Goal: Task Accomplishment & Management: Manage account settings

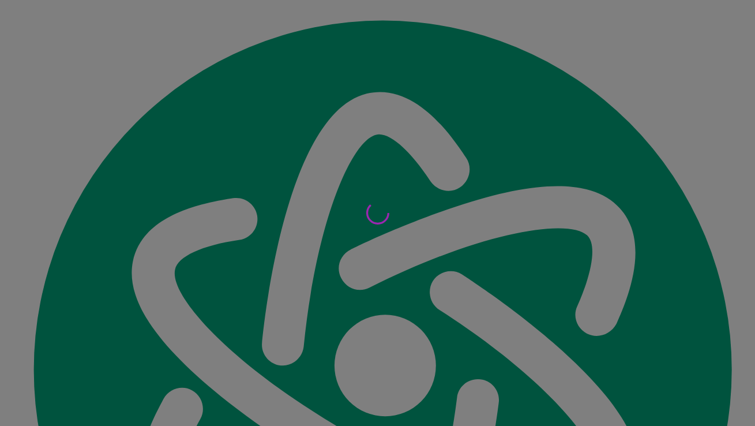
scroll to position [13527, 0]
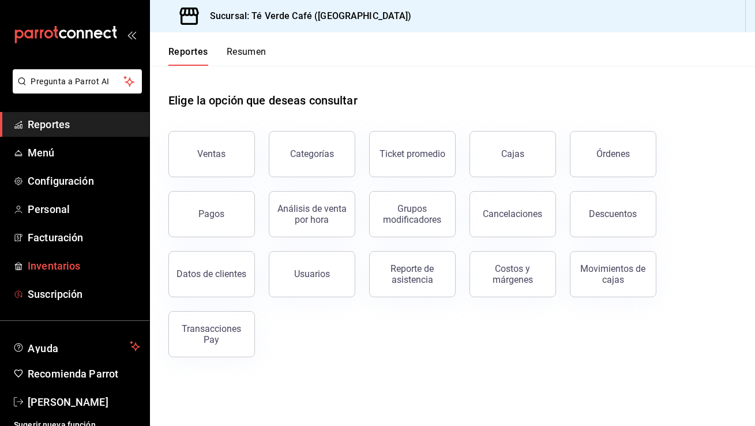
click at [76, 268] on span "Inventarios" at bounding box center [84, 266] width 112 height 16
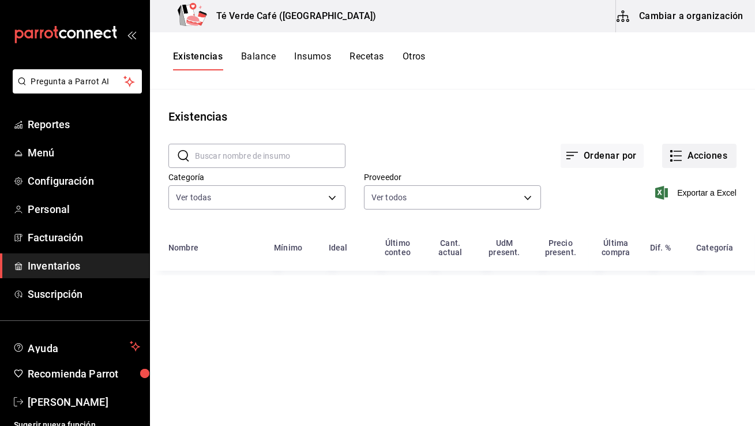
click at [704, 156] on button "Acciones" at bounding box center [699, 156] width 74 height 24
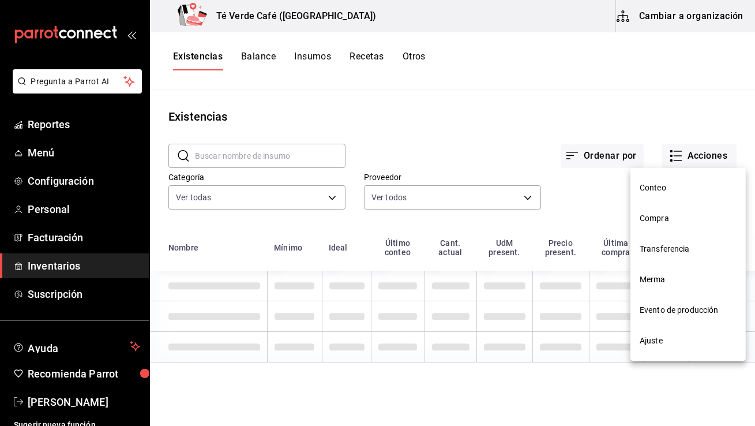
click at [658, 224] on li "Compra" at bounding box center [687, 218] width 115 height 31
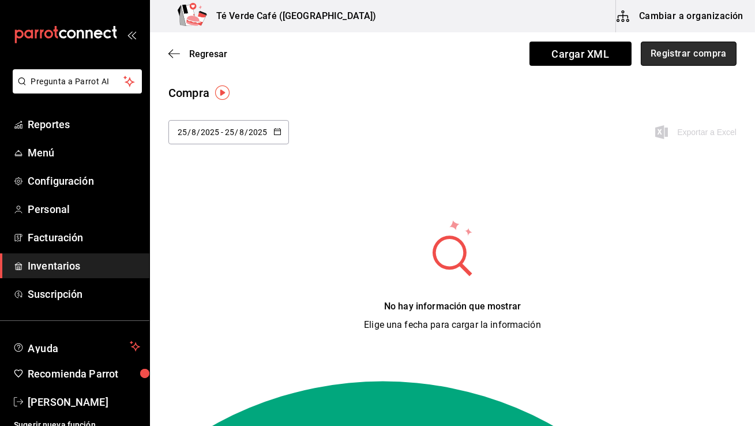
click at [681, 47] on button "Registrar compra" at bounding box center [689, 54] width 96 height 24
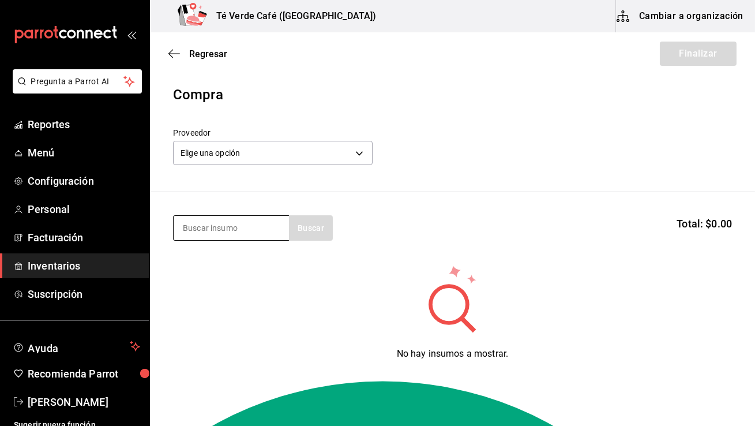
click at [248, 234] on input at bounding box center [231, 228] width 115 height 24
type input "queso pane"
click at [359, 155] on body "Pregunta a Parrot AI Reportes Menú Configuración Personal Facturación Inventari…" at bounding box center [377, 180] width 755 height 360
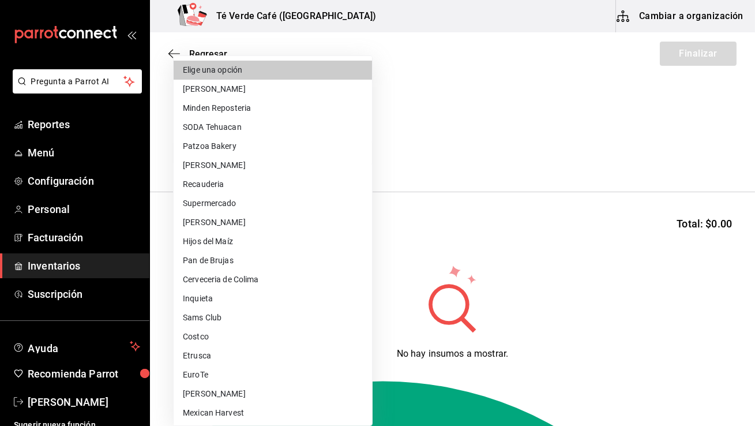
click at [245, 200] on li "Supermercado" at bounding box center [273, 203] width 198 height 19
type input "f847c5aa-0c05-4265-ab73-55c985cb26b1"
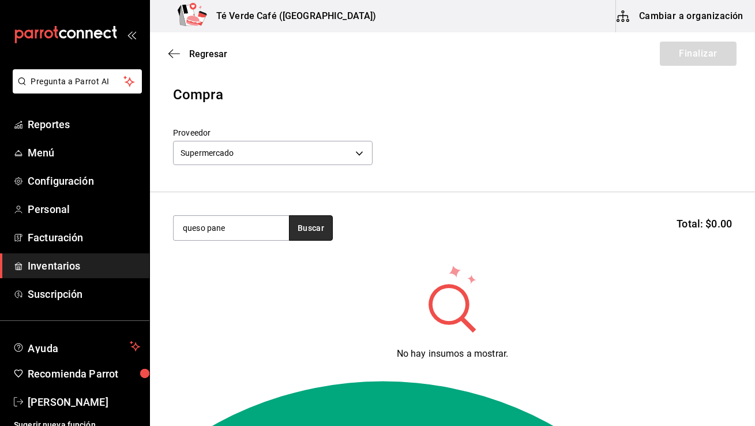
click at [310, 225] on button "Buscar" at bounding box center [311, 227] width 44 height 25
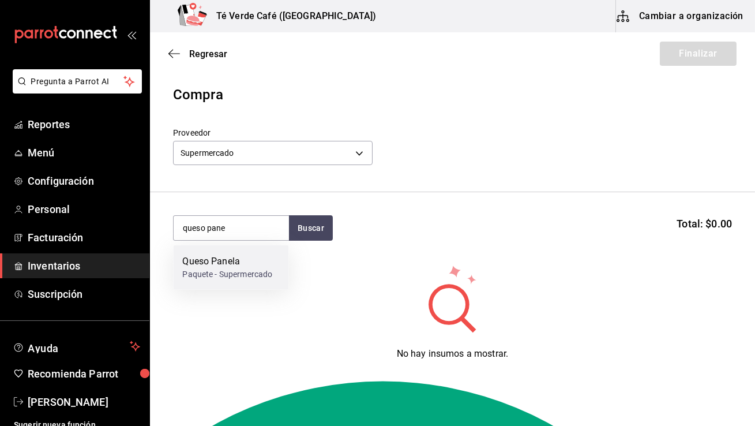
click at [250, 278] on div "Paquete - Supermercado" at bounding box center [227, 274] width 90 height 12
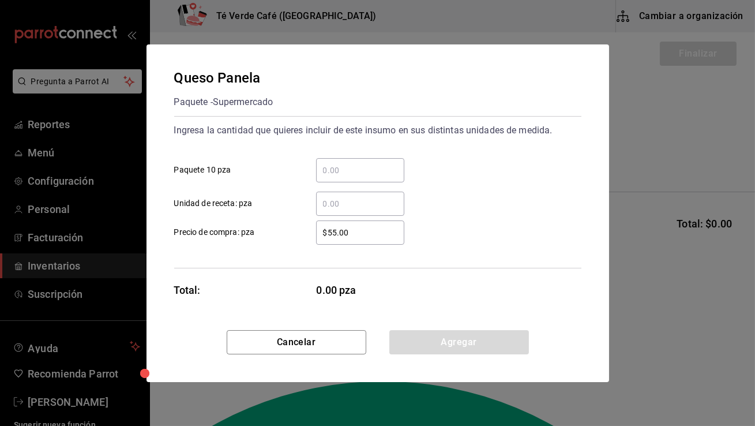
click at [347, 175] on input "​ Paquete 10 pza" at bounding box center [360, 170] width 88 height 14
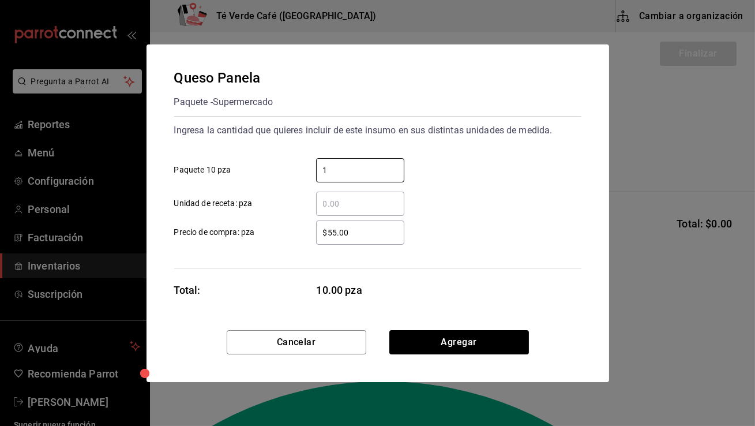
type input "1"
click at [544, 228] on div "$55.00 ​ Precio de compra: pza" at bounding box center [373, 227] width 416 height 33
type textarea "5"
drag, startPoint x: 337, startPoint y: 233, endPoint x: 316, endPoint y: 233, distance: 21.3
click at [316, 233] on input "$55.00" at bounding box center [360, 233] width 88 height 14
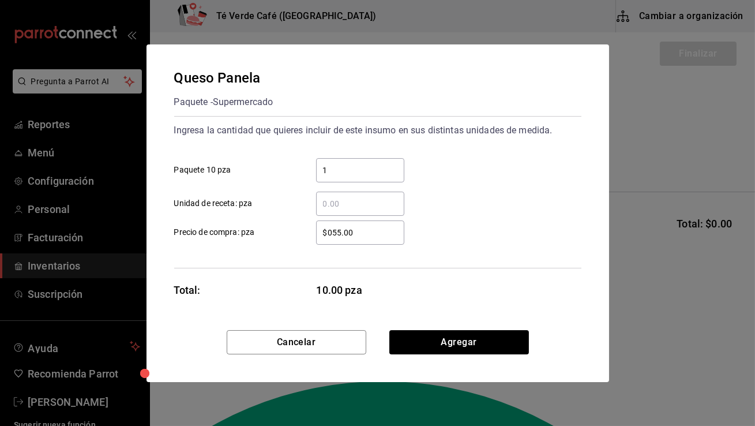
click at [375, 232] on input "$055.00" at bounding box center [360, 233] width 88 height 14
type input "$60"
click at [494, 222] on div "$60 ​ Precio de compra: pza" at bounding box center [373, 227] width 416 height 33
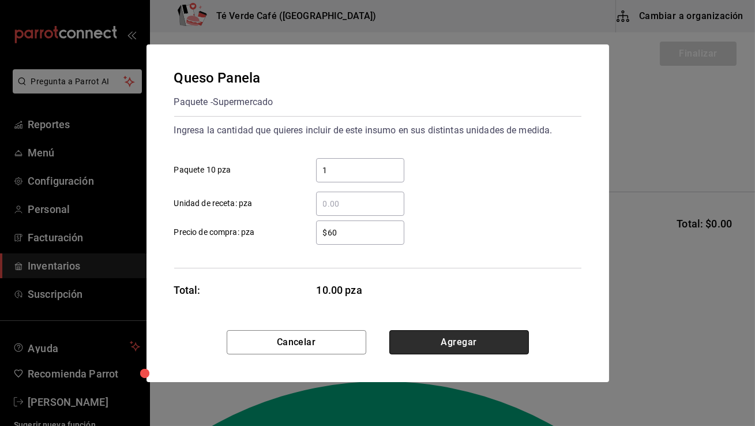
click at [487, 337] on button "Agregar" at bounding box center [459, 342] width 140 height 24
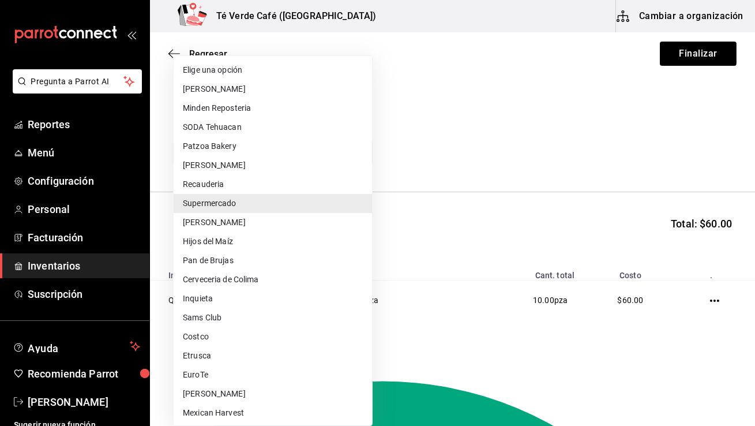
click at [357, 156] on body "Pregunta a Parrot AI Reportes Menú Configuración Personal Facturación Inventari…" at bounding box center [377, 180] width 755 height 360
click at [229, 225] on li "[PERSON_NAME]" at bounding box center [273, 222] width 198 height 19
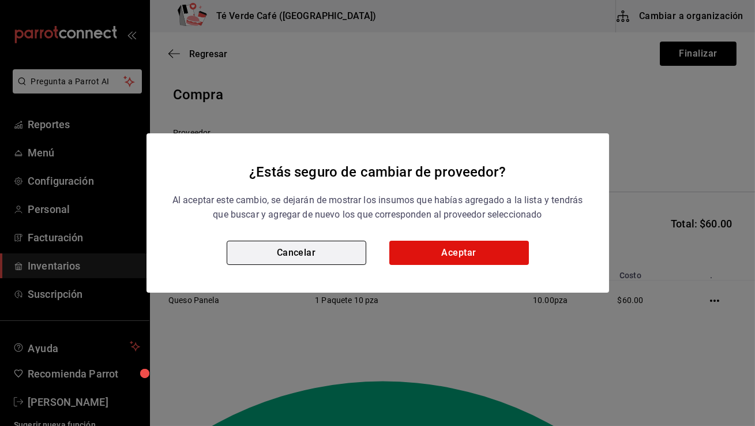
click at [339, 246] on button "Cancelar" at bounding box center [297, 253] width 140 height 24
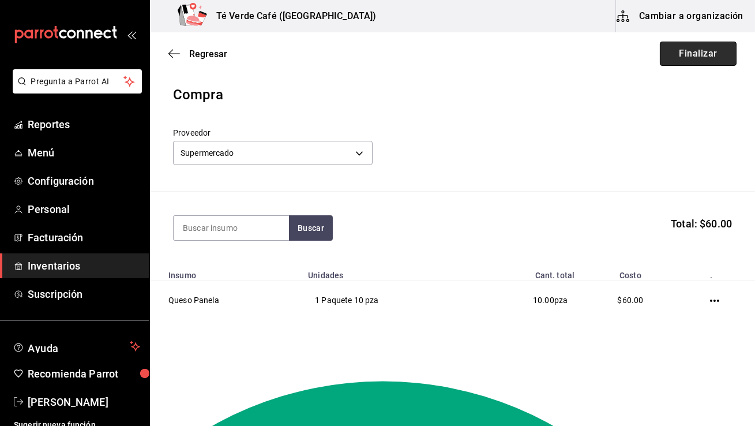
click at [711, 55] on button "Finalizar" at bounding box center [698, 54] width 77 height 24
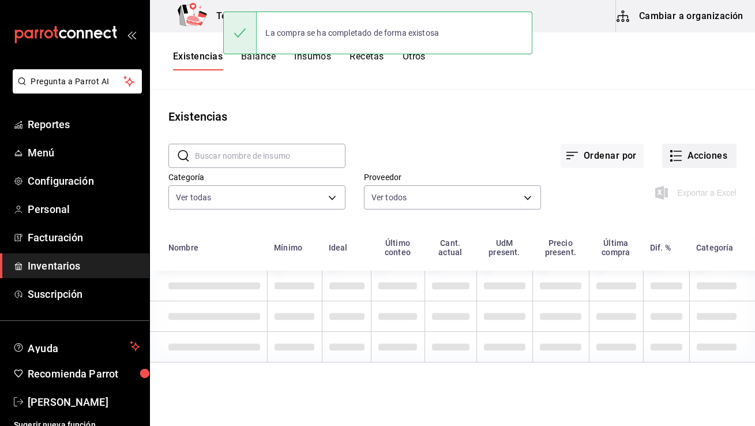
click at [707, 153] on button "Acciones" at bounding box center [699, 156] width 74 height 24
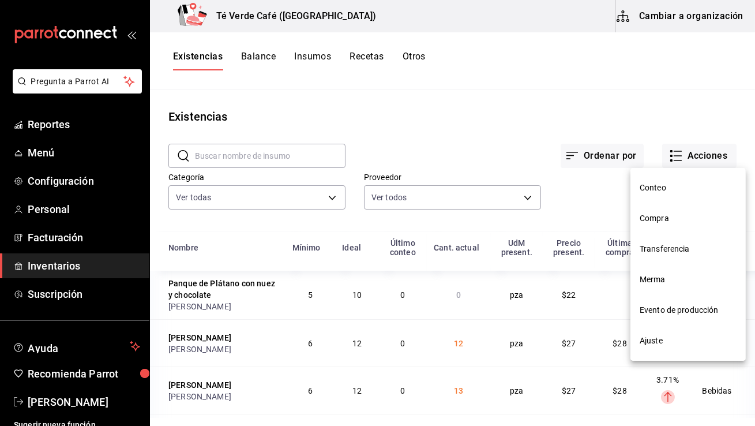
click at [671, 219] on span "Compra" at bounding box center [688, 218] width 97 height 12
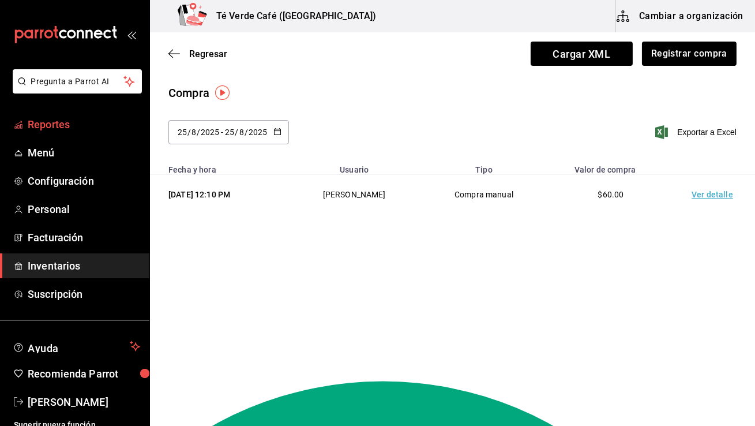
click at [37, 122] on span "Reportes" at bounding box center [84, 125] width 112 height 16
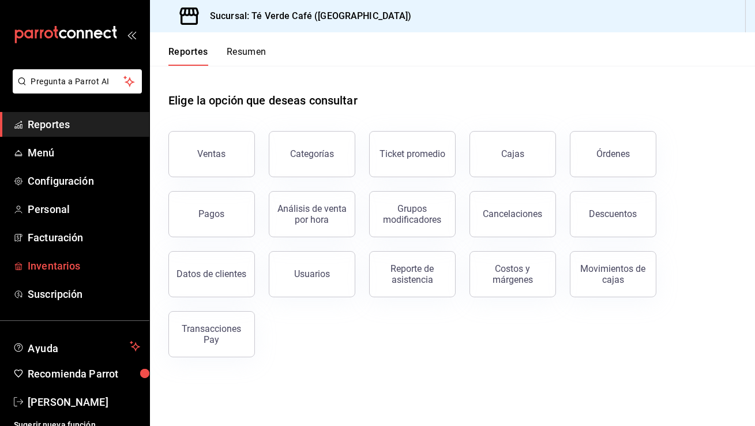
click at [65, 273] on link "Inventarios" at bounding box center [74, 265] width 149 height 25
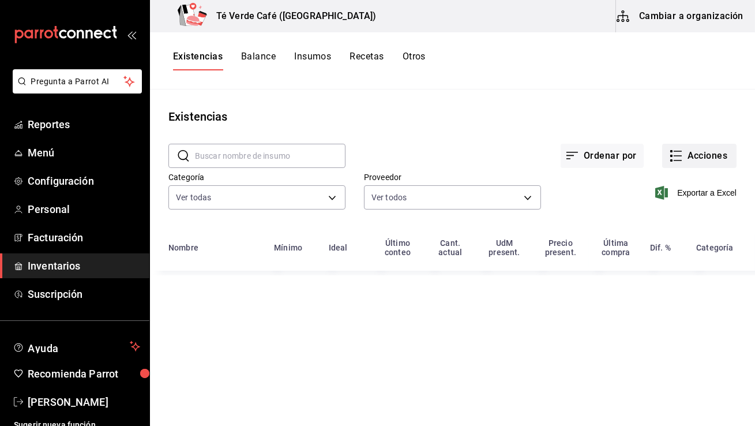
click at [708, 160] on button "Acciones" at bounding box center [699, 156] width 74 height 24
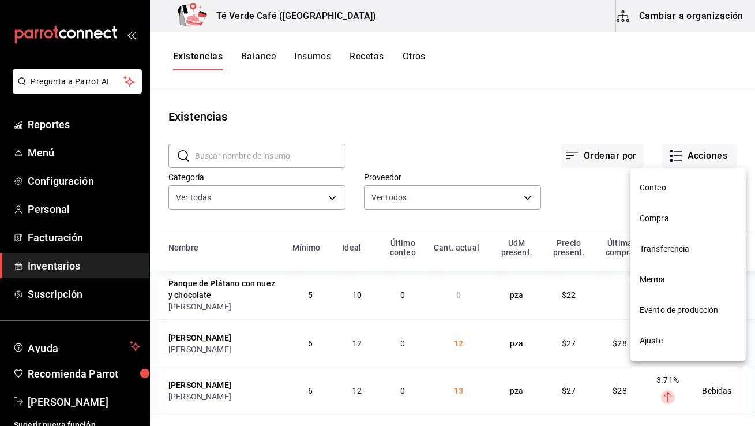
click at [653, 342] on span "Ajuste" at bounding box center [688, 341] width 97 height 12
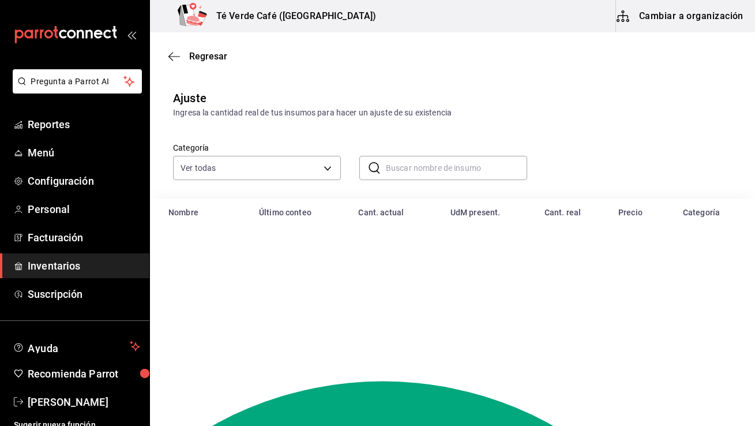
click at [441, 166] on input "text" at bounding box center [456, 167] width 141 height 23
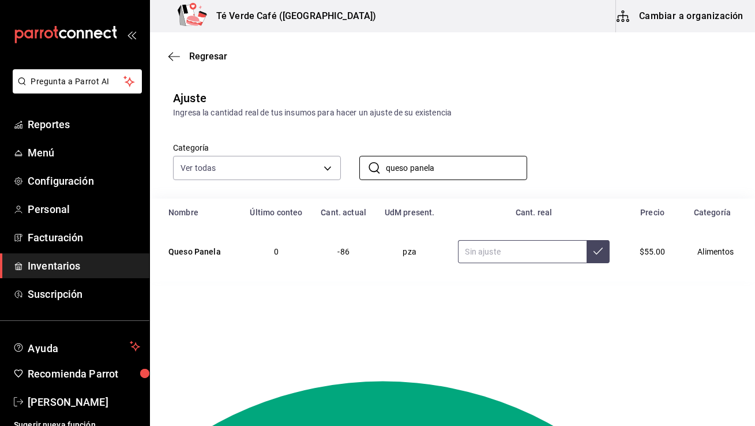
type input "queso panela"
click at [555, 258] on input "text" at bounding box center [522, 251] width 129 height 23
type input "13.00"
click at [591, 258] on button at bounding box center [598, 251] width 23 height 23
click at [65, 125] on span "Reportes" at bounding box center [84, 125] width 112 height 16
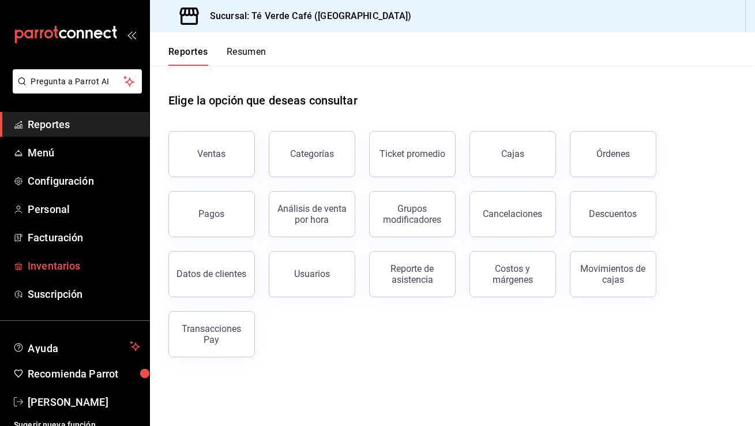
click at [76, 265] on span "Inventarios" at bounding box center [84, 266] width 112 height 16
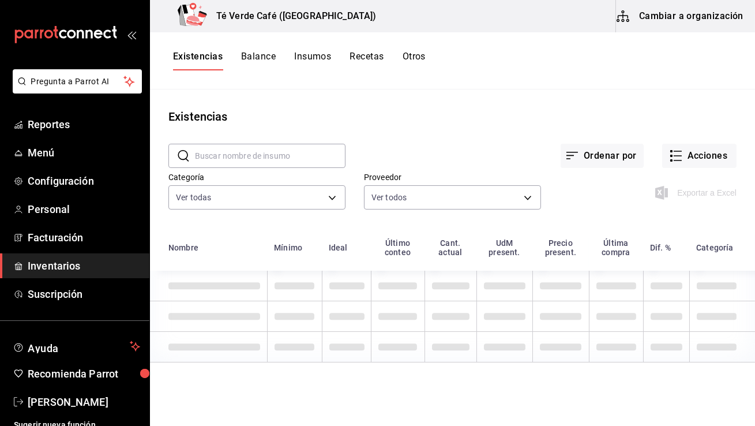
click at [372, 55] on button "Recetas" at bounding box center [367, 61] width 34 height 20
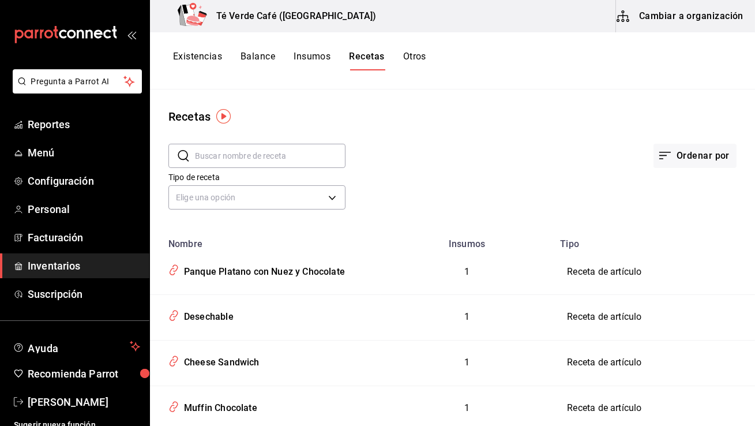
click at [669, 14] on button "Cambiar a organización" at bounding box center [681, 16] width 130 height 32
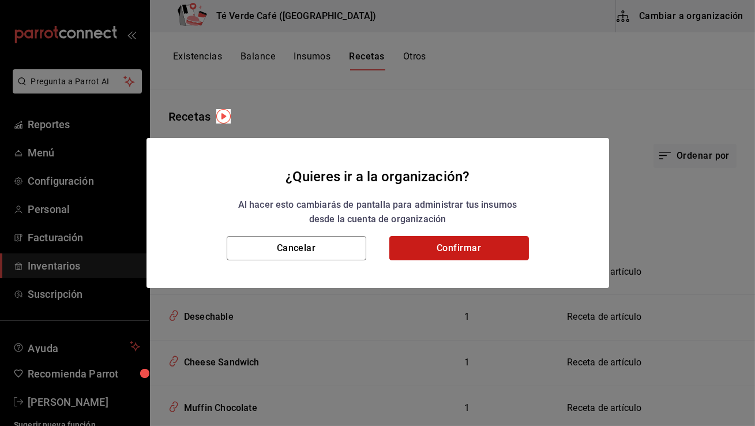
click at [441, 243] on button "Confirmar" at bounding box center [459, 248] width 140 height 24
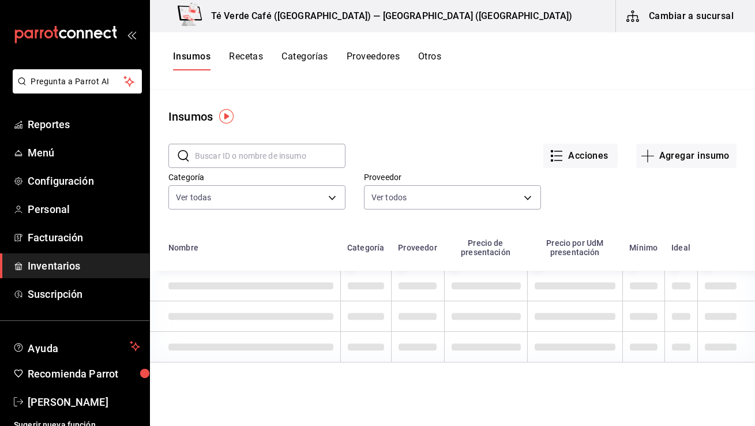
click at [261, 51] on button "Recetas" at bounding box center [246, 61] width 34 height 20
click at [256, 54] on button "Recetas" at bounding box center [246, 61] width 34 height 20
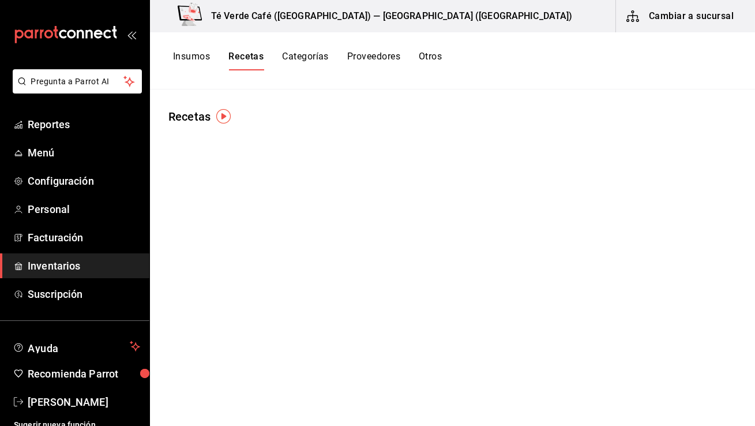
click at [257, 58] on button "Recetas" at bounding box center [245, 61] width 35 height 20
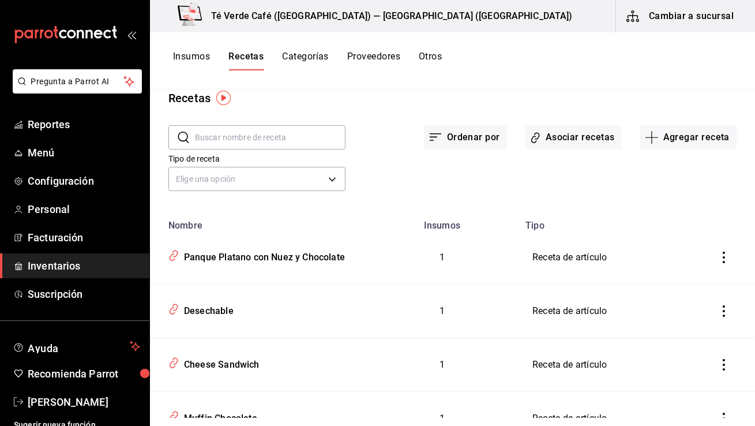
scroll to position [19, 0]
click at [261, 138] on input "text" at bounding box center [270, 136] width 151 height 23
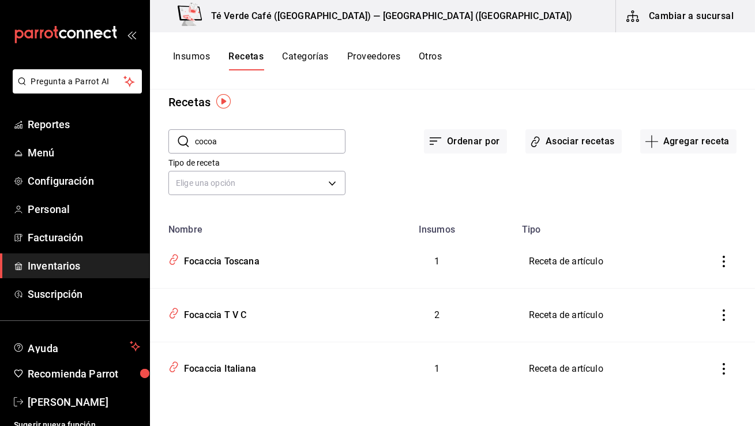
scroll to position [0, 0]
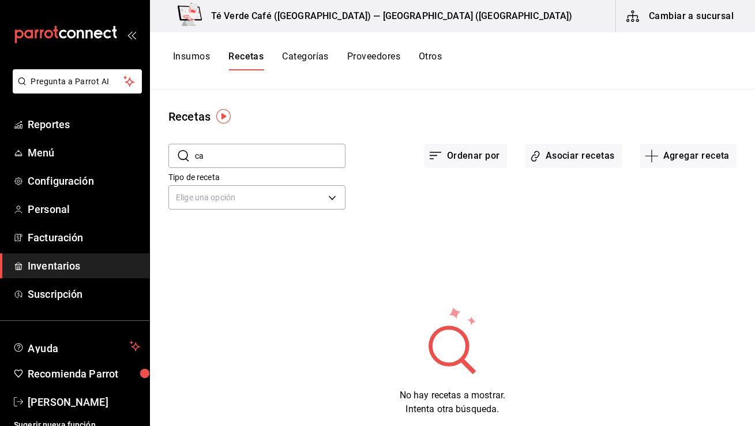
type input "c"
click at [693, 164] on button "Agregar receta" at bounding box center [688, 156] width 96 height 24
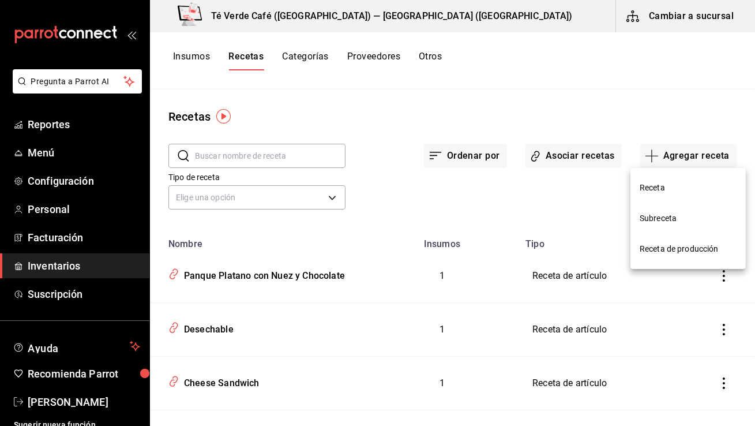
click at [561, 168] on div at bounding box center [377, 213] width 755 height 426
click at [588, 156] on button "Asociar recetas" at bounding box center [573, 156] width 96 height 24
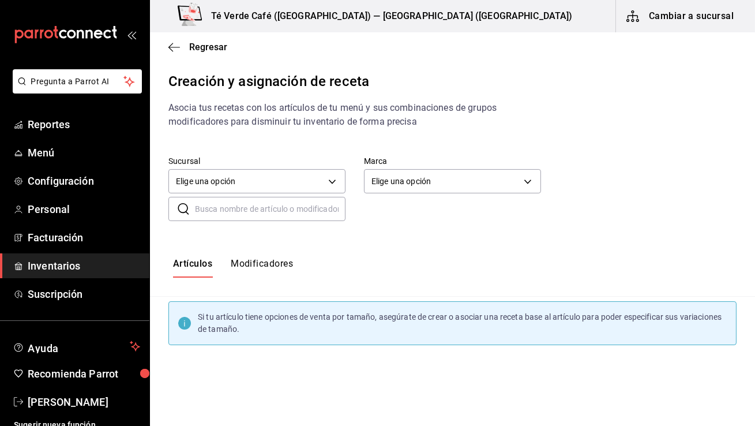
click at [292, 209] on input "text" at bounding box center [270, 208] width 151 height 23
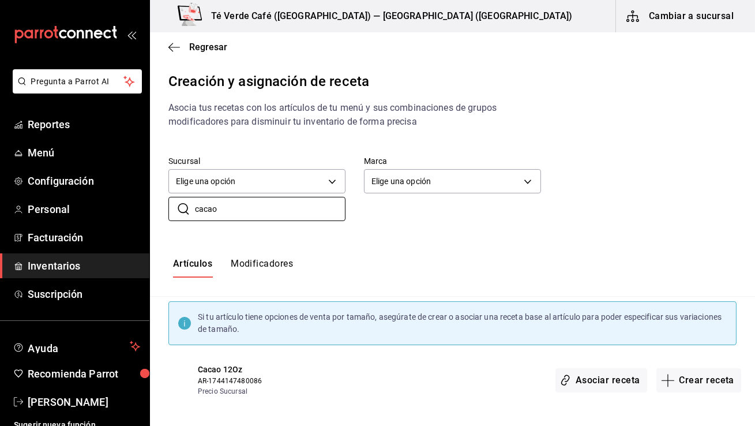
scroll to position [65, 0]
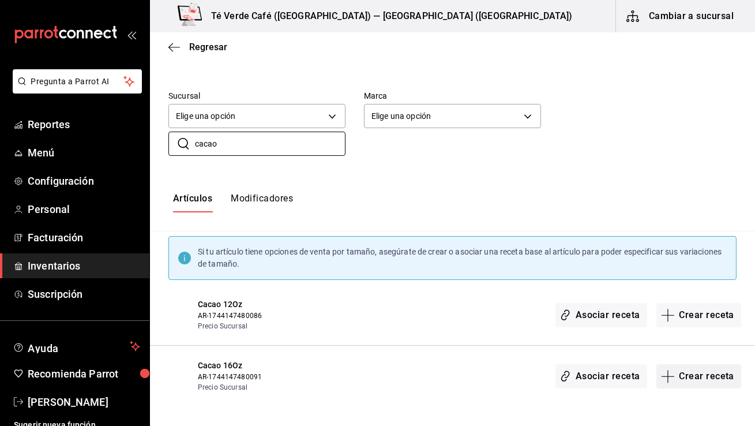
type input "cacao"
click at [696, 380] on button "Crear receta" at bounding box center [698, 376] width 85 height 24
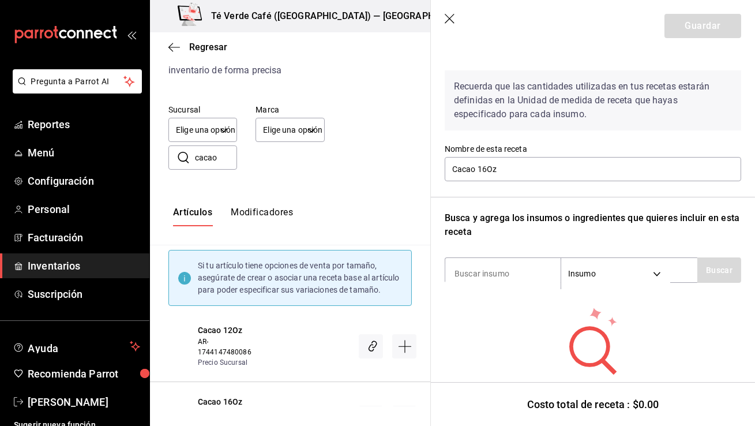
scroll to position [66, 0]
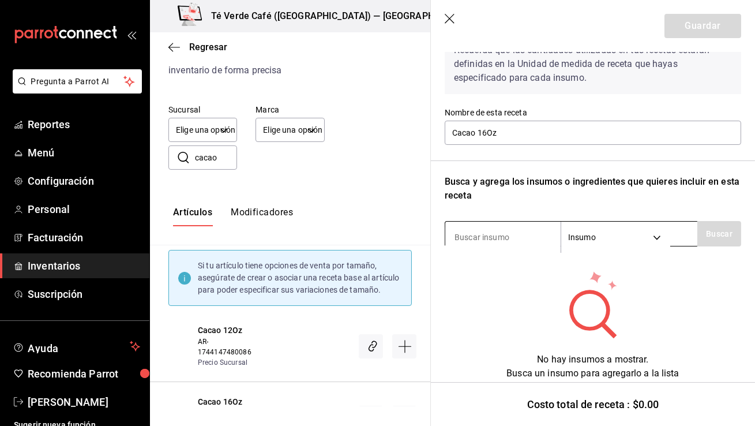
click at [504, 243] on input at bounding box center [502, 237] width 115 height 24
type input "cacao"
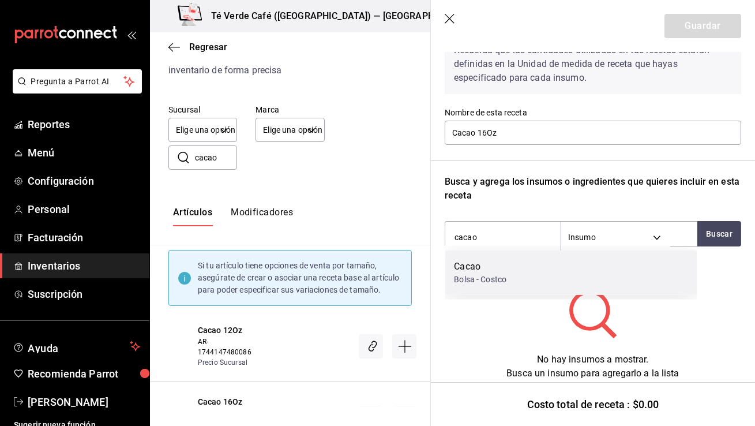
click at [489, 276] on div "Bolsa - Costco" at bounding box center [480, 279] width 52 height 12
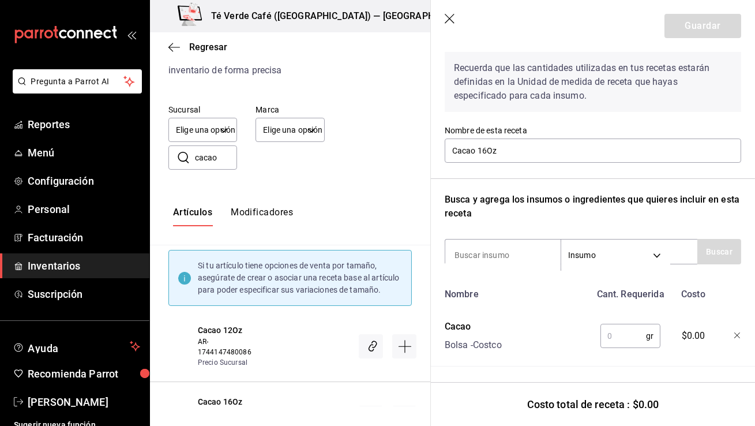
click at [620, 336] on input "text" at bounding box center [623, 335] width 46 height 23
type input "15"
click at [709, 32] on button "Guardar" at bounding box center [702, 26] width 77 height 24
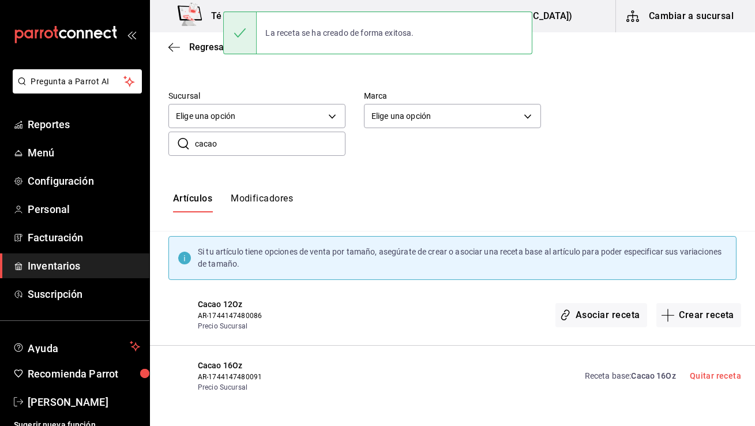
scroll to position [0, 0]
click at [266, 155] on input "cacao" at bounding box center [270, 143] width 151 height 23
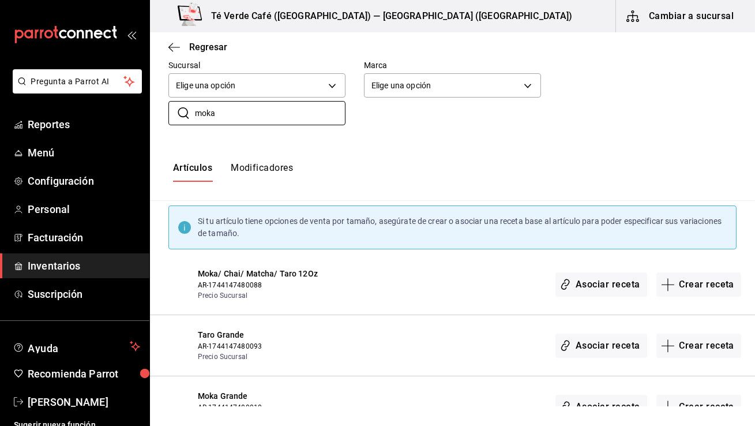
scroll to position [187, 0]
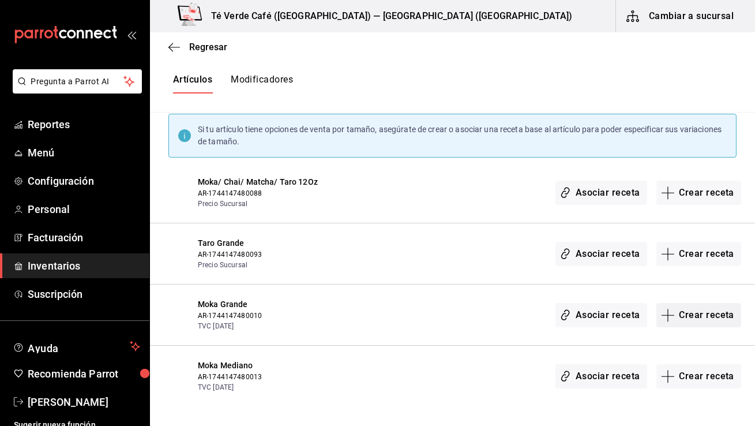
type input "moka"
click at [693, 319] on button "Crear receta" at bounding box center [698, 315] width 85 height 24
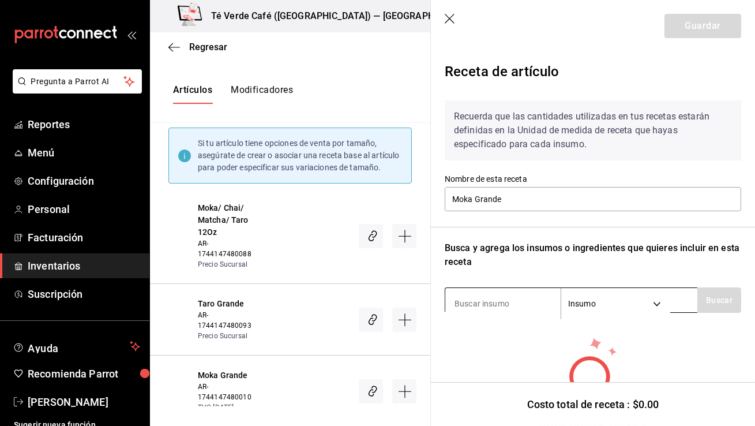
click at [480, 303] on input at bounding box center [502, 303] width 115 height 24
type input "cacao"
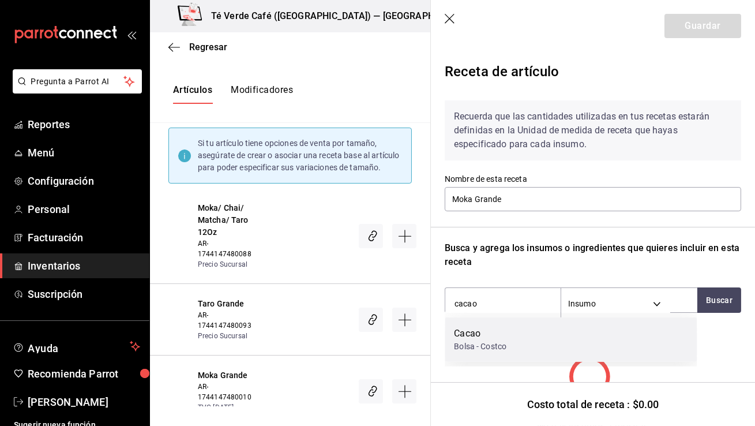
click at [468, 349] on div "Bolsa - Costco" at bounding box center [480, 346] width 52 height 12
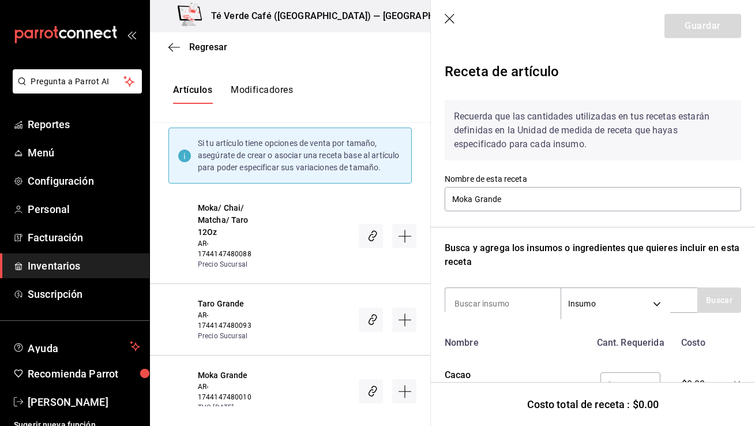
scroll to position [48, 0]
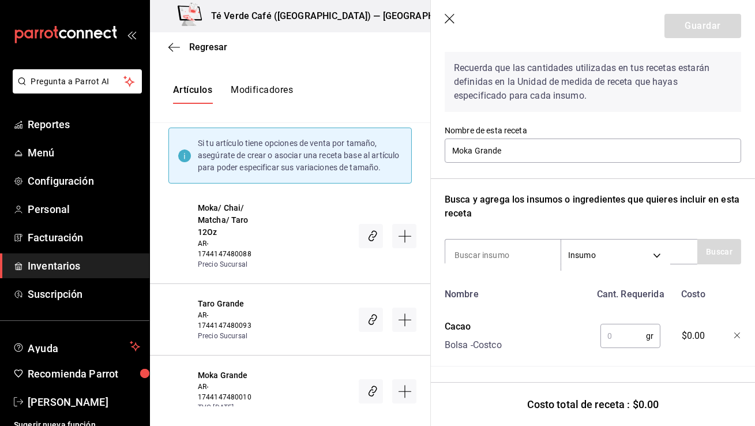
click at [608, 336] on input "text" at bounding box center [623, 335] width 46 height 23
type input "15"
click at [705, 29] on button "Guardar" at bounding box center [702, 26] width 77 height 24
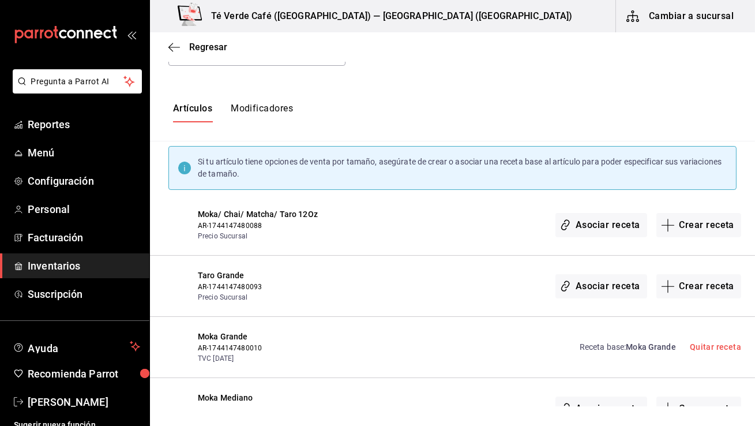
scroll to position [187, 0]
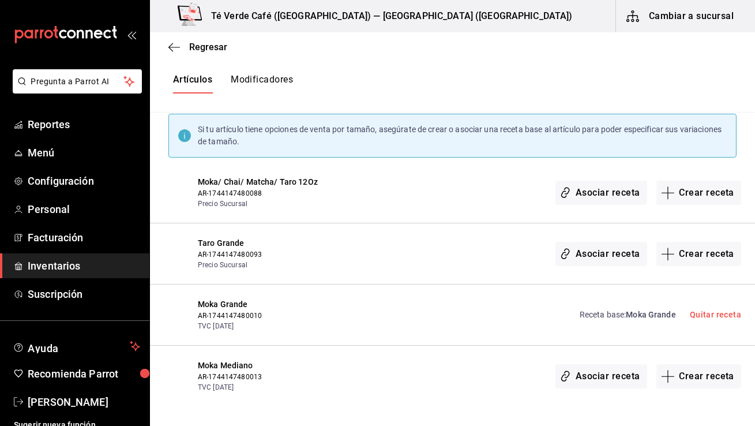
click at [66, 272] on span "Inventarios" at bounding box center [84, 266] width 112 height 16
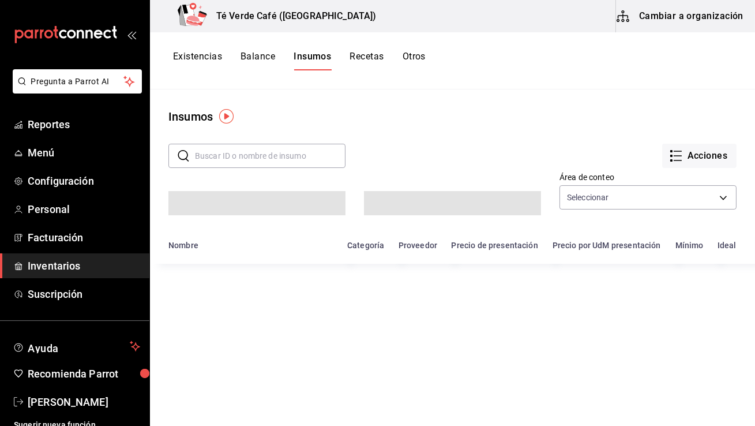
type input "e788b5a6-8d4b-46d0-93b2-3176c8e6d7a6,f6ca647b-e8ab-4dc8-8cf9-505718960bee"
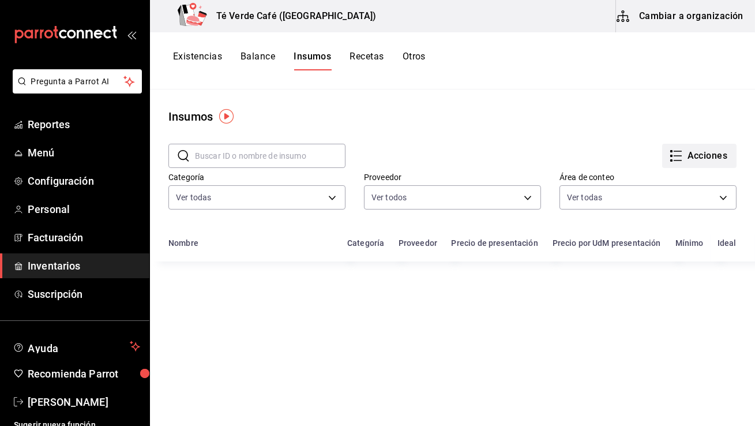
click at [709, 159] on button "Acciones" at bounding box center [699, 156] width 74 height 24
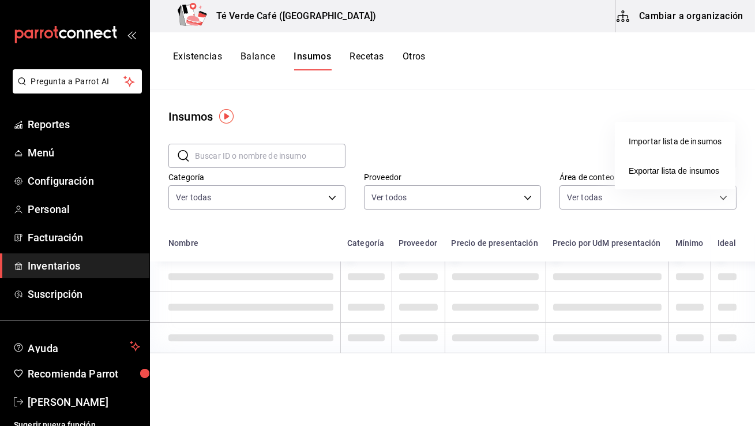
click at [649, 70] on div at bounding box center [377, 213] width 755 height 426
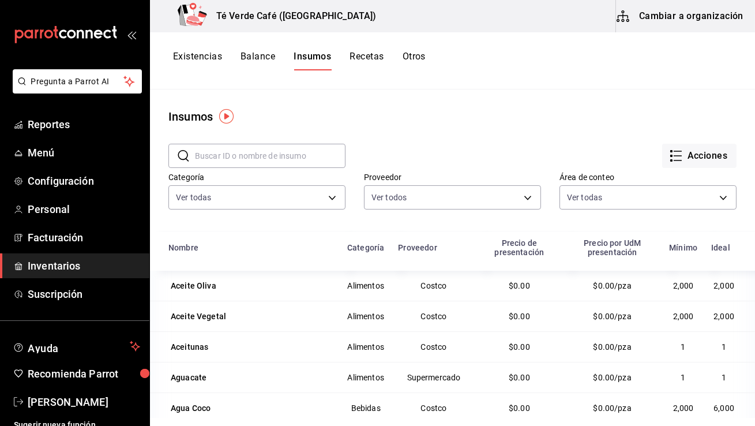
click at [213, 48] on div "Existencias Balance Insumos Recetas Otros" at bounding box center [452, 60] width 605 height 57
click at [212, 60] on button "Existencias" at bounding box center [197, 61] width 49 height 20
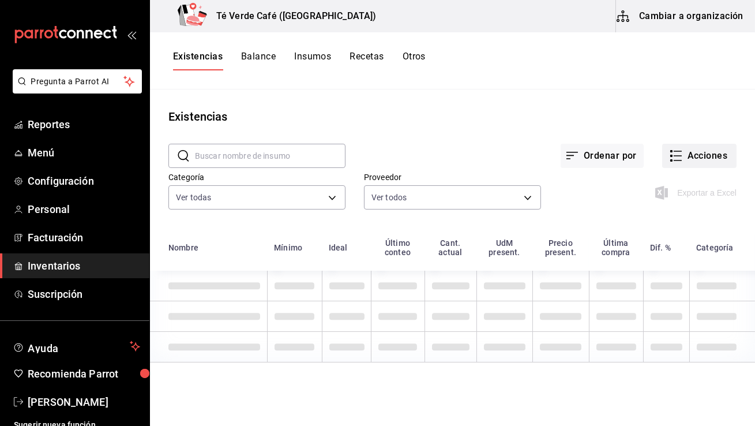
click at [705, 157] on button "Acciones" at bounding box center [699, 156] width 74 height 24
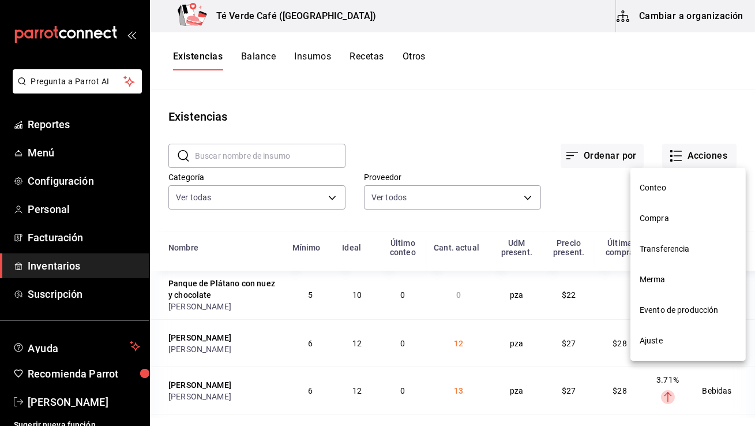
click at [657, 225] on li "Compra" at bounding box center [687, 218] width 115 height 31
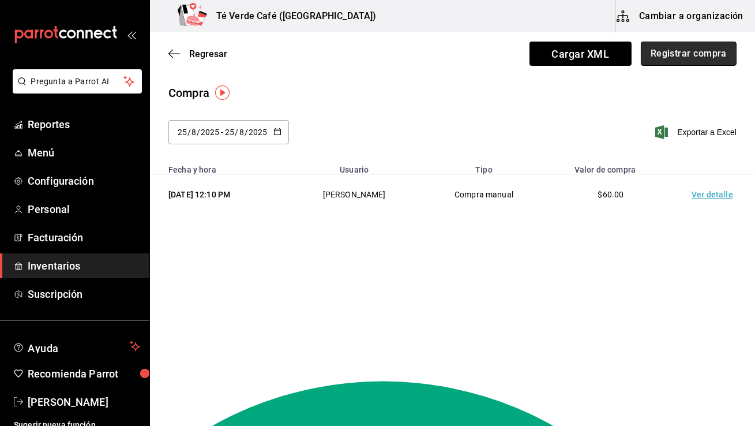
click at [717, 57] on button "Registrar compra" at bounding box center [689, 54] width 96 height 24
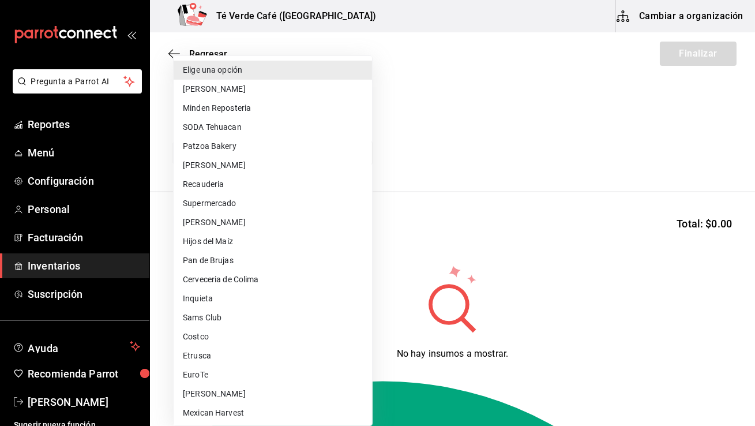
click at [276, 158] on body "Pregunta a Parrot AI Reportes Menú Configuración Personal Facturación Inventari…" at bounding box center [377, 180] width 755 height 360
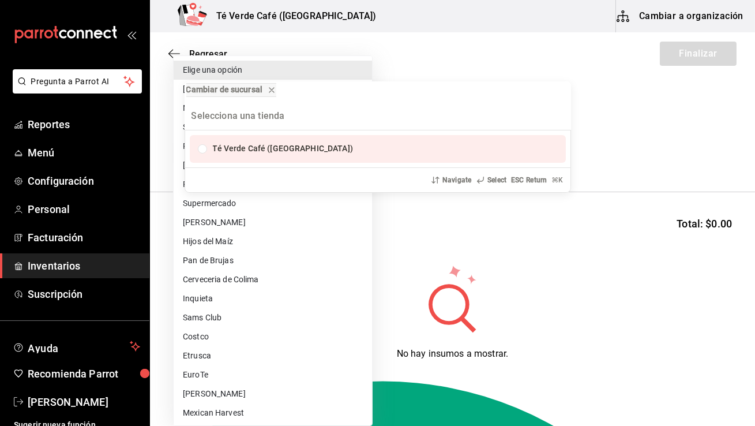
click at [324, 115] on input "Selecciona una tienda" at bounding box center [377, 116] width 373 height 28
click at [425, 44] on div "Cambiar de sucursal Té Verde Café ([GEOGRAPHIC_DATA]) Navigate Select ESC Retur…" at bounding box center [377, 213] width 755 height 426
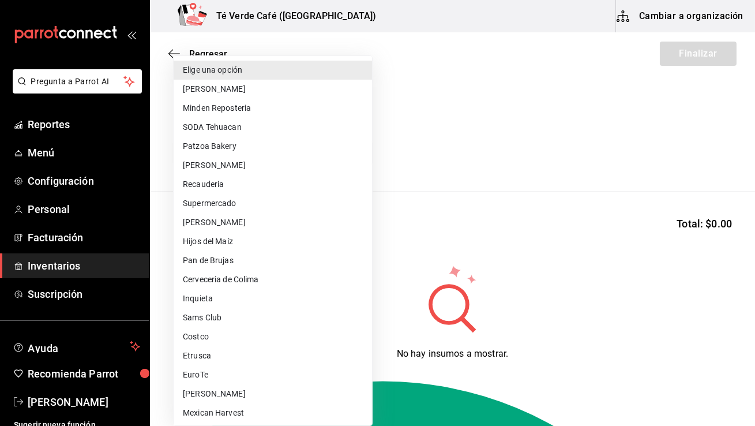
click at [200, 336] on li "Costco" at bounding box center [273, 336] width 198 height 19
type input "1909c8ac-b539-480b-99f5-d1135949b090"
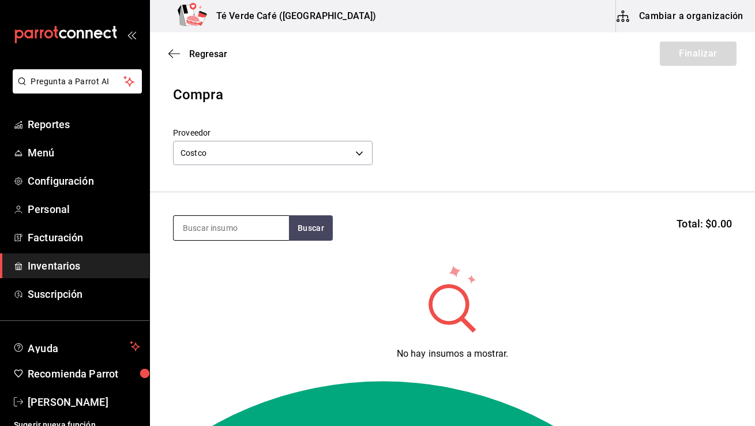
click at [223, 236] on input at bounding box center [231, 228] width 115 height 24
type input "caca"
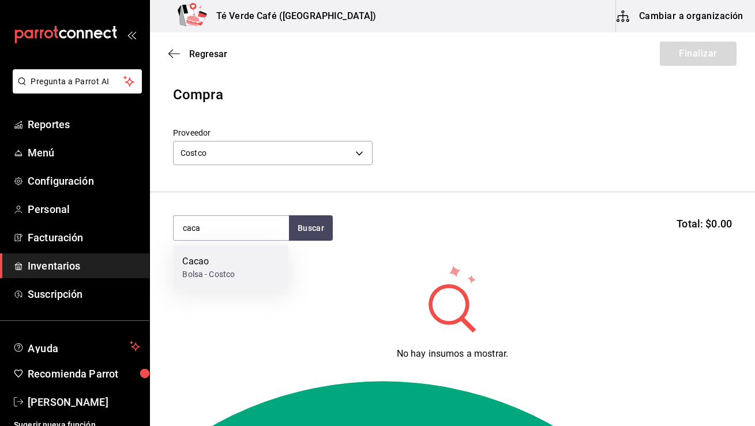
click at [211, 267] on div "Cacao" at bounding box center [208, 261] width 52 height 14
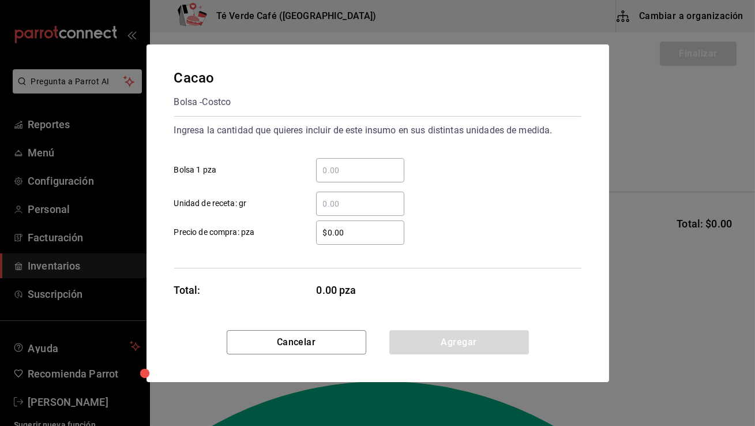
click at [343, 177] on div "​" at bounding box center [360, 170] width 88 height 24
click at [343, 177] on input "​ Bolsa 1 pza" at bounding box center [360, 170] width 88 height 14
click at [501, 201] on div "​ Unidad de receta: gr" at bounding box center [373, 198] width 416 height 33
click at [353, 176] on input "1" at bounding box center [360, 170] width 88 height 14
type input "1,000"
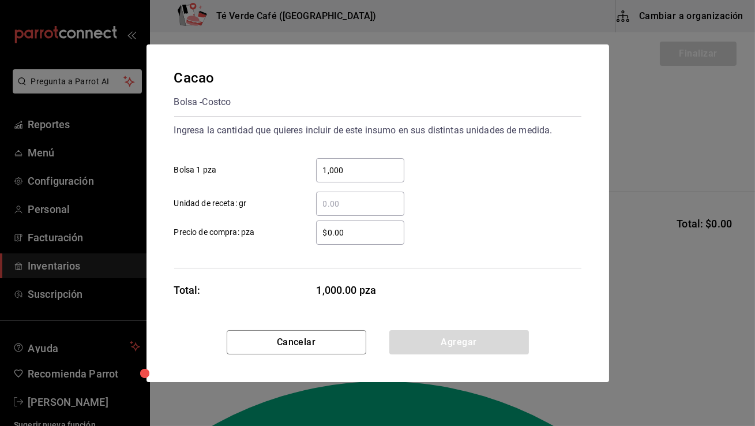
click at [366, 172] on input "1,000" at bounding box center [360, 170] width 88 height 14
click at [490, 189] on div "​ Unidad de receta: gr" at bounding box center [373, 198] width 416 height 33
click at [357, 168] on input "​ Bolsa 1 pza" at bounding box center [360, 170] width 88 height 14
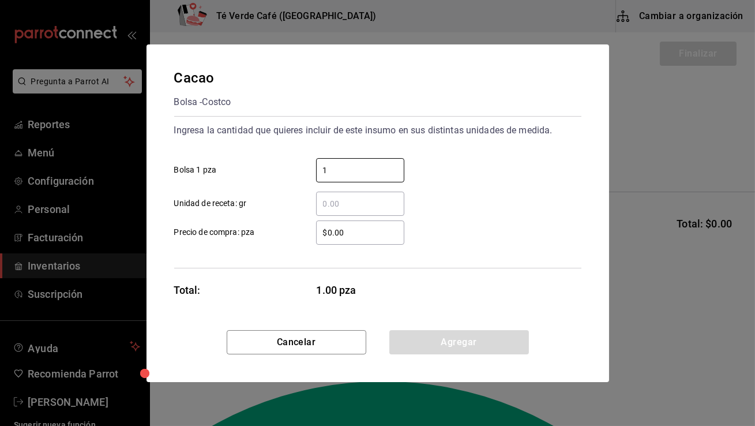
type input "1"
click at [480, 189] on div "​ Unidad de receta: gr" at bounding box center [373, 198] width 416 height 33
click at [367, 242] on div "$0.00 ​" at bounding box center [360, 232] width 88 height 24
click at [367, 239] on input "$0.00" at bounding box center [360, 233] width 88 height 14
click at [348, 233] on input "$0.00" at bounding box center [360, 233] width 88 height 14
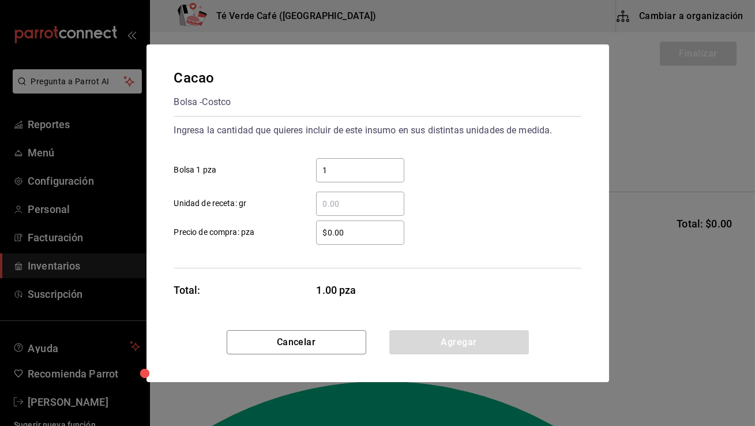
click at [348, 233] on input "$0.00" at bounding box center [360, 233] width 88 height 14
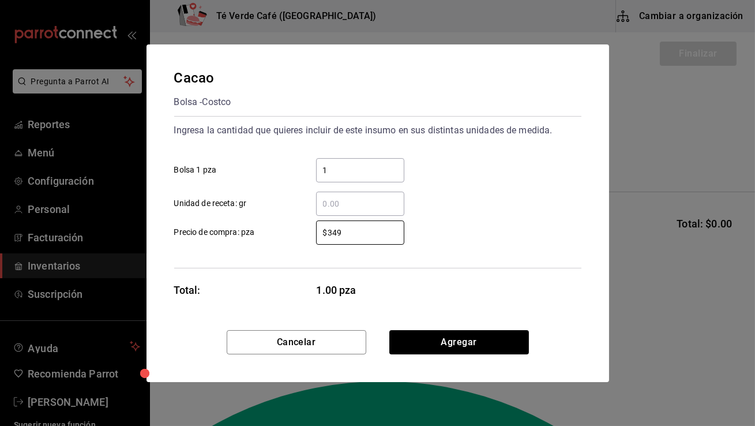
type input "$349"
click at [455, 226] on div "$349 ​ Precio de compra: pza" at bounding box center [373, 227] width 416 height 33
click at [459, 335] on button "Agregar" at bounding box center [459, 342] width 140 height 24
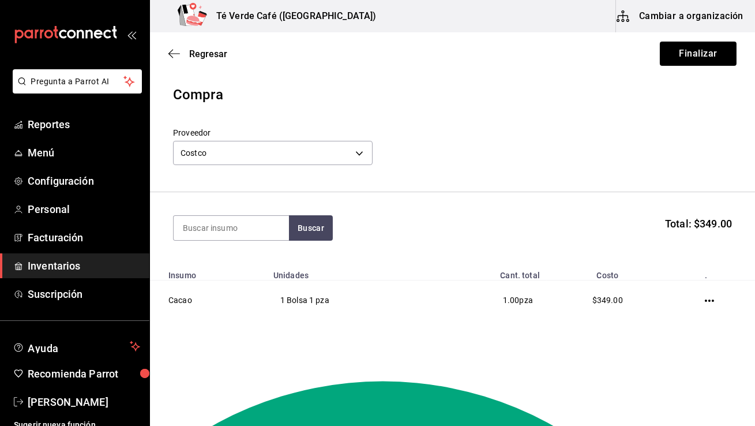
click at [49, 263] on span "Inventarios" at bounding box center [84, 266] width 112 height 16
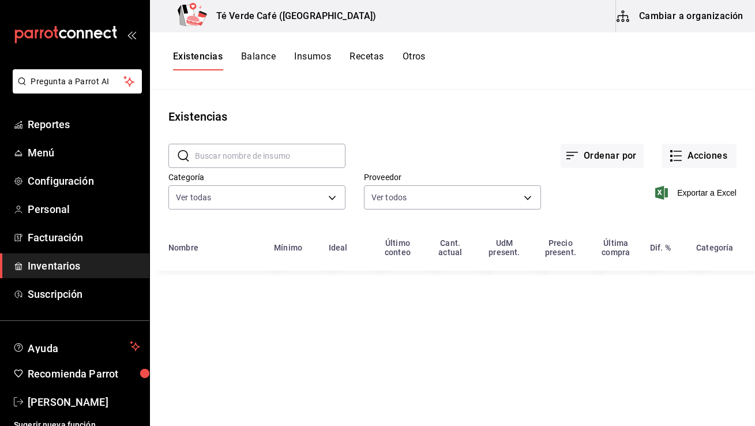
click at [314, 53] on button "Insumos" at bounding box center [312, 61] width 37 height 20
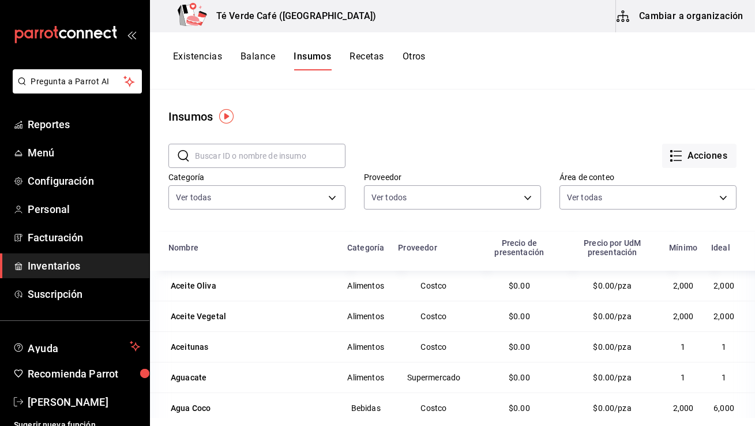
click at [295, 160] on input "text" at bounding box center [270, 155] width 151 height 23
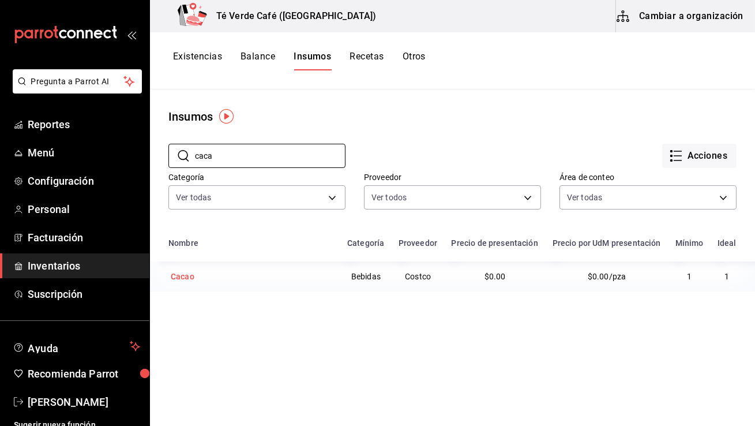
type input "caca"
click at [197, 282] on div "Cacao" at bounding box center [250, 276] width 165 height 16
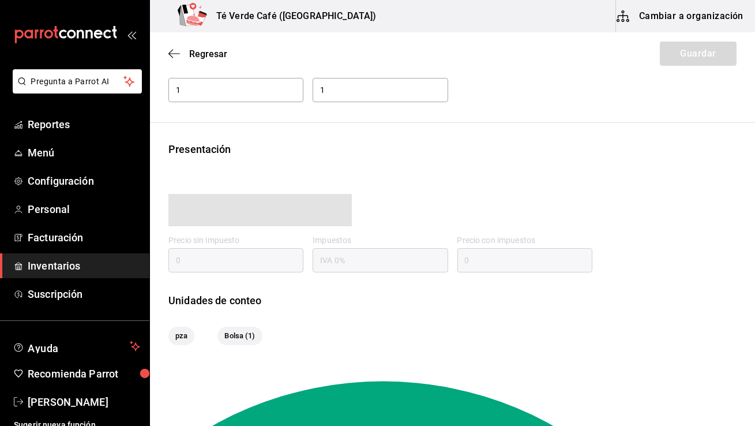
click at [575, 248] on input "0" at bounding box center [524, 260] width 135 height 24
type input "0.00"
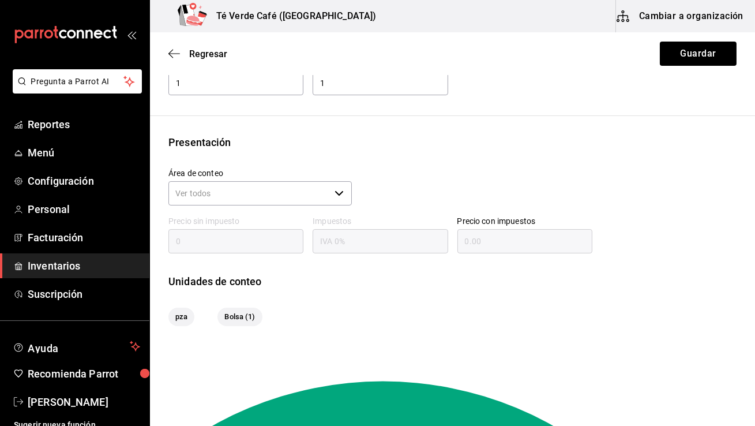
scroll to position [81, 0]
click at [329, 196] on input "Área de conteo" at bounding box center [248, 194] width 161 height 24
click at [449, 152] on div "Presentación Área de conteo ​ Precio sin impuesto 0 Impuestos IVA 0% Precio con…" at bounding box center [452, 230] width 605 height 191
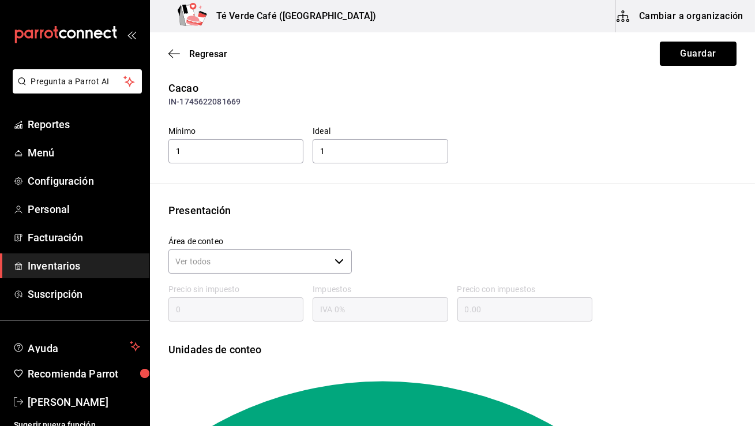
scroll to position [0, 0]
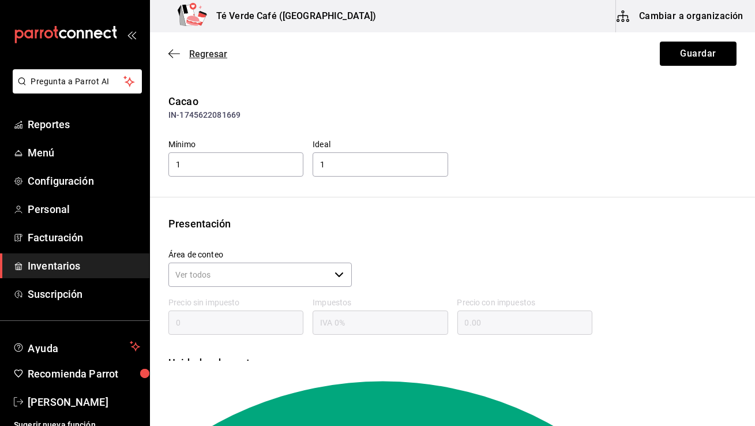
click at [171, 52] on icon "button" at bounding box center [174, 53] width 12 height 10
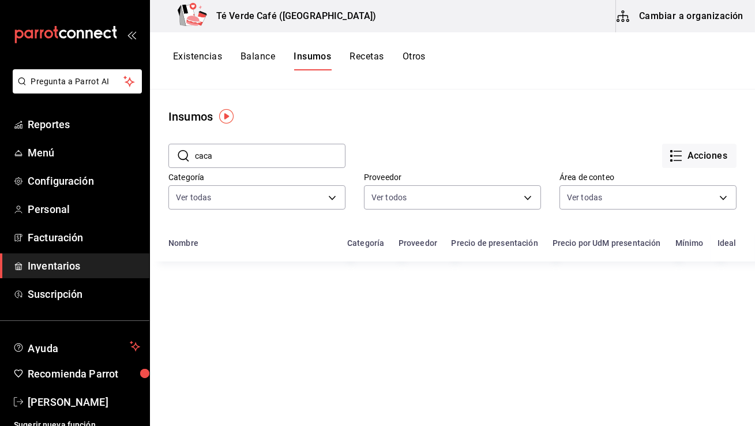
click at [686, 15] on button "Cambiar a organización" at bounding box center [681, 16] width 130 height 32
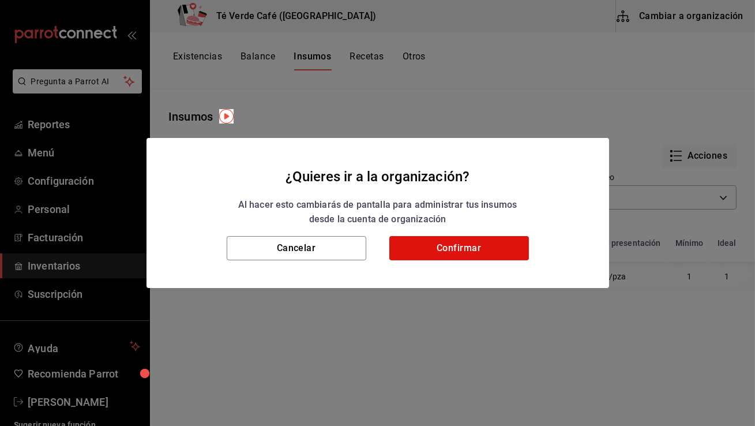
click at [437, 231] on h2 "¿Quieres ir a la organización? Al hacer esto cambiarás de pantalla para adminis…" at bounding box center [378, 187] width 463 height 98
click at [437, 241] on button "Confirmar" at bounding box center [459, 248] width 140 height 24
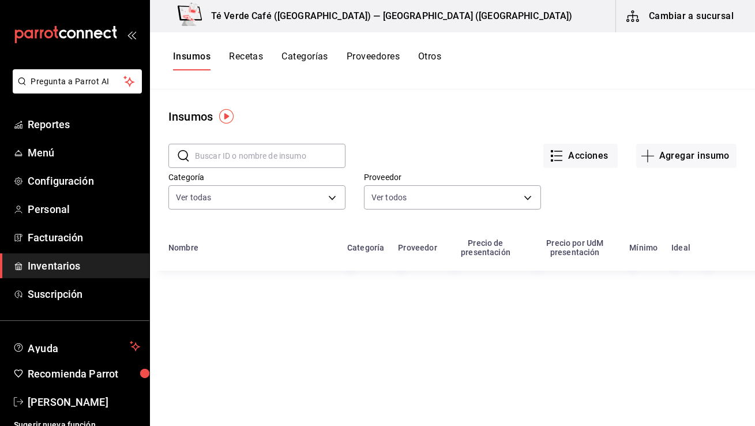
click at [280, 152] on input "text" at bounding box center [270, 155] width 151 height 23
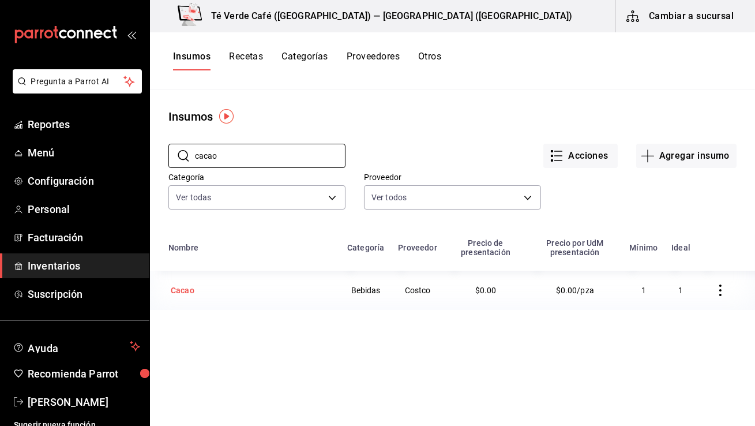
type input "cacao"
click at [186, 290] on div "Cacao" at bounding box center [183, 290] width 24 height 12
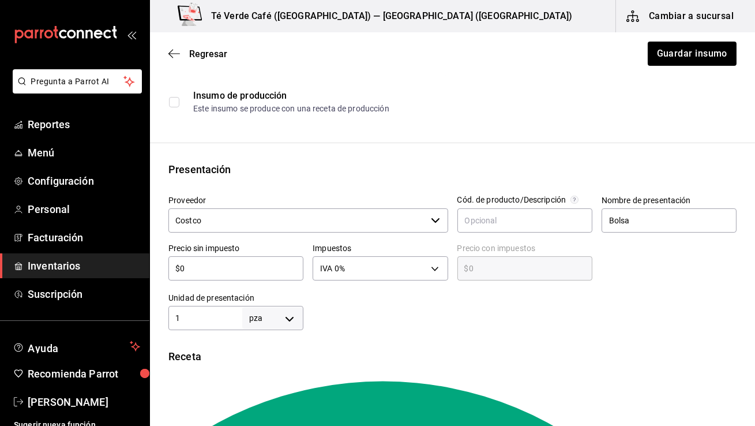
scroll to position [181, 0]
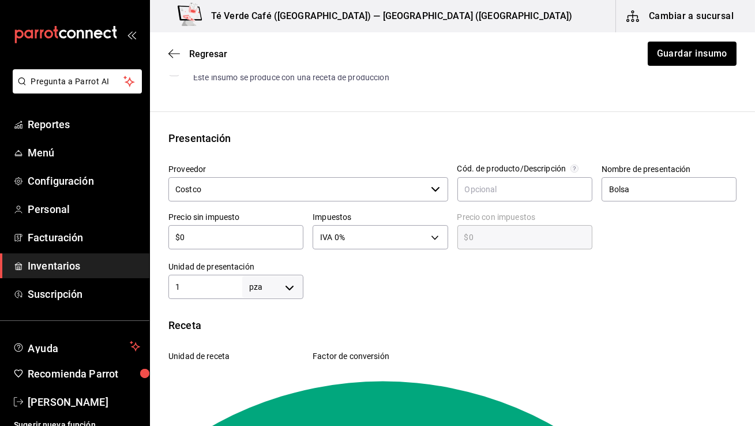
click at [239, 234] on input "$0" at bounding box center [235, 237] width 135 height 14
type input "$3"
type input "$3.00"
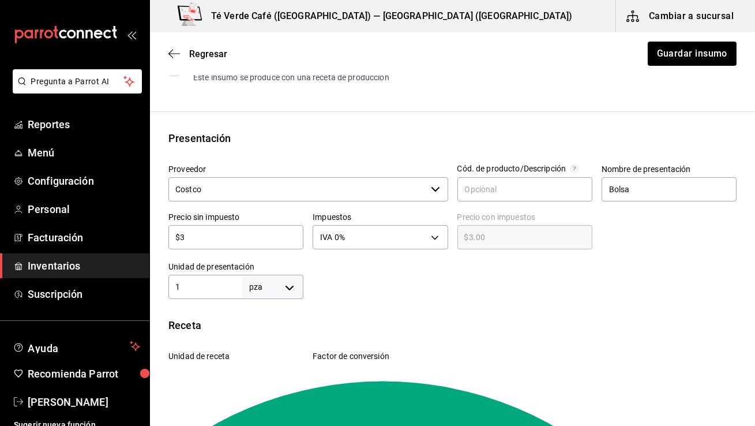
type input "$34"
type input "$34.00"
type input "$349"
type input "$349.00"
type input "$349"
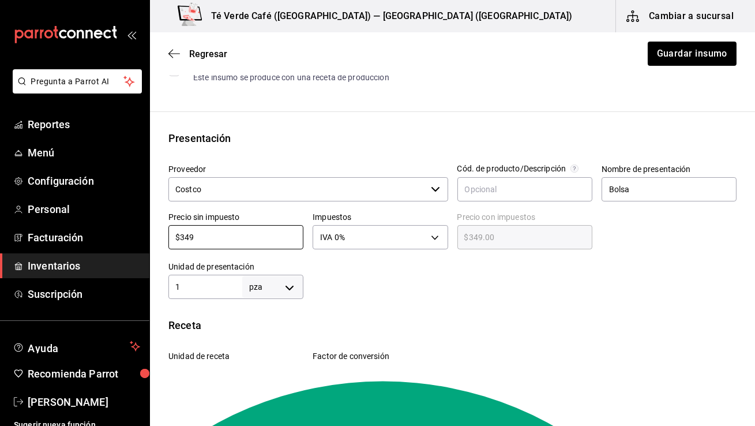
click at [568, 302] on div "Insumo IN-1745622081669 Nombre Cacao Categoría de inventario Bebidas ​ Mínimo 1…" at bounding box center [452, 252] width 605 height 679
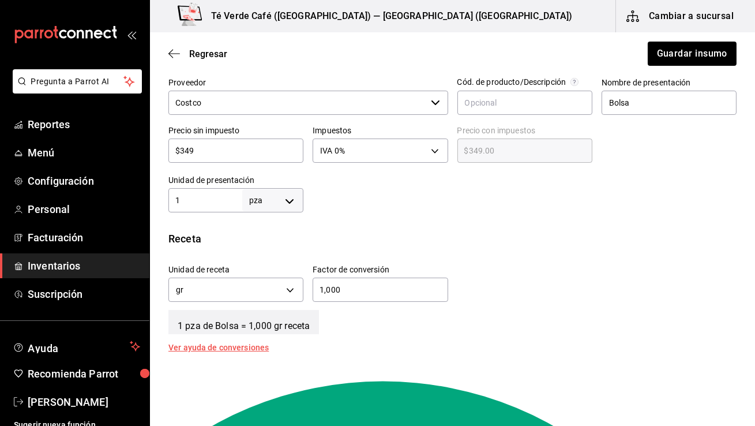
scroll to position [319, 0]
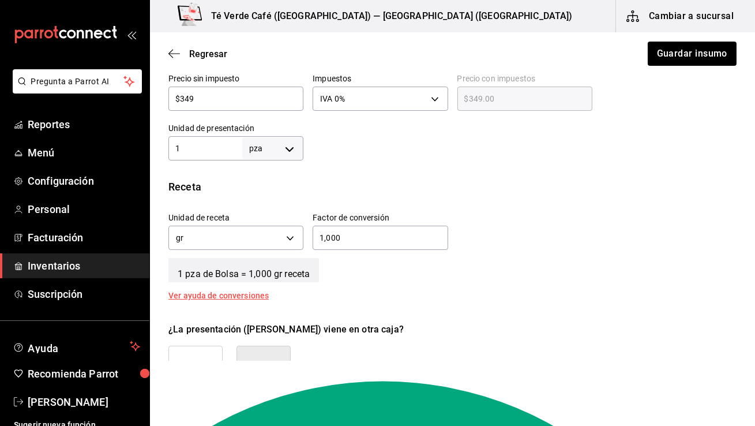
click at [348, 243] on input "1,000" at bounding box center [380, 238] width 135 height 14
click at [502, 256] on div "1 pza de Bolsa = 1 gr receta" at bounding box center [452, 267] width 568 height 29
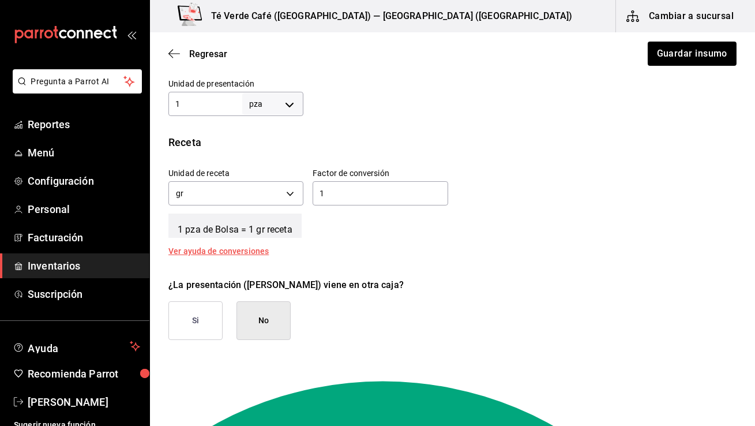
scroll to position [362, 0]
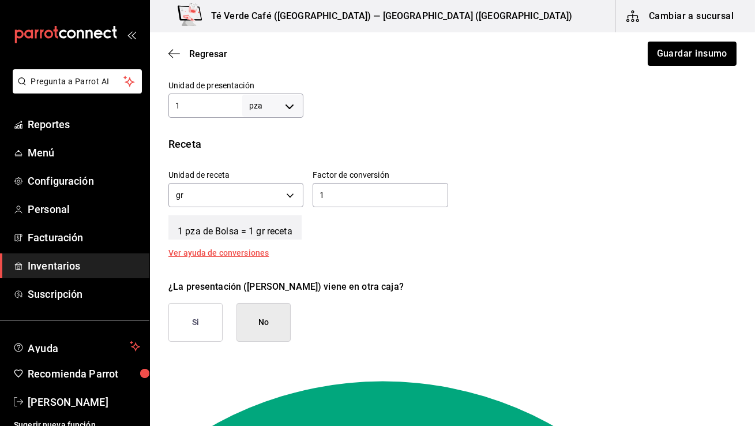
click at [359, 193] on input "1" at bounding box center [380, 195] width 135 height 14
type input "1,000"
click at [627, 165] on div "Unidad de receta gr GRAM Factor de conversión 1,000 ​" at bounding box center [447, 186] width 577 height 50
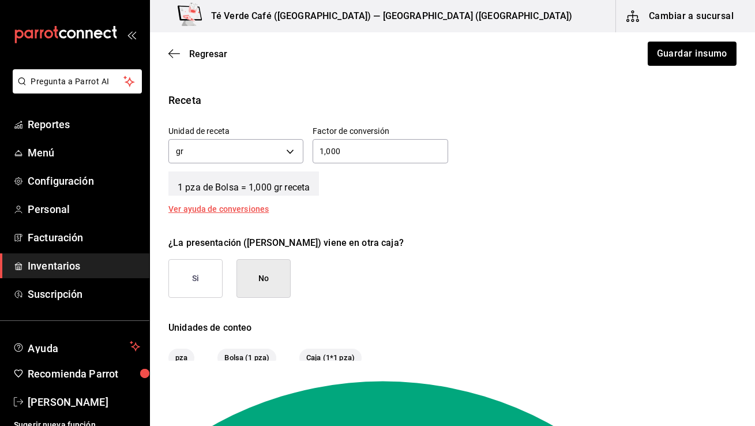
scroll to position [415, 0]
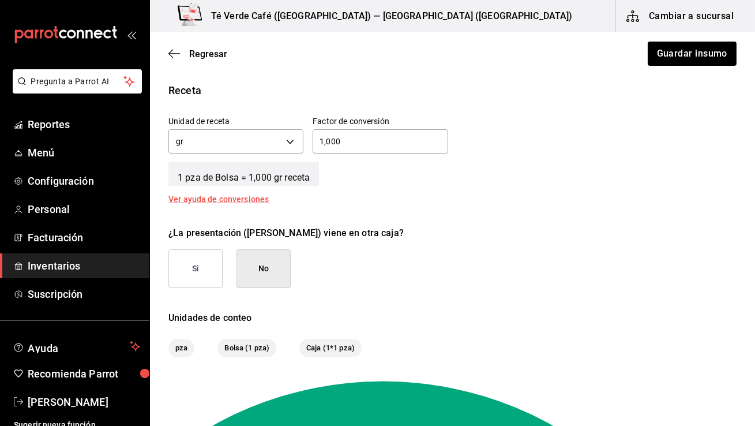
click at [204, 276] on button "Si" at bounding box center [195, 268] width 54 height 39
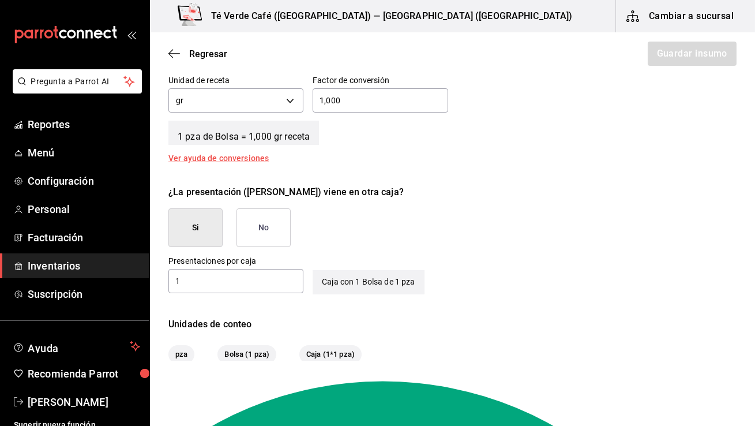
scroll to position [479, 0]
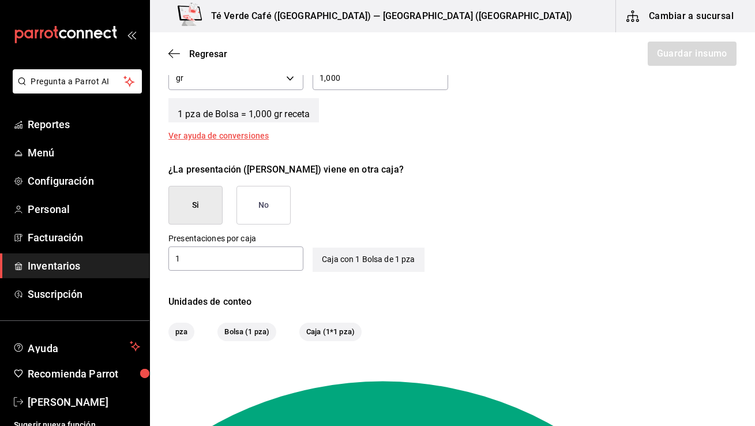
click at [273, 205] on button "No" at bounding box center [263, 205] width 54 height 39
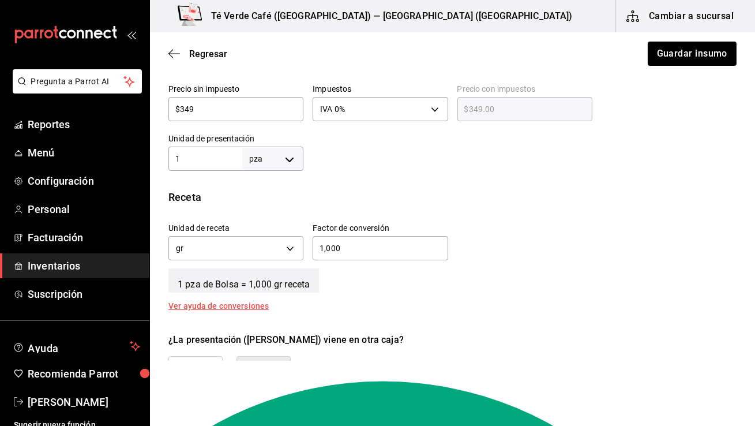
scroll to position [320, 0]
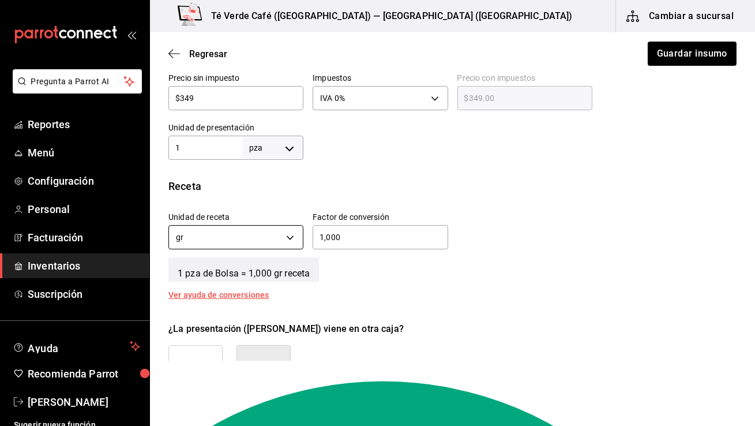
click at [292, 239] on body "Pregunta a Parrot AI Reportes Menú Configuración Personal Facturación Inventari…" at bounding box center [377, 180] width 755 height 360
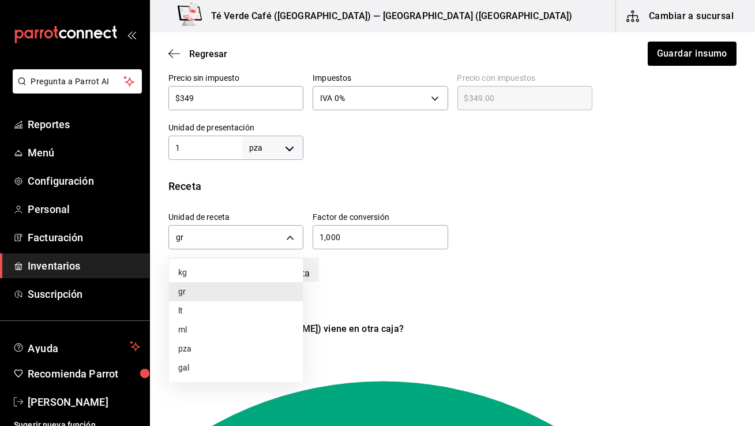
click at [435, 290] on div at bounding box center [377, 213] width 755 height 426
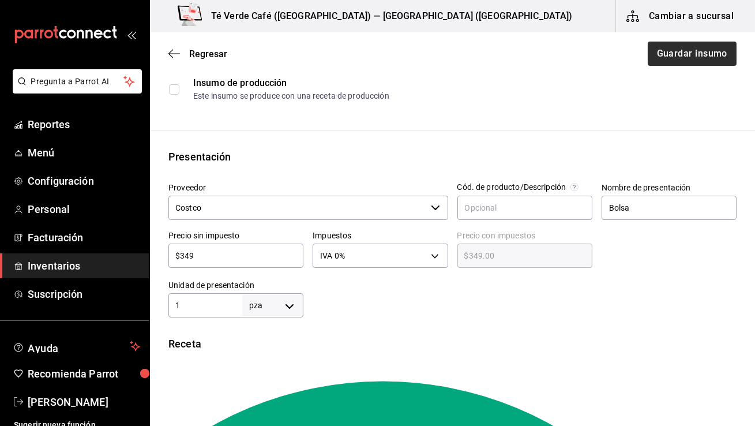
scroll to position [112, 0]
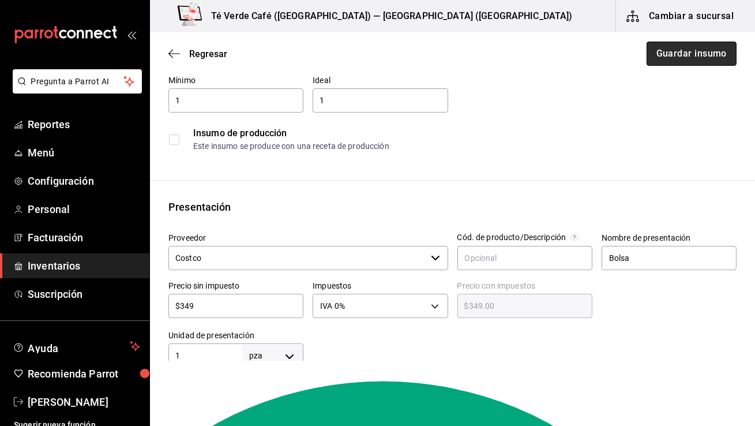
click at [702, 60] on button "Guardar insumo" at bounding box center [692, 54] width 90 height 24
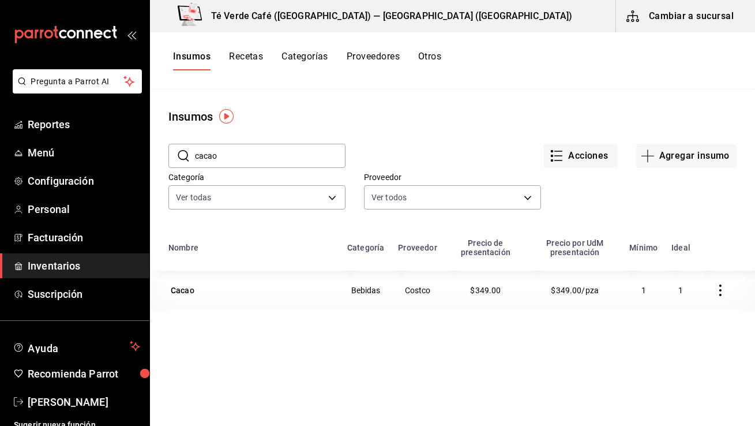
click at [692, 16] on button "Cambiar a sucursal" at bounding box center [681, 16] width 130 height 32
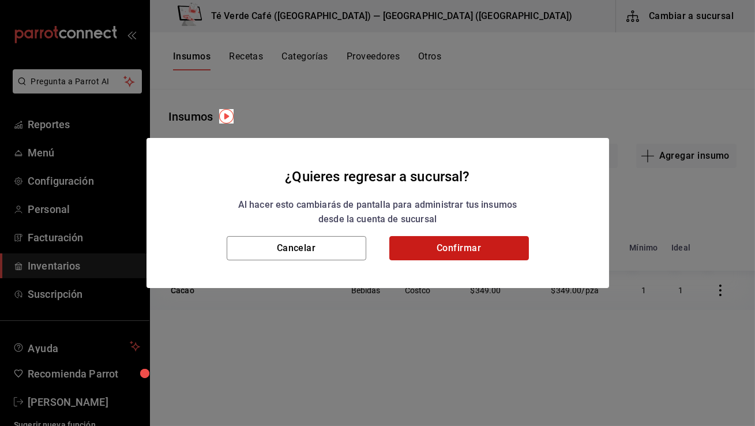
click at [436, 252] on button "Confirmar" at bounding box center [459, 248] width 140 height 24
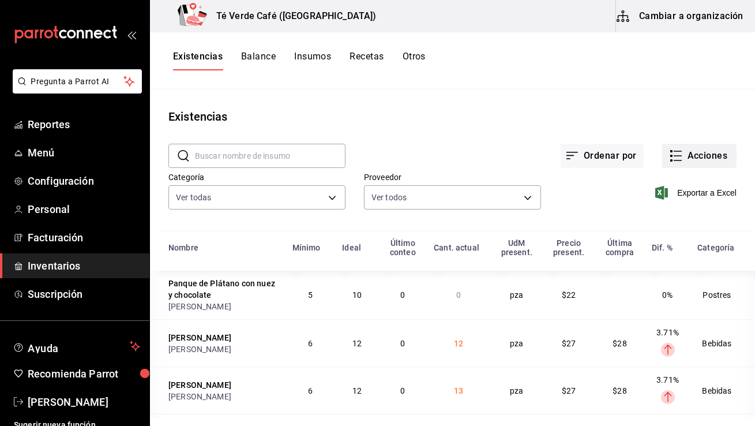
click at [709, 159] on button "Acciones" at bounding box center [699, 156] width 74 height 24
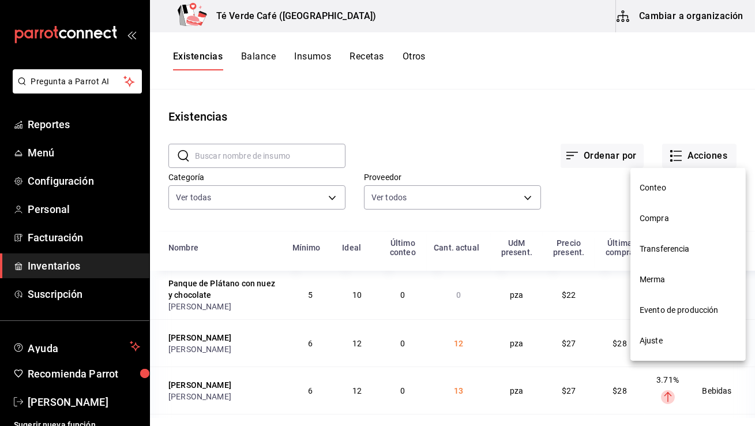
click at [643, 219] on span "Compra" at bounding box center [688, 218] width 97 height 12
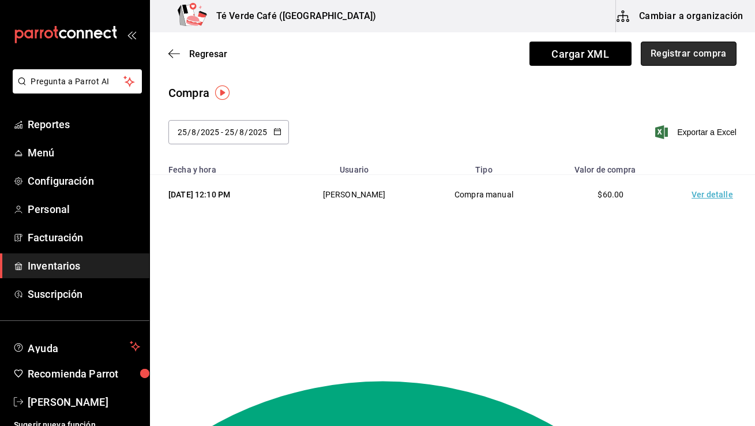
click at [701, 52] on button "Registrar compra" at bounding box center [689, 54] width 96 height 24
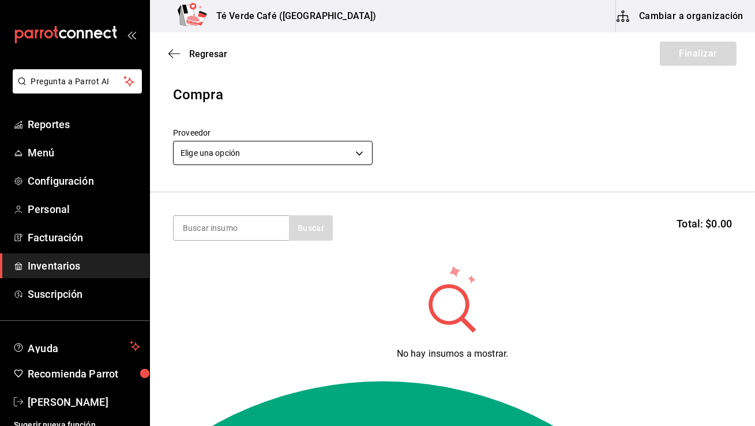
click at [277, 159] on body "Pregunta a Parrot AI Reportes Menú Configuración Personal Facturación Inventari…" at bounding box center [377, 180] width 755 height 360
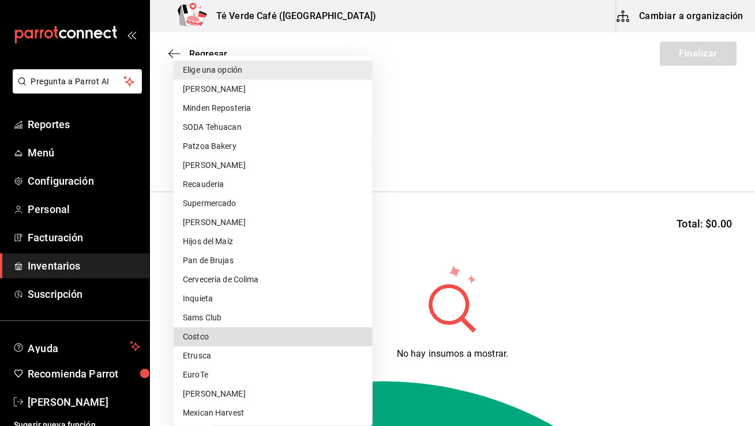
click at [196, 340] on li "Costco" at bounding box center [273, 336] width 198 height 19
type input "1909c8ac-b539-480b-99f5-d1135949b090"
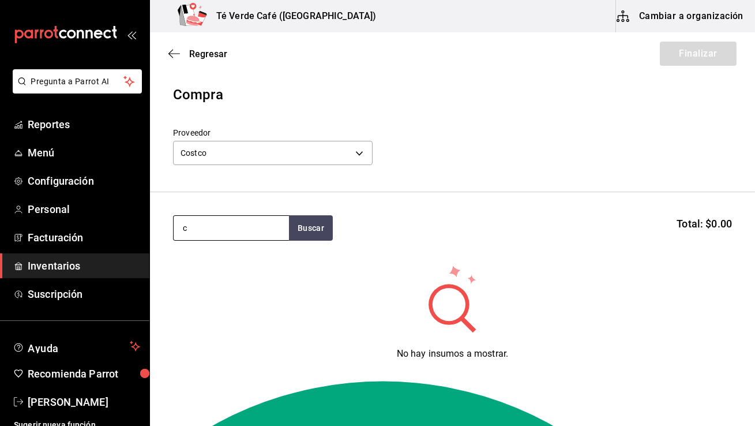
click at [220, 234] on input "c" at bounding box center [231, 228] width 115 height 24
type input "caca"
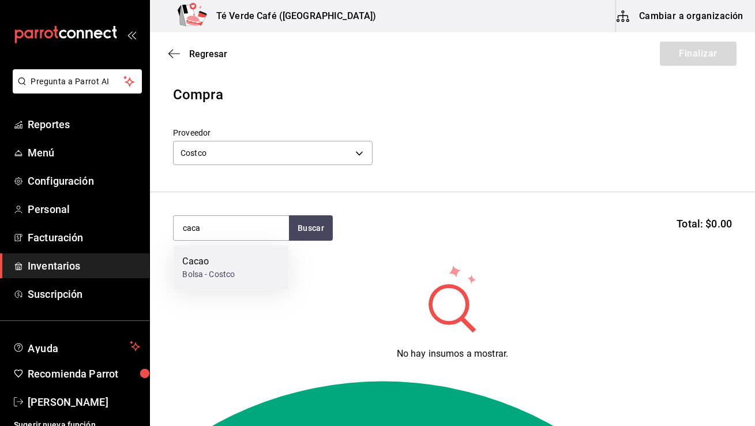
click at [212, 269] on div "Bolsa - Costco" at bounding box center [208, 274] width 52 height 12
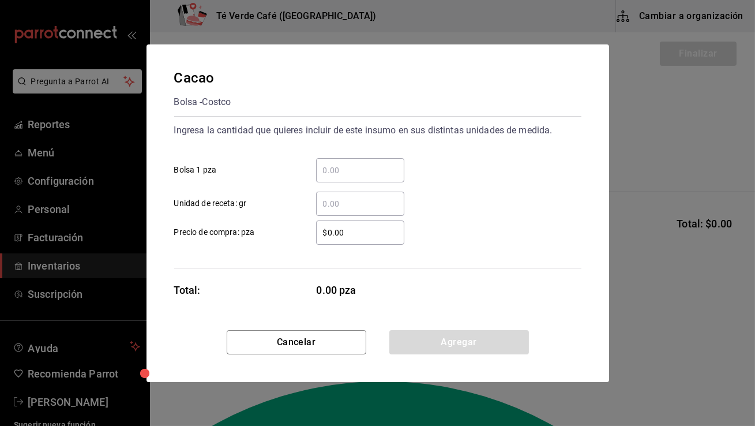
click at [363, 171] on input "​ Bolsa 1 pza" at bounding box center [360, 170] width 88 height 14
type input "1"
click at [337, 236] on input "$0.00" at bounding box center [360, 233] width 88 height 14
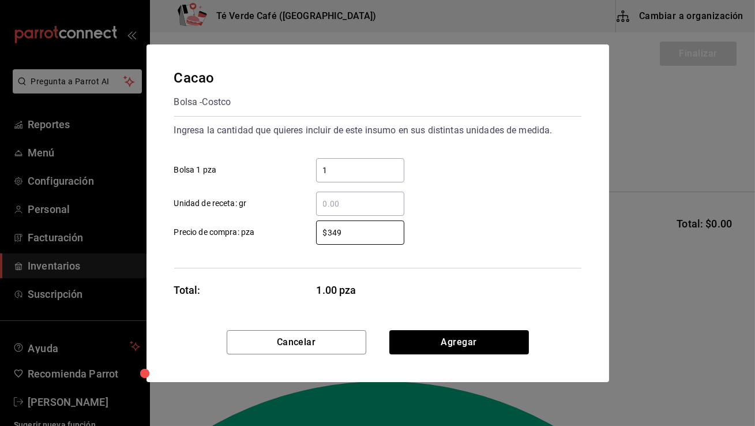
type input "$349"
click at [446, 344] on button "Agregar" at bounding box center [459, 342] width 140 height 24
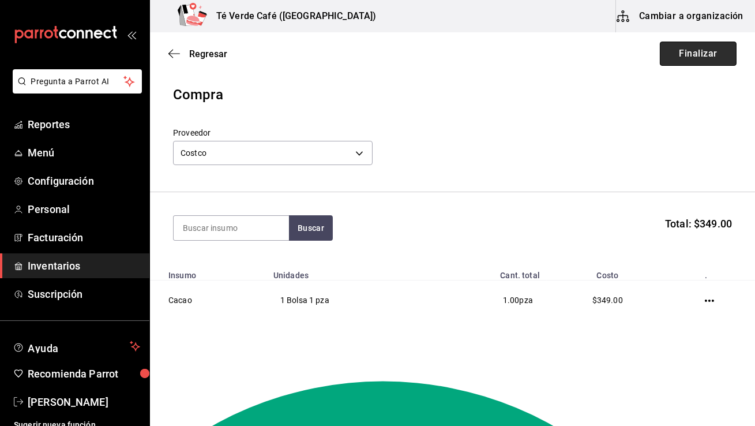
click at [714, 51] on button "Finalizar" at bounding box center [698, 54] width 77 height 24
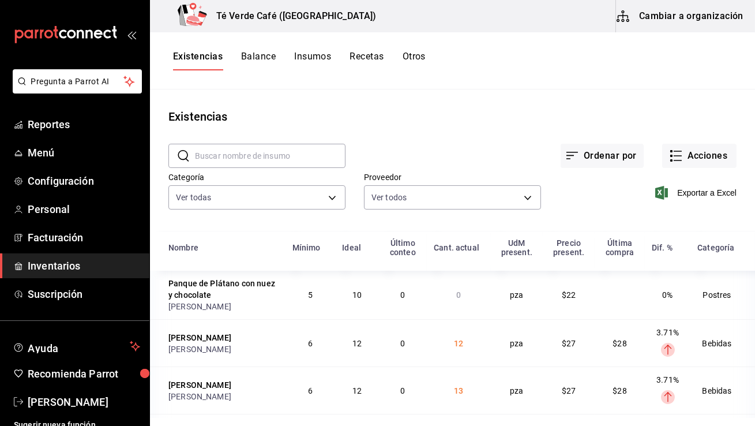
click at [283, 156] on input "text" at bounding box center [270, 155] width 151 height 23
type input "cacao"
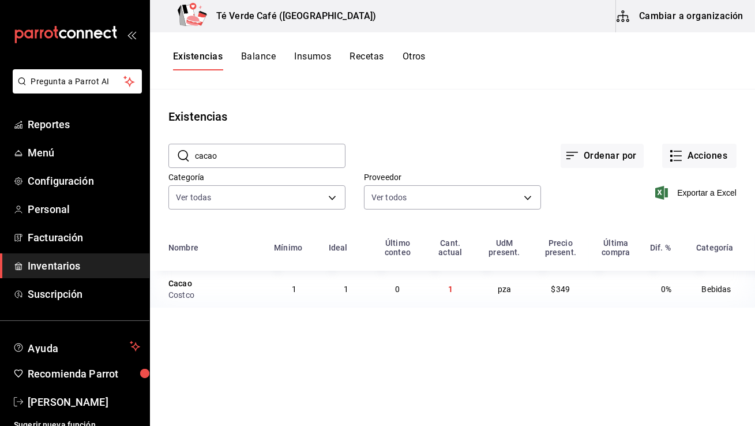
click at [316, 63] on button "Insumos" at bounding box center [312, 61] width 37 height 20
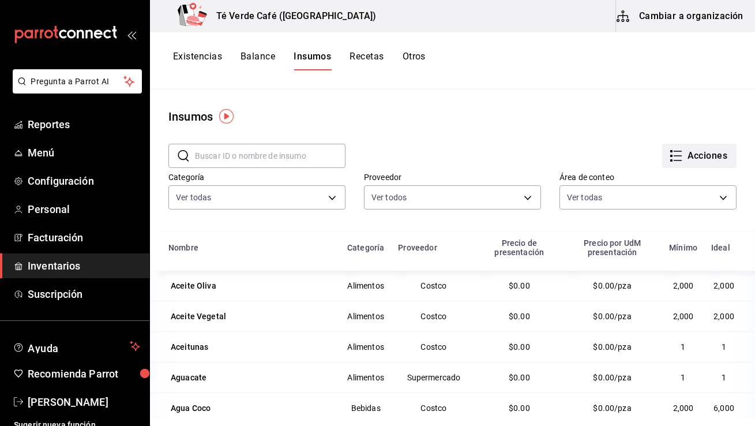
click at [699, 162] on button "Acciones" at bounding box center [699, 156] width 74 height 24
click at [606, 93] on div at bounding box center [377, 213] width 755 height 426
click at [202, 61] on button "Existencias" at bounding box center [197, 61] width 49 height 20
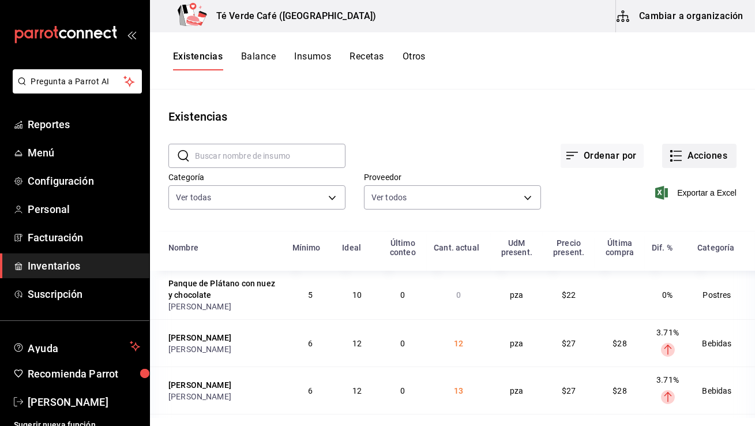
click at [711, 152] on button "Acciones" at bounding box center [699, 156] width 74 height 24
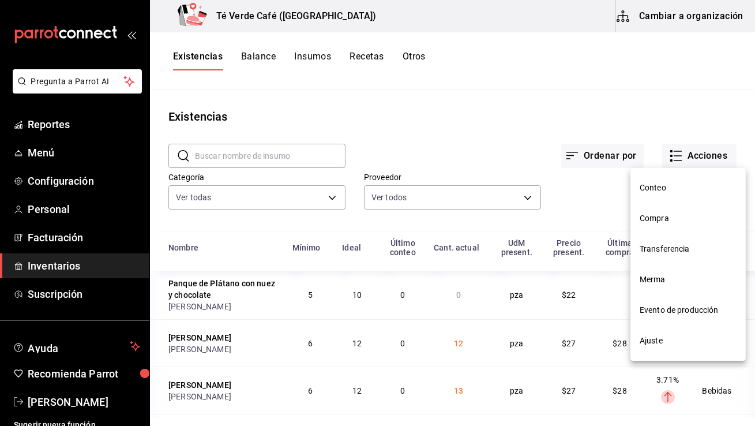
click at [324, 62] on div at bounding box center [377, 213] width 755 height 426
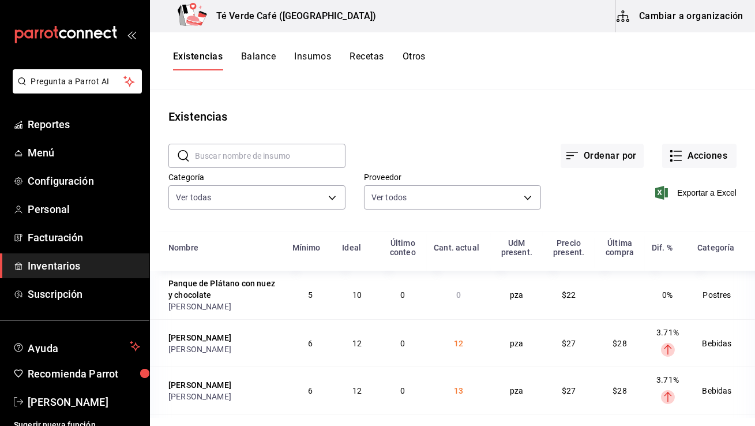
click at [313, 57] on button "Insumos" at bounding box center [312, 61] width 37 height 20
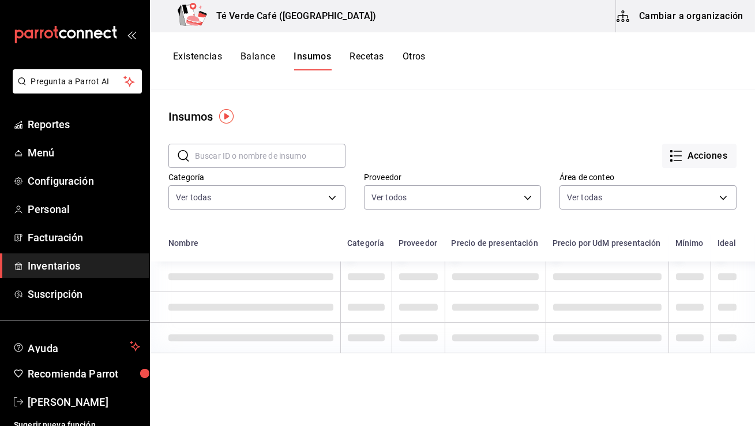
click at [292, 156] on input "text" at bounding box center [270, 155] width 151 height 23
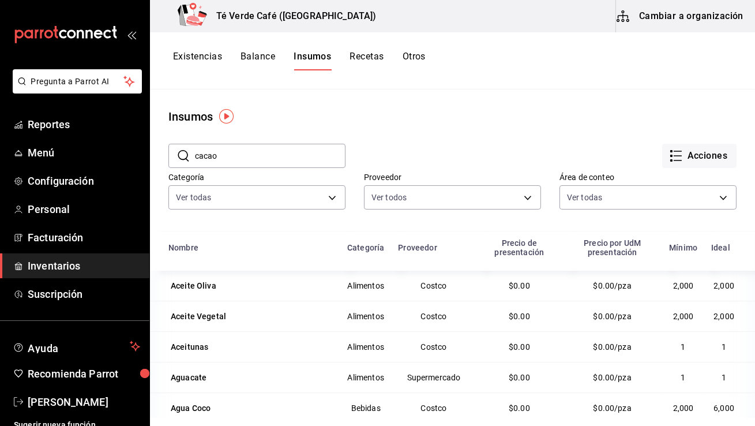
type input "cacao"
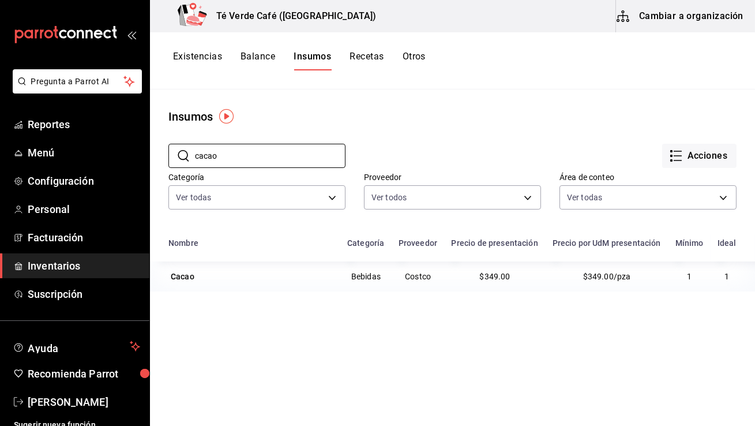
click at [696, 17] on button "Cambiar a organización" at bounding box center [681, 16] width 130 height 32
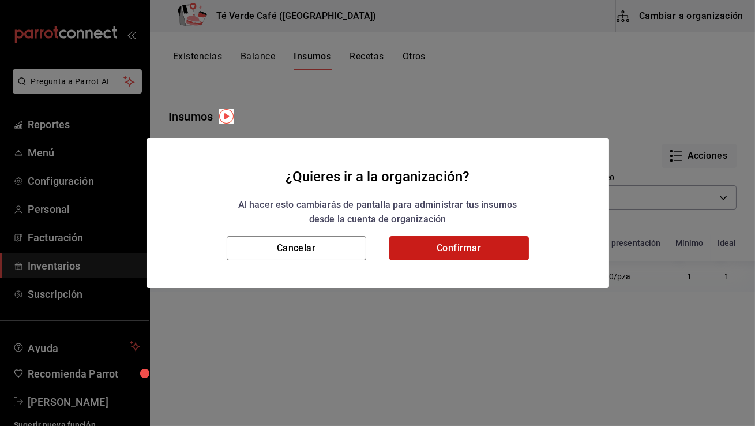
click at [420, 253] on button "Confirmar" at bounding box center [459, 248] width 140 height 24
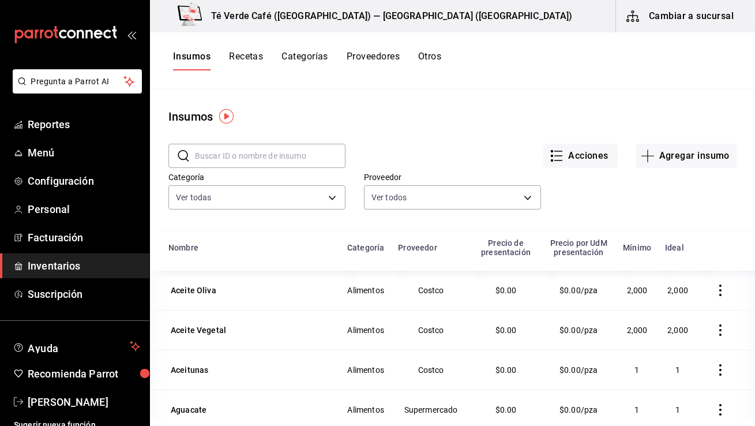
click at [288, 159] on input "text" at bounding box center [270, 155] width 151 height 23
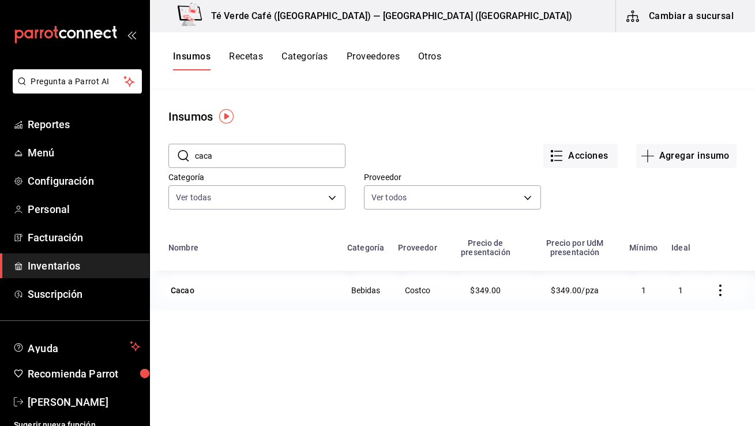
type input "cacao"
click at [174, 295] on div "Cacao" at bounding box center [183, 290] width 24 height 12
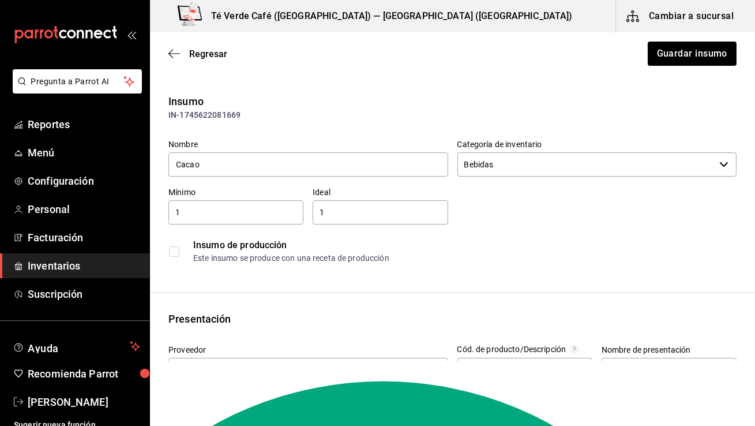
type input "Costco"
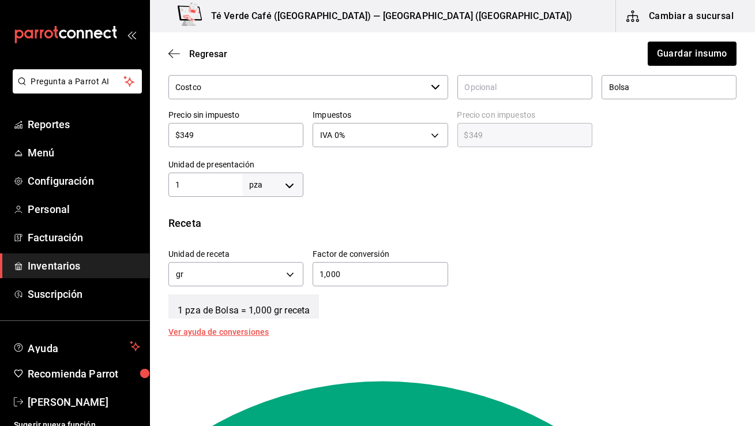
scroll to position [301, 0]
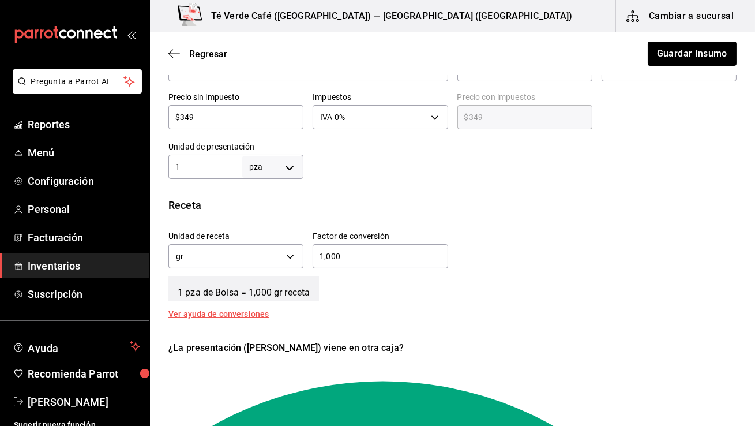
click at [292, 167] on body "Pregunta a Parrot AI Reportes Menú Configuración Personal Facturación Inventari…" at bounding box center [377, 180] width 755 height 360
click at [265, 235] on li "gr" at bounding box center [273, 239] width 60 height 19
type input "GRAM"
type input "1"
click at [290, 257] on body "Pregunta a Parrot AI Reportes Menú Configuración Personal Facturación Inventari…" at bounding box center [377, 180] width 755 height 360
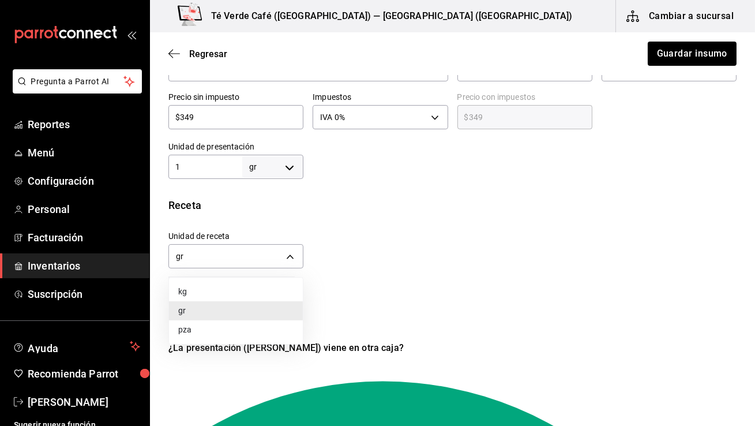
click at [389, 225] on div at bounding box center [377, 213] width 755 height 426
click at [284, 254] on body "Pregunta a Parrot AI Reportes Menú Configuración Personal Facturación Inventari…" at bounding box center [377, 180] width 755 height 360
click at [348, 249] on div at bounding box center [377, 213] width 755 height 426
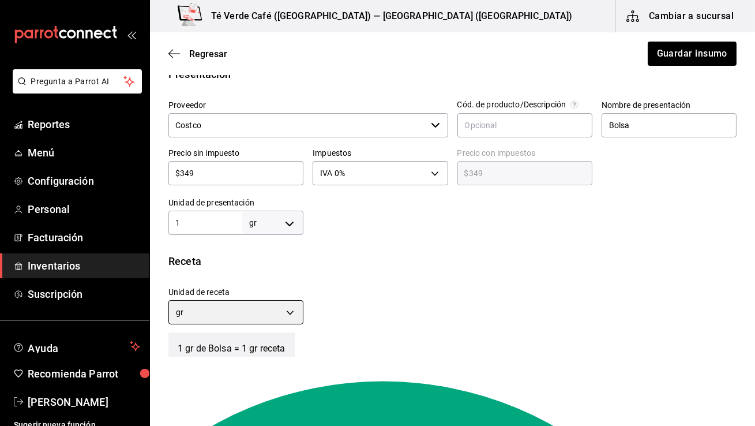
scroll to position [222, 0]
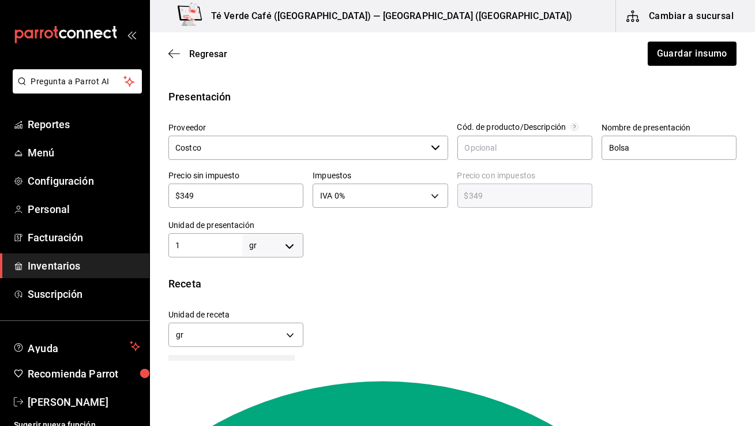
click at [215, 242] on input "1" at bounding box center [205, 245] width 74 height 14
type input "10"
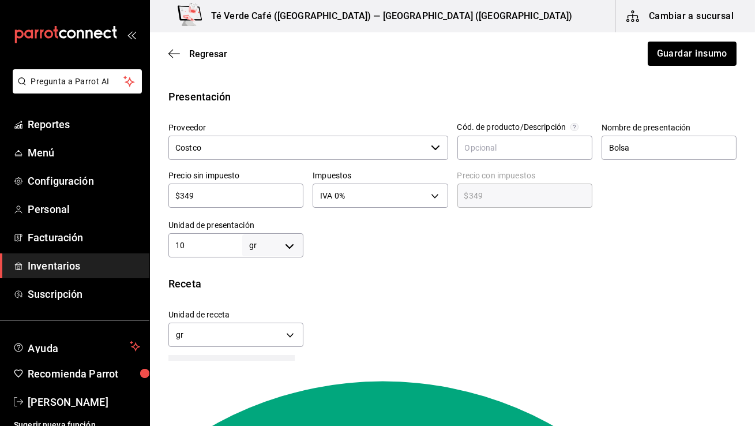
type input "100"
type input "1,000"
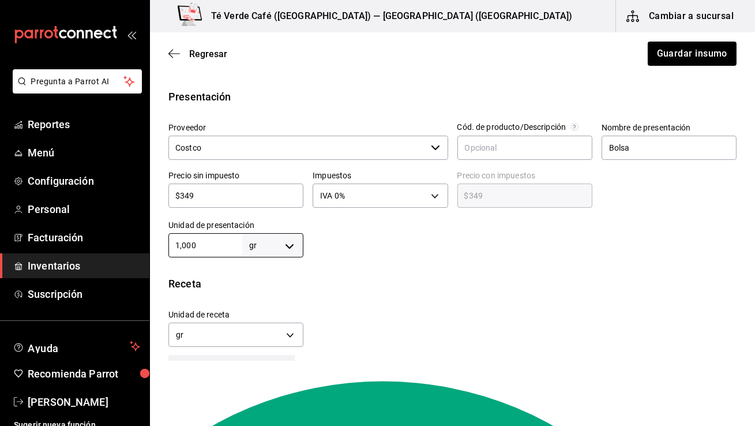
click at [531, 243] on div at bounding box center [519, 234] width 433 height 46
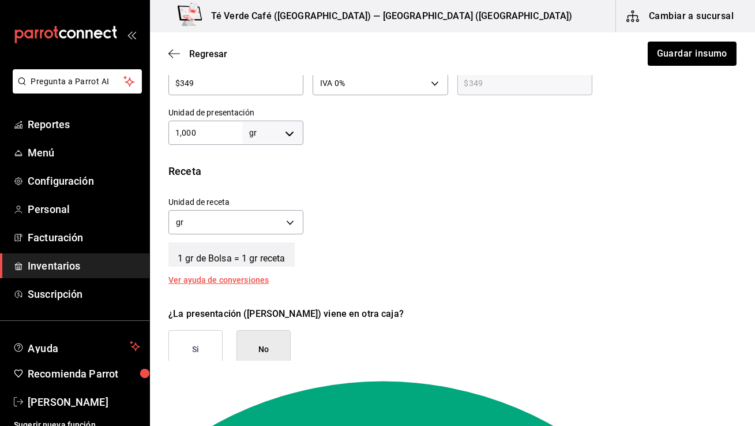
scroll to position [371, 0]
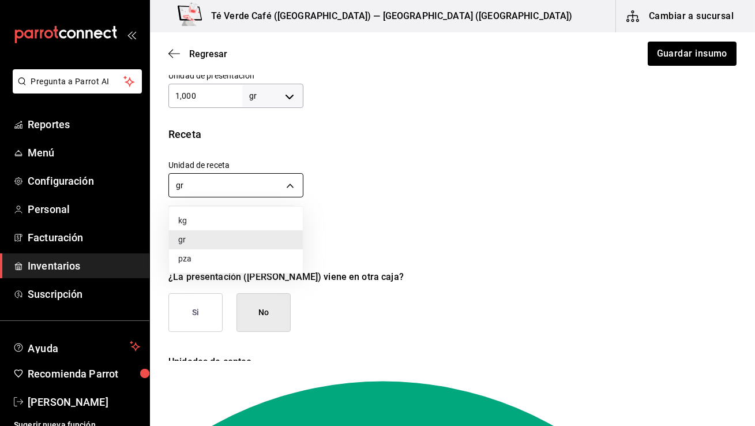
click at [296, 189] on body "Pregunta a Parrot AI Reportes Menú Configuración Personal Facturación Inventari…" at bounding box center [377, 180] width 755 height 360
click at [257, 223] on li "kg" at bounding box center [236, 220] width 134 height 19
type input "KILOGRAM"
type input "1"
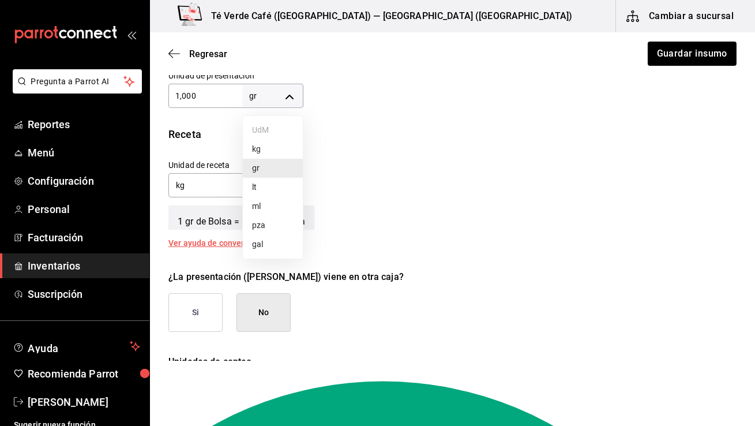
click at [294, 102] on body "Pregunta a Parrot AI Reportes Menú Configuración Personal Facturación Inventari…" at bounding box center [377, 180] width 755 height 360
click at [279, 152] on li "kg" at bounding box center [273, 149] width 60 height 19
type input "KILOGRAM"
type input "1,000"
click at [201, 94] on input "1,000" at bounding box center [205, 96] width 74 height 14
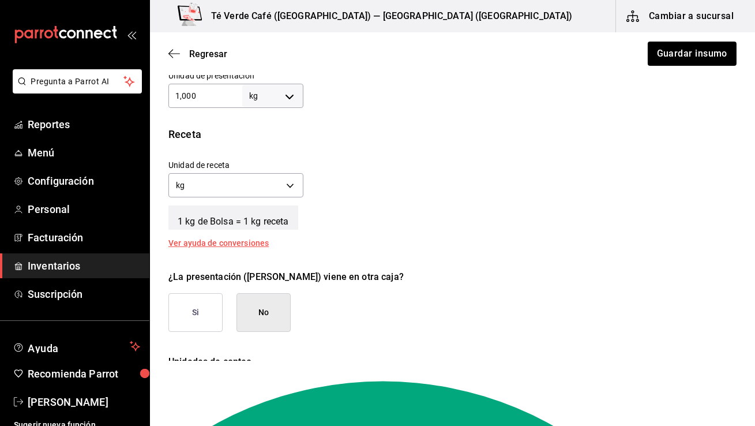
click at [201, 94] on input "1,000" at bounding box center [205, 96] width 74 height 14
type input "1"
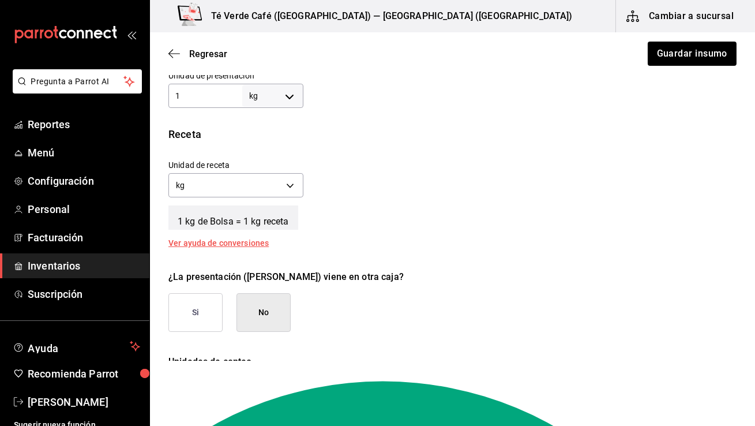
click at [407, 124] on div "Insumo IN-1745622081669 Nombre Cacao Categoría de inventario Bebidas ​ Mínimo 1…" at bounding box center [452, 61] width 605 height 679
click at [297, 183] on body "Pregunta a Parrot AI Reportes Menú Configuración Personal Facturación Inventari…" at bounding box center [377, 180] width 755 height 360
click at [251, 235] on li "gr" at bounding box center [236, 239] width 134 height 19
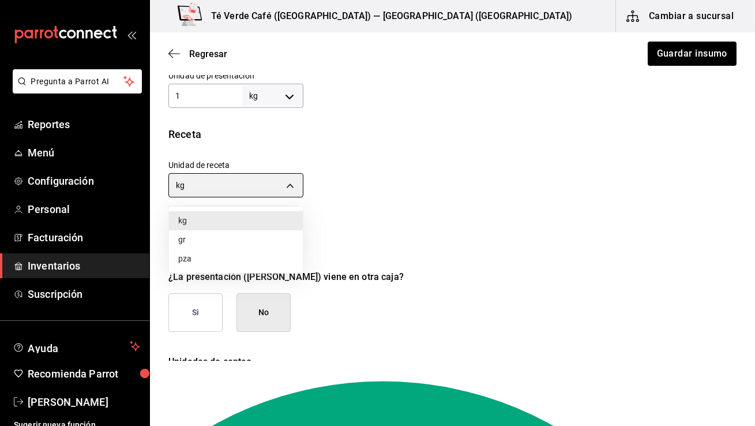
type input "GRAM"
type input "1,000"
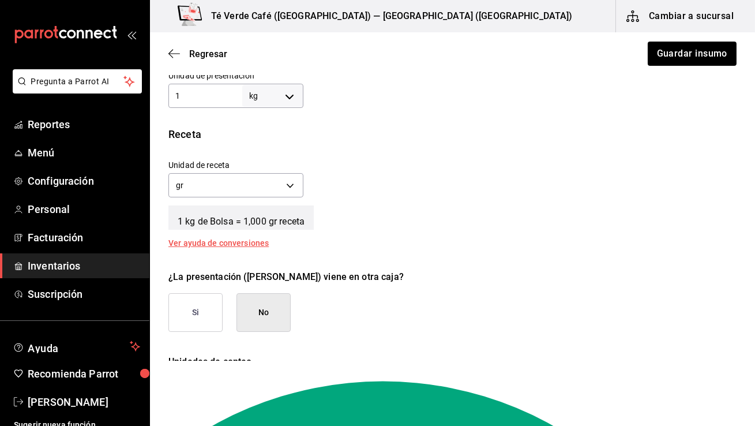
click at [435, 202] on div "1 kg de Bolsa = 1,000 gr receta" at bounding box center [452, 215] width 568 height 29
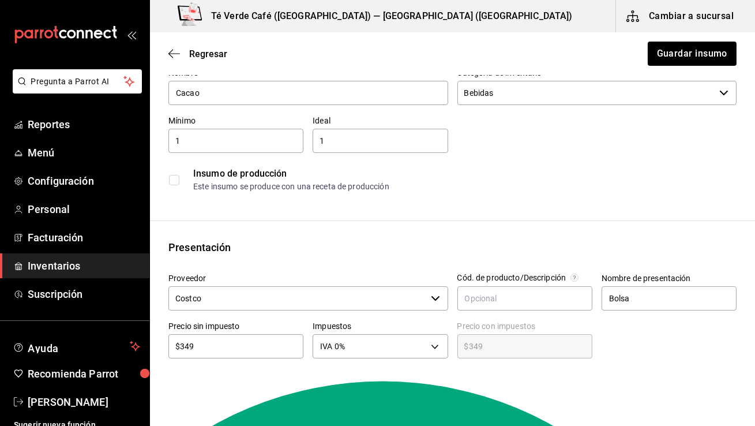
scroll to position [159, 0]
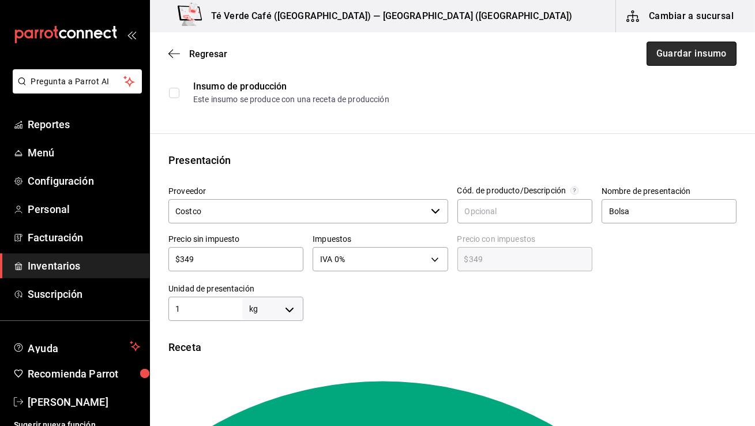
click at [685, 58] on button "Guardar insumo" at bounding box center [692, 54] width 90 height 24
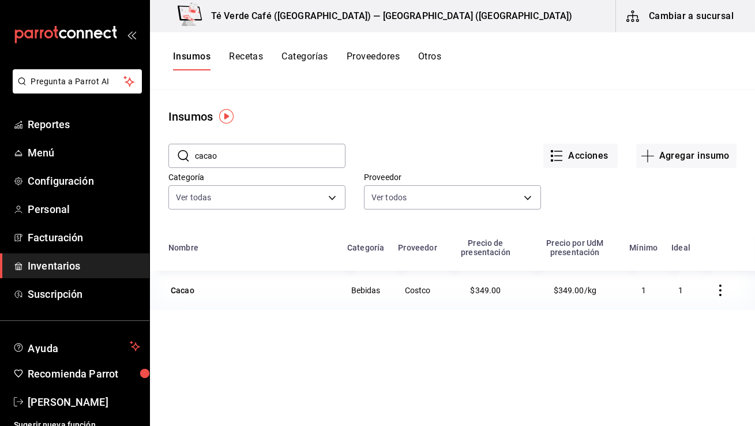
click at [706, 24] on button "Cambiar a sucursal" at bounding box center [681, 16] width 130 height 32
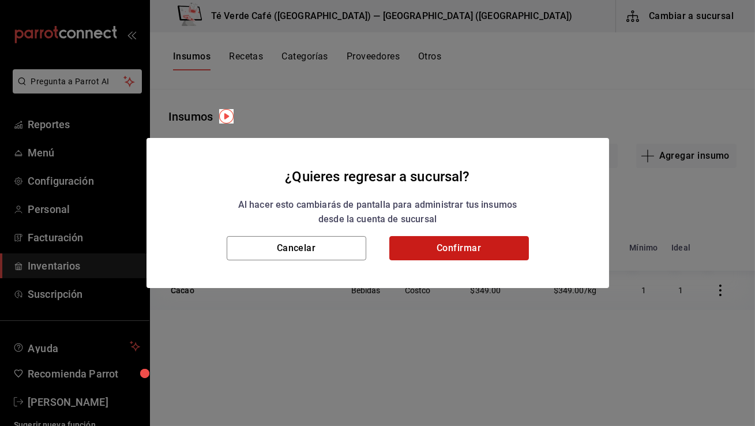
click at [513, 242] on button "Confirmar" at bounding box center [459, 248] width 140 height 24
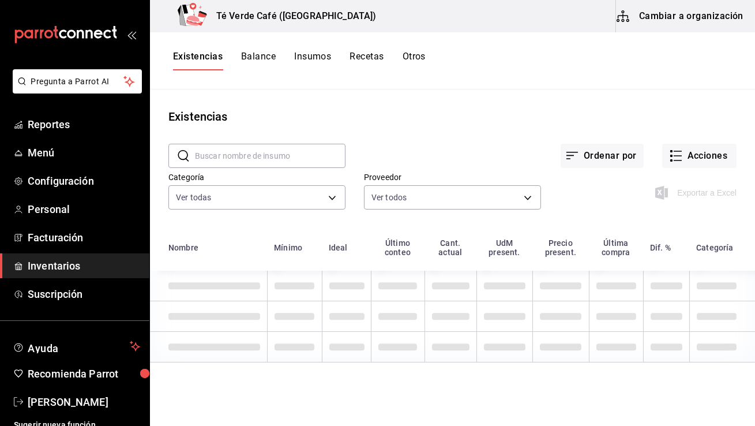
click at [239, 157] on input "text" at bounding box center [270, 155] width 151 height 23
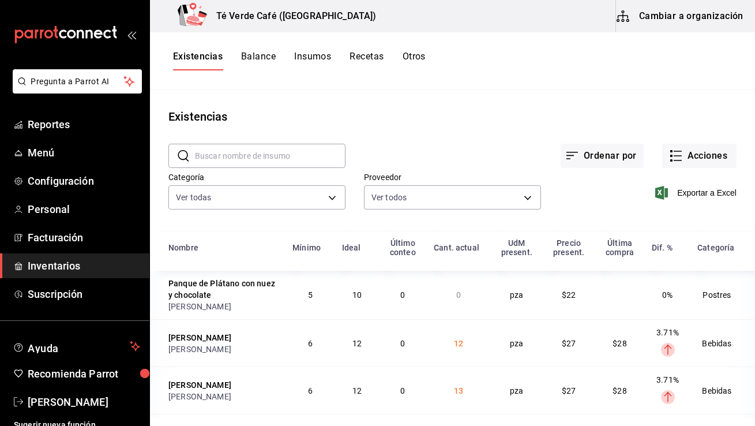
click at [239, 157] on input "text" at bounding box center [270, 155] width 151 height 23
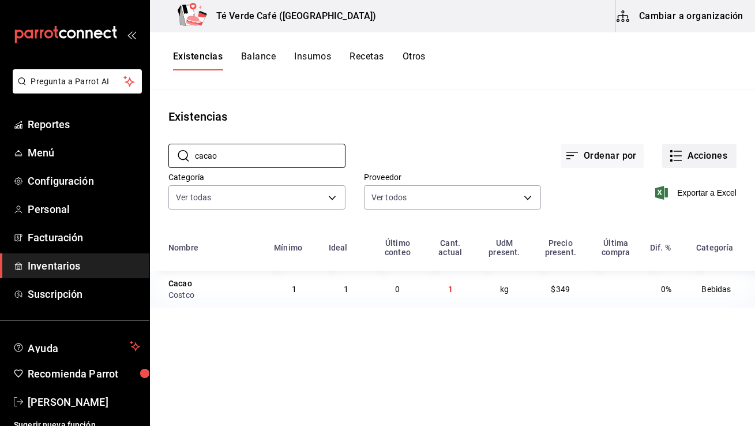
type input "cacao"
click at [691, 153] on button "Acciones" at bounding box center [699, 156] width 74 height 24
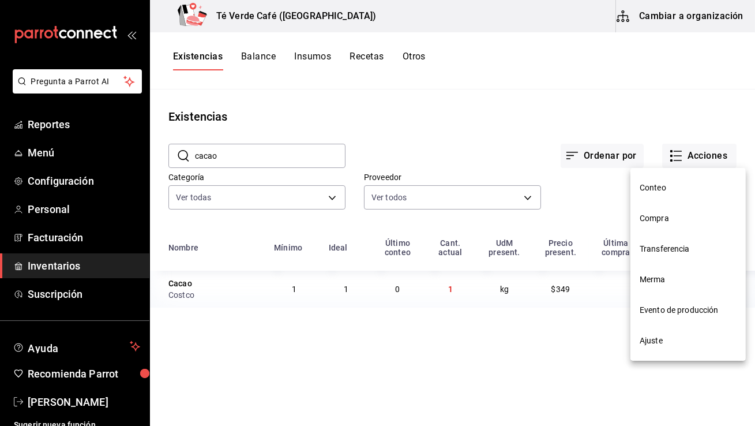
click at [650, 342] on span "Ajuste" at bounding box center [688, 341] width 97 height 12
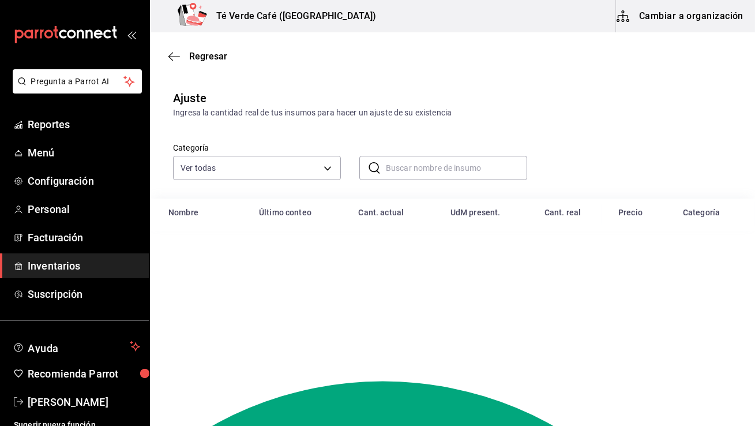
click at [400, 174] on input "text" at bounding box center [456, 167] width 141 height 23
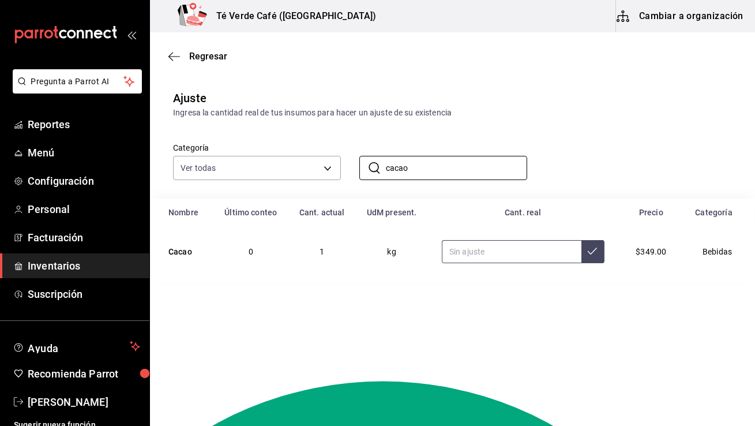
type input "cacao"
click at [546, 259] on input "text" at bounding box center [512, 251] width 140 height 23
type input "9.00"
click at [613, 125] on div "Categoría Ver todas 162c3b5a-05ee-40a0-bf79-f86174f4b51c,009ec724-9d52-49cd-bc9…" at bounding box center [434, 149] width 559 height 61
click at [71, 262] on span "Inventarios" at bounding box center [84, 266] width 112 height 16
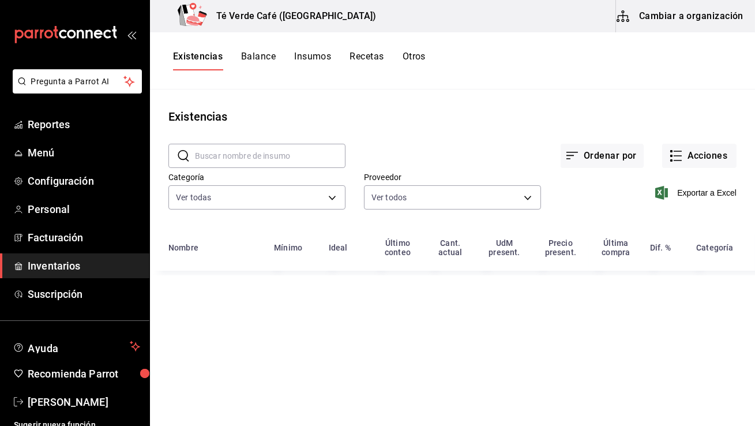
click at [690, 19] on button "Cambiar a organización" at bounding box center [681, 16] width 130 height 32
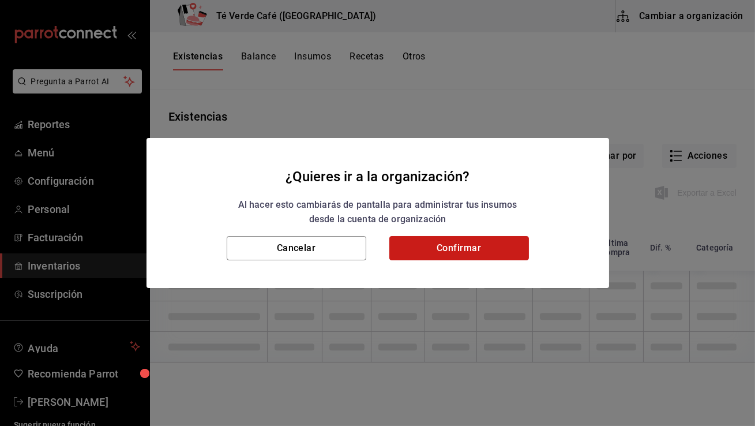
click at [506, 255] on button "Confirmar" at bounding box center [459, 248] width 140 height 24
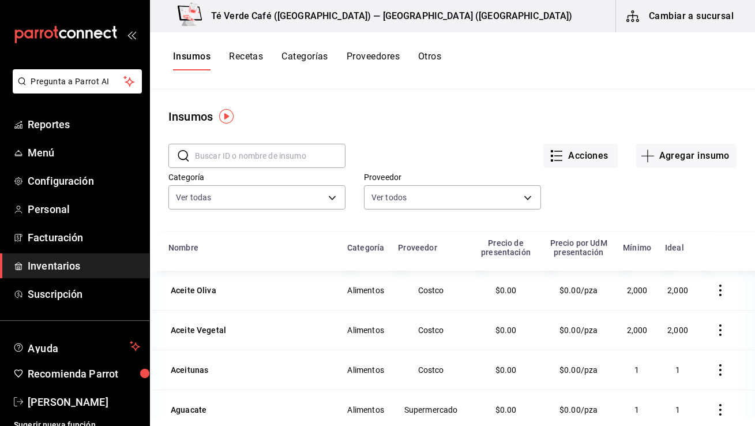
click at [283, 147] on input "text" at bounding box center [270, 155] width 151 height 23
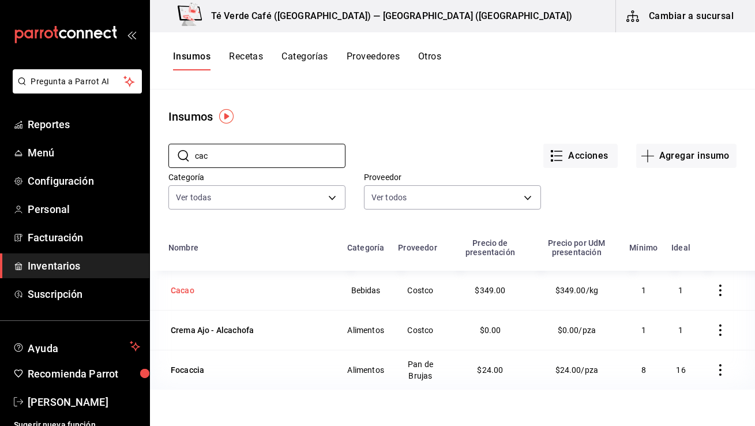
type input "cac"
click at [190, 288] on div "Cacao" at bounding box center [183, 290] width 24 height 12
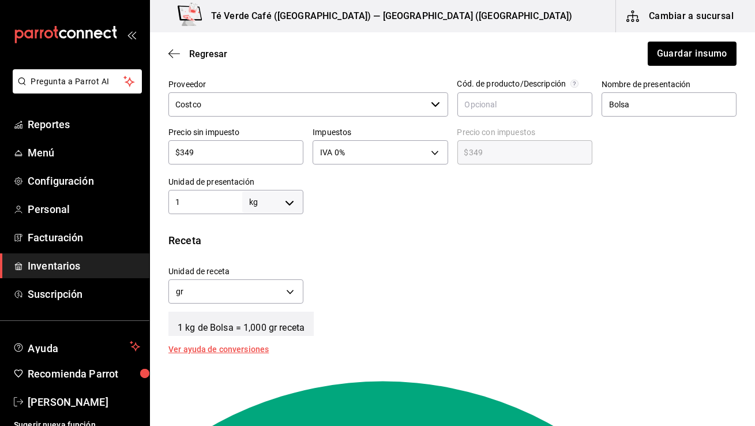
scroll to position [274, 0]
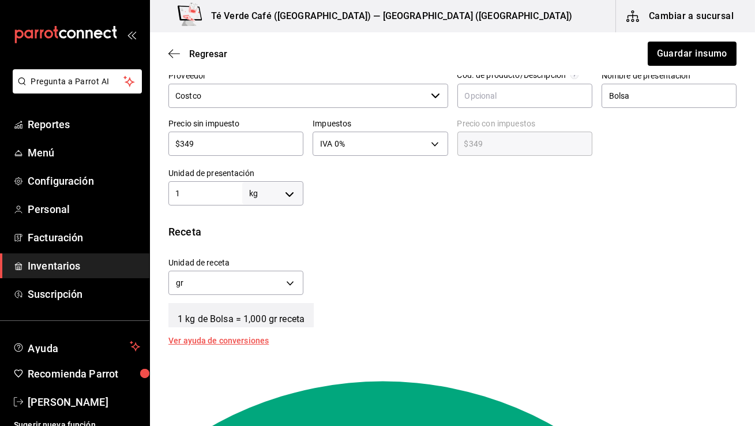
click at [292, 194] on body "Pregunta a Parrot AI Reportes Menú Configuración Personal Facturación Inventari…" at bounding box center [377, 180] width 755 height 360
click at [272, 268] on li "gr" at bounding box center [273, 265] width 60 height 19
type input "GRAM"
type input "1"
click at [210, 196] on input "1" at bounding box center [205, 193] width 74 height 14
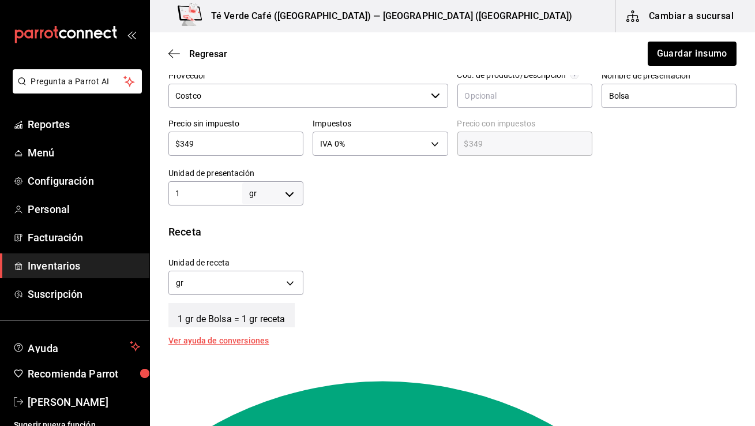
type input "10"
type input "100"
type input "1,000"
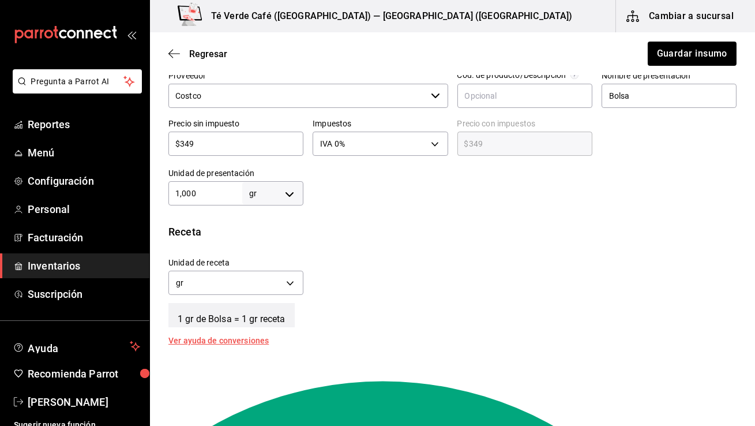
type input "1,000"
click at [513, 235] on div "Receta" at bounding box center [452, 232] width 568 height 16
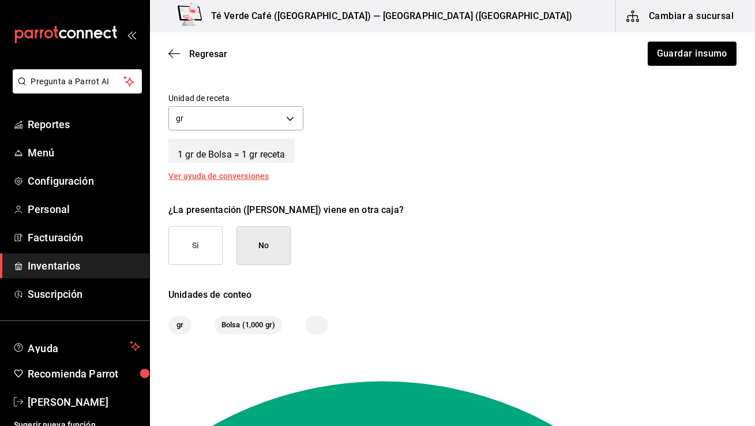
scroll to position [479, 0]
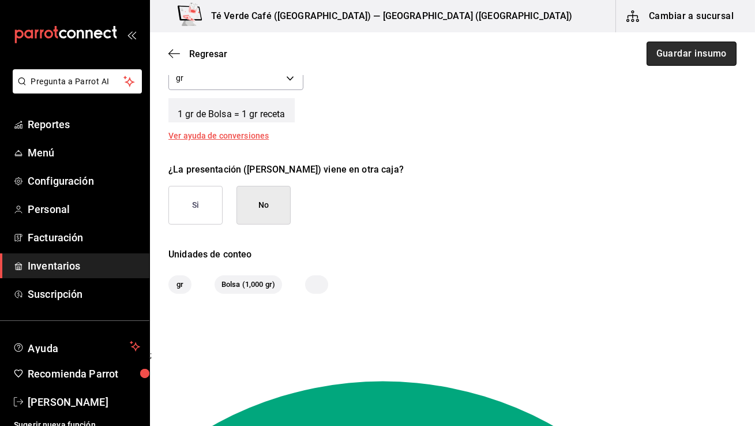
click at [724, 54] on button "Guardar insumo" at bounding box center [692, 54] width 90 height 24
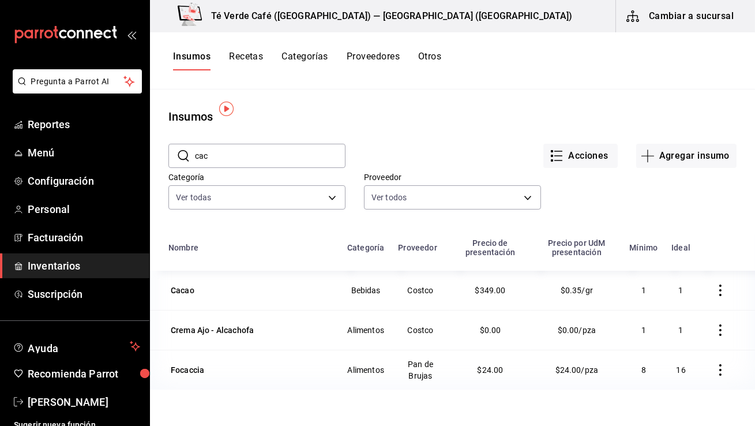
scroll to position [10, 0]
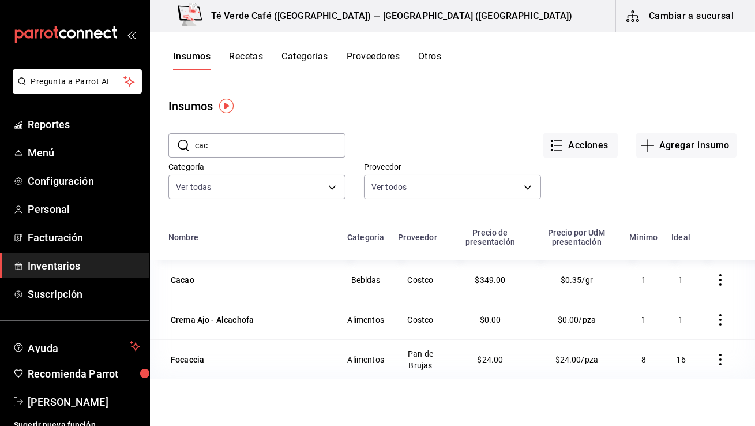
click at [658, 21] on button "Cambiar a sucursal" at bounding box center [681, 16] width 130 height 32
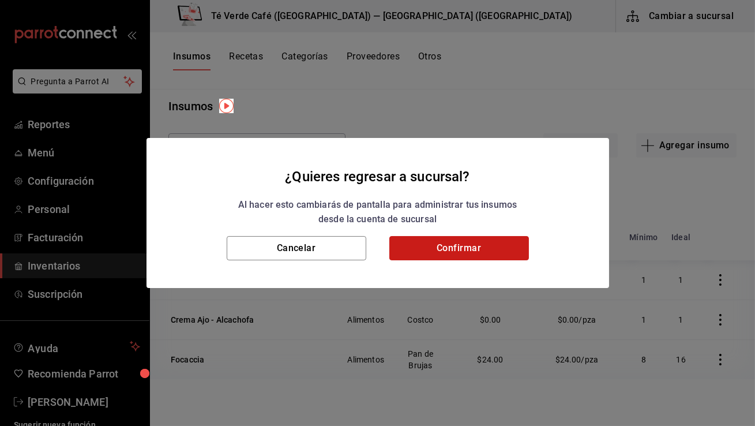
click at [435, 245] on button "Confirmar" at bounding box center [459, 248] width 140 height 24
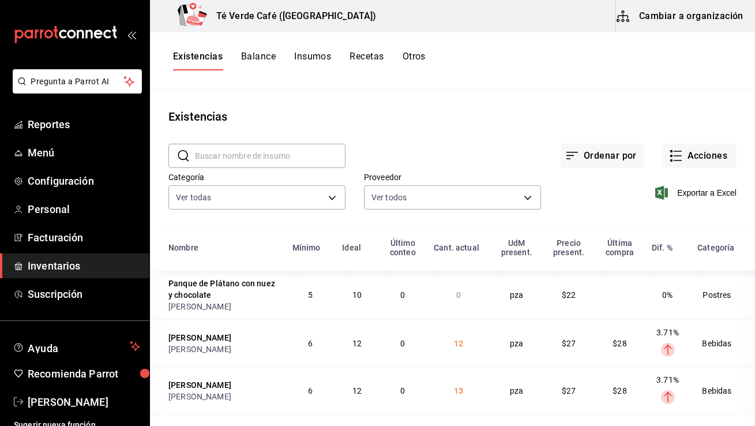
click at [222, 166] on input "text" at bounding box center [270, 155] width 151 height 23
type input "cacao"
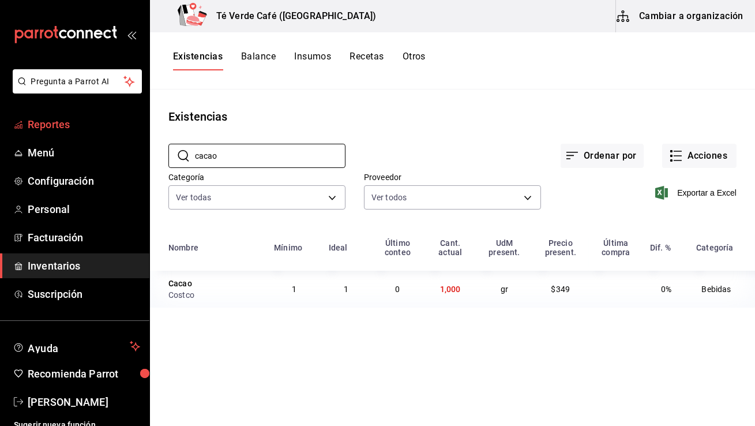
click at [51, 126] on span "Reportes" at bounding box center [84, 125] width 112 height 16
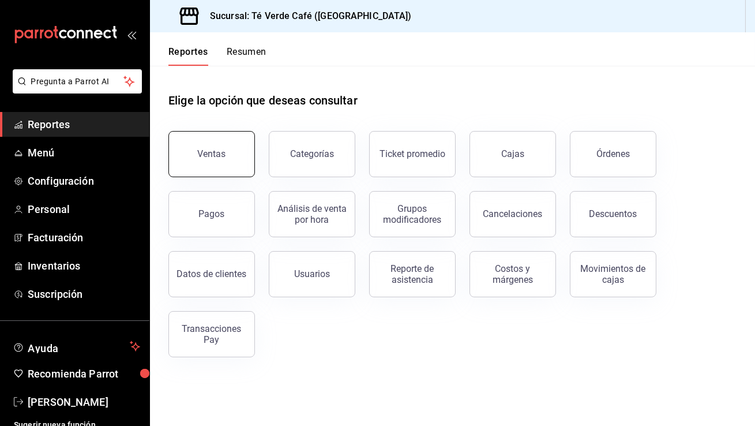
click at [223, 162] on button "Ventas" at bounding box center [211, 154] width 87 height 46
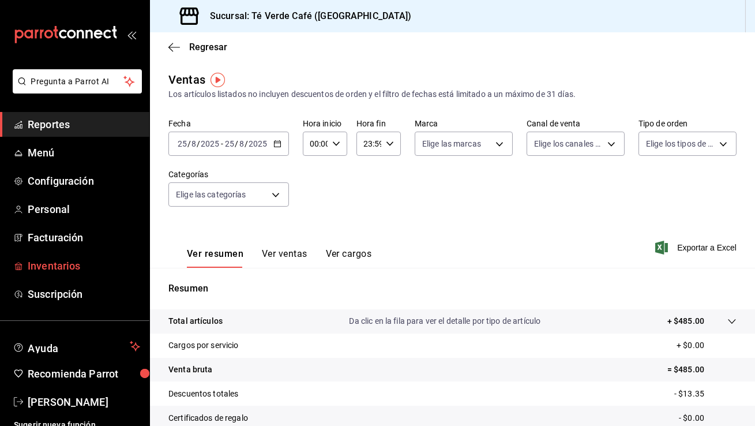
click at [62, 268] on span "Inventarios" at bounding box center [84, 266] width 112 height 16
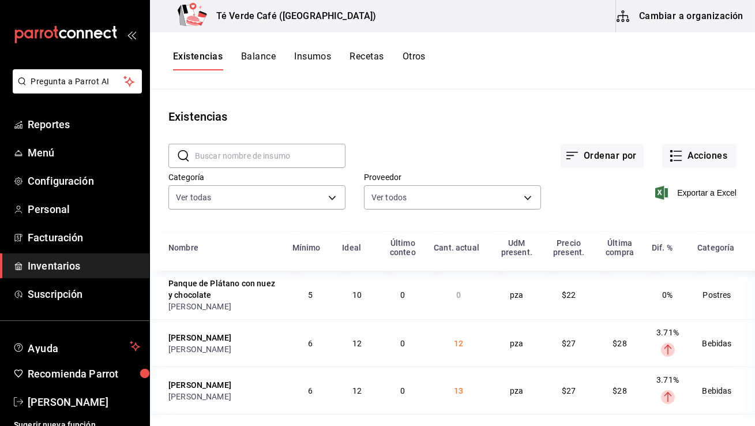
click at [369, 58] on button "Recetas" at bounding box center [367, 61] width 34 height 20
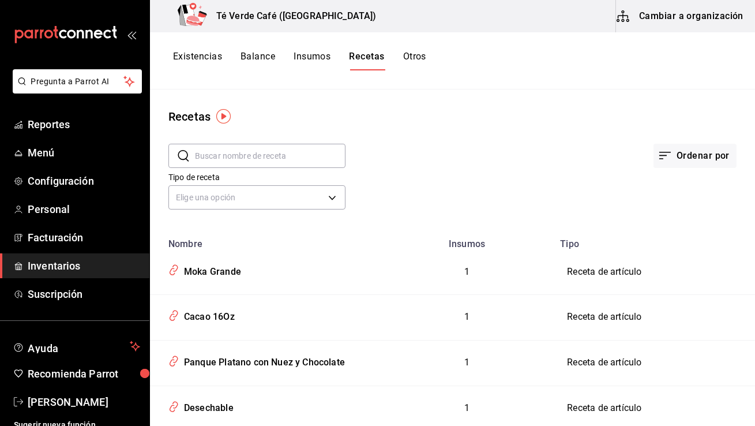
click at [283, 158] on input "text" at bounding box center [270, 155] width 151 height 23
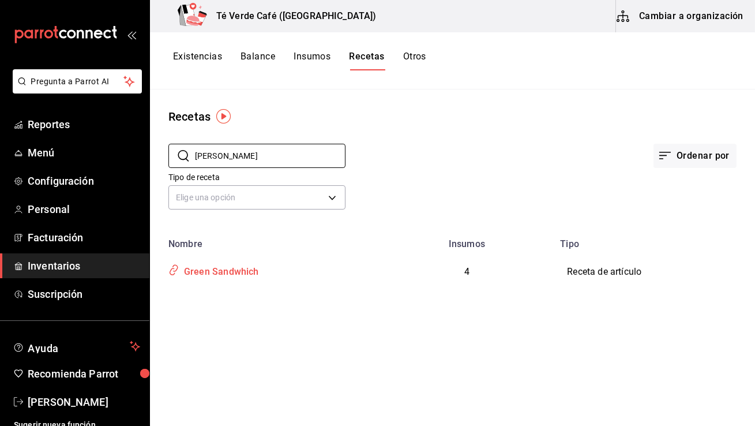
type input "[PERSON_NAME]"
click at [201, 274] on div "Green Sandwhich" at bounding box center [219, 270] width 80 height 18
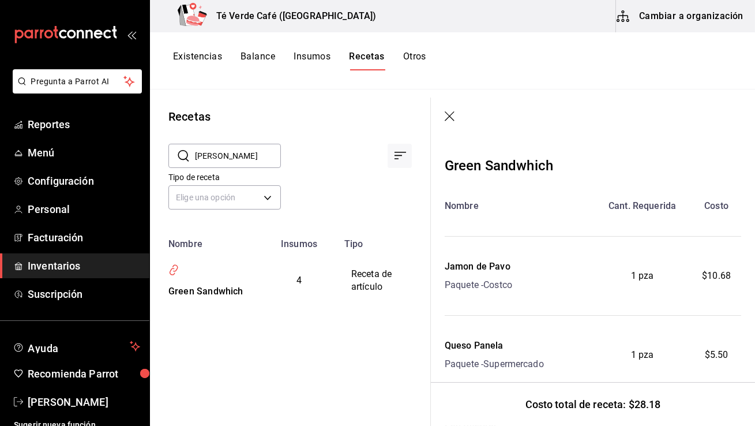
click at [449, 115] on icon "button" at bounding box center [450, 116] width 10 height 10
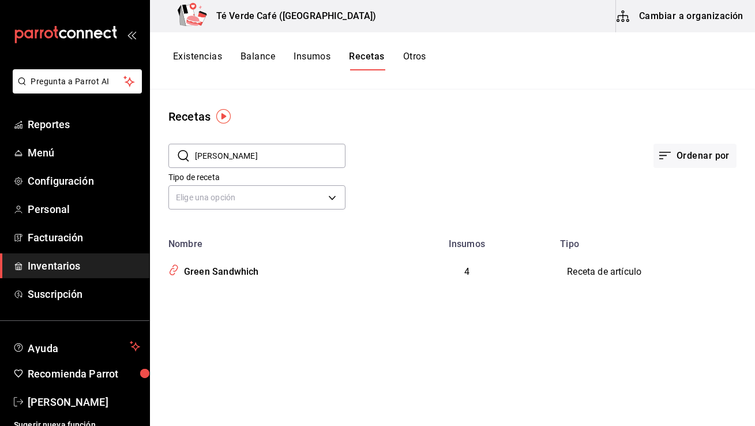
click at [201, 59] on button "Existencias" at bounding box center [197, 61] width 49 height 20
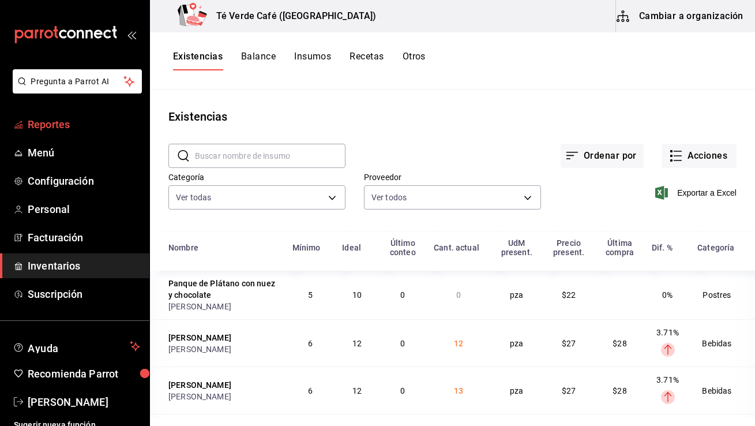
click at [54, 126] on span "Reportes" at bounding box center [84, 125] width 112 height 16
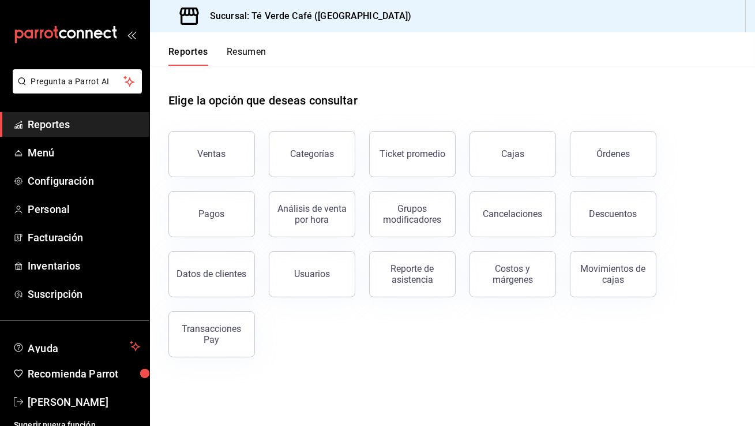
click at [61, 129] on span "Reportes" at bounding box center [84, 125] width 112 height 16
click at [71, 262] on span "Inventarios" at bounding box center [84, 266] width 112 height 16
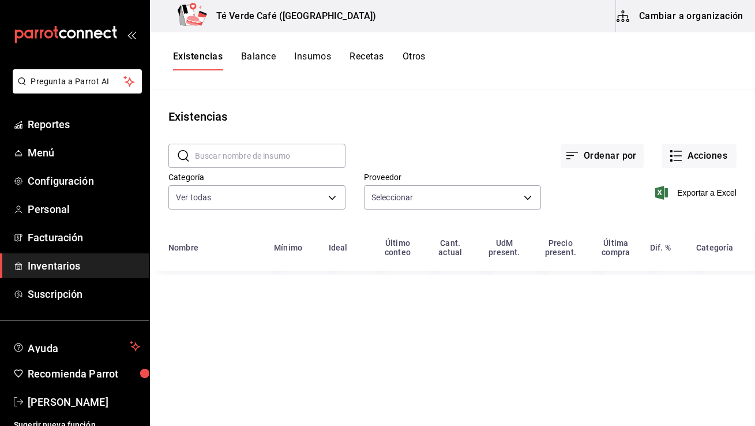
type input "28541e6b-e0ac-441f-9264-785f3d7ca87e,67730c88-5a21-4253-aeb4-54c9f3ea06bb,6402e…"
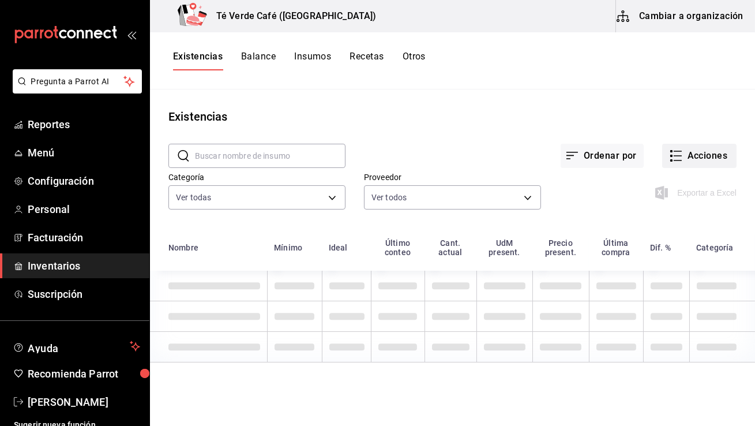
click at [690, 153] on button "Acciones" at bounding box center [699, 156] width 74 height 24
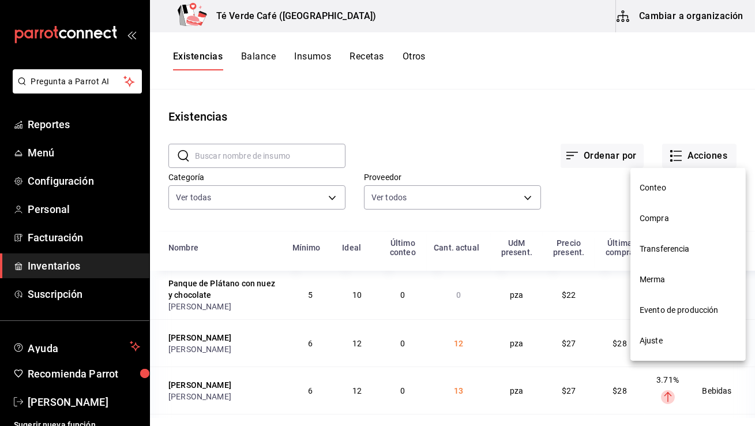
click at [656, 339] on span "Ajuste" at bounding box center [688, 341] width 97 height 12
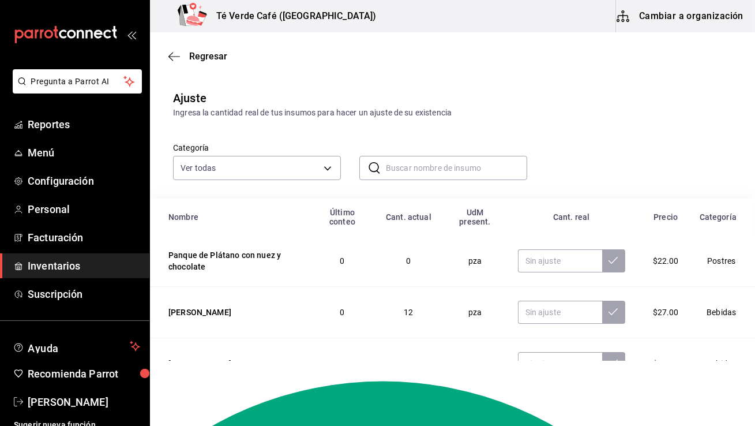
click at [403, 166] on input "text" at bounding box center [456, 167] width 141 height 23
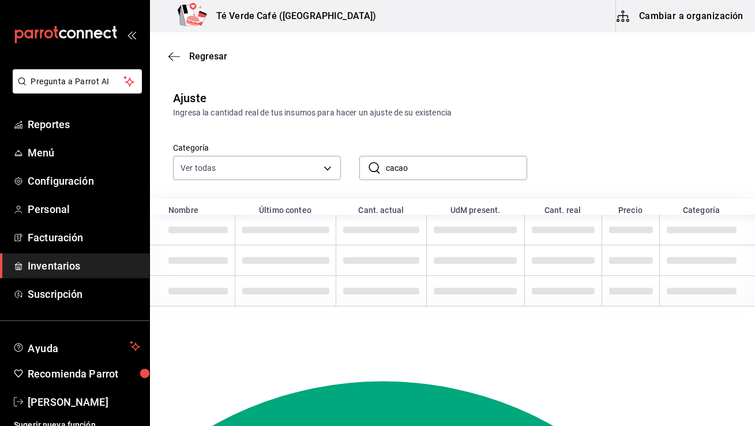
type input "cacao"
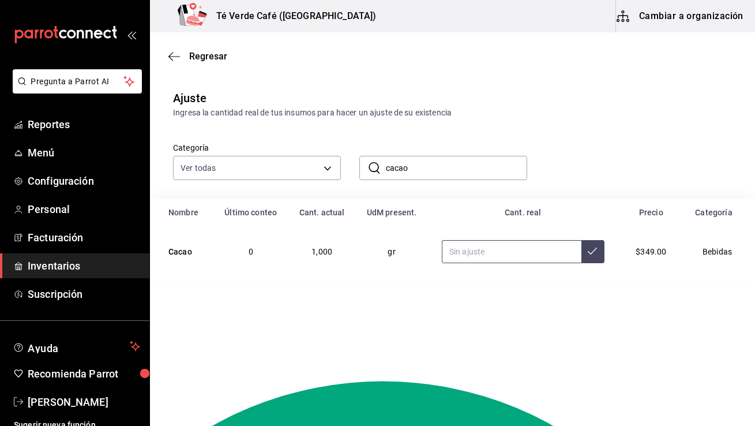
click at [516, 254] on input "text" at bounding box center [512, 251] width 140 height 23
type input "1130.00"
click at [595, 256] on button at bounding box center [592, 251] width 23 height 23
click at [68, 129] on span "Reportes" at bounding box center [84, 125] width 112 height 16
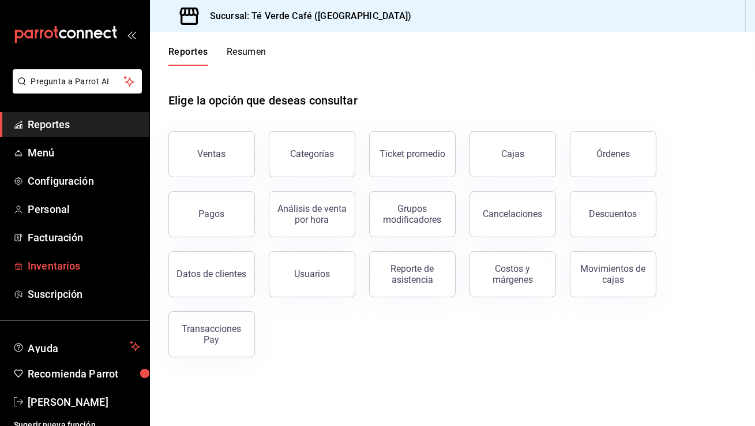
click at [65, 263] on span "Inventarios" at bounding box center [84, 266] width 112 height 16
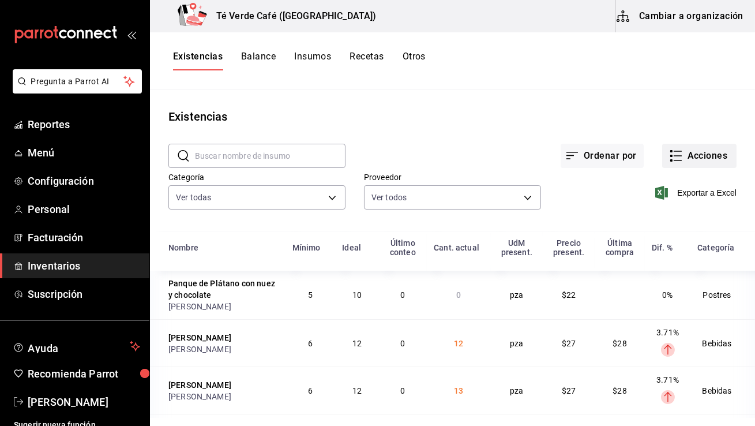
click at [701, 159] on button "Acciones" at bounding box center [699, 156] width 74 height 24
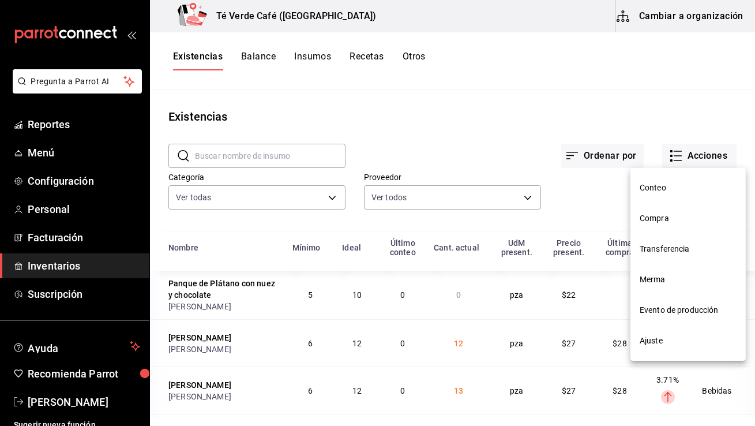
click at [654, 223] on span "Compra" at bounding box center [688, 218] width 97 height 12
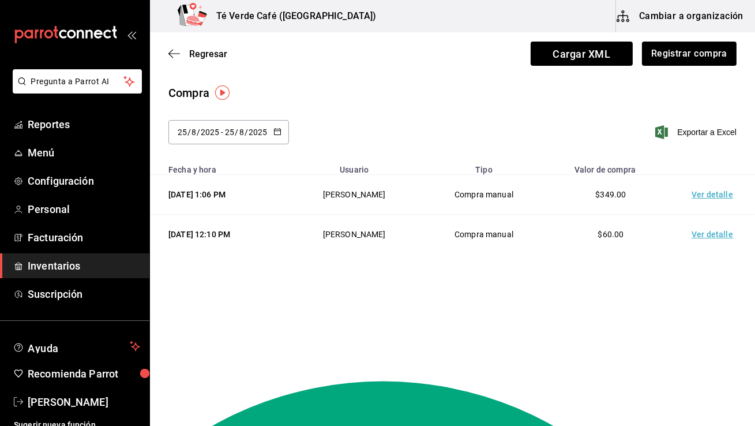
click at [271, 133] on div "2025-08-25 25 / 8 / 2025 - 2025-08-25 25 / 8 / 2025" at bounding box center [228, 132] width 121 height 24
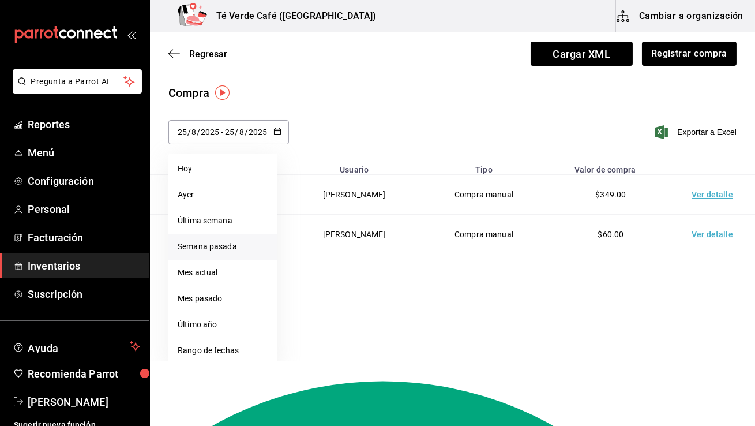
click at [223, 249] on li "Semana pasada" at bounding box center [222, 247] width 109 height 26
type input "2025-08-17"
type input "17"
type input "2025-08-23"
type input "23"
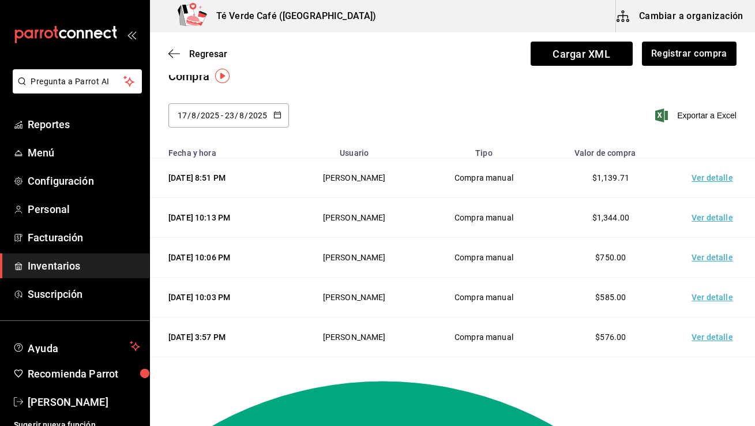
scroll to position [10, 0]
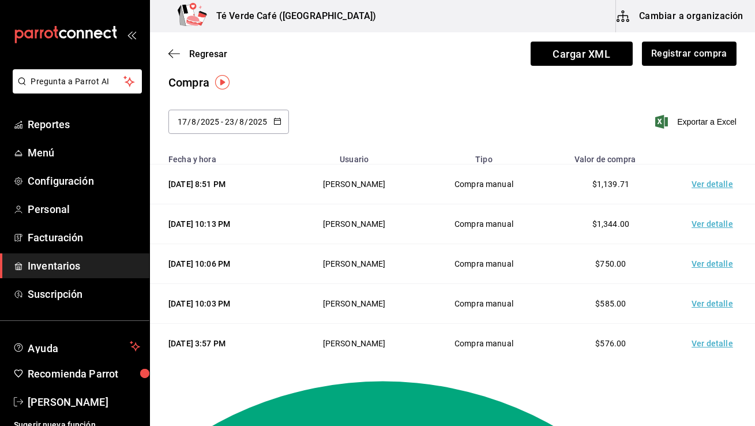
click at [711, 185] on td "Ver detalle" at bounding box center [714, 184] width 81 height 40
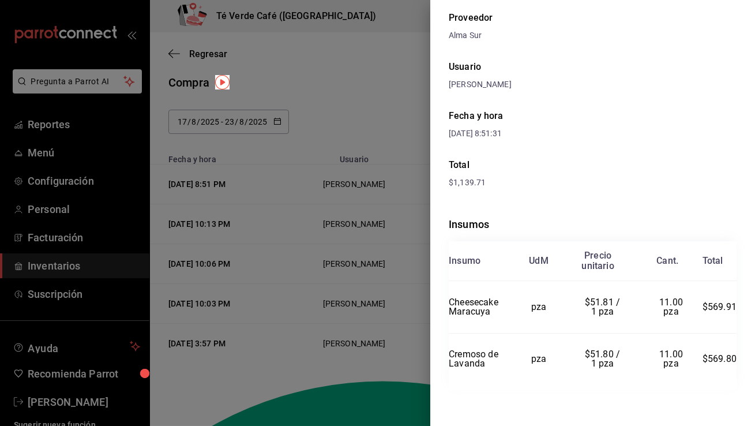
scroll to position [0, 0]
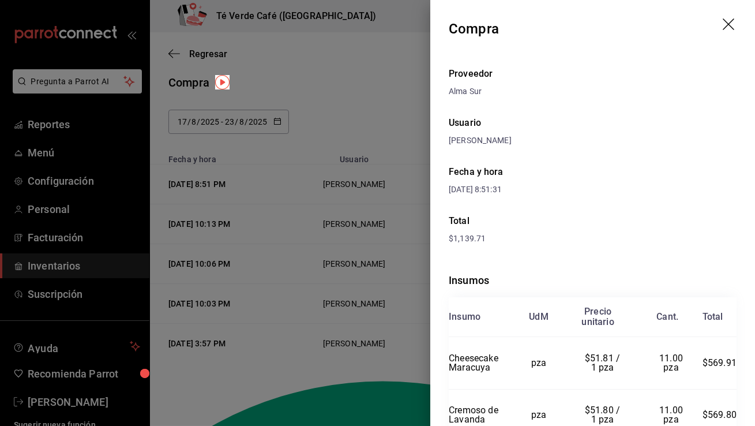
click at [726, 25] on icon "drag" at bounding box center [730, 25] width 14 height 14
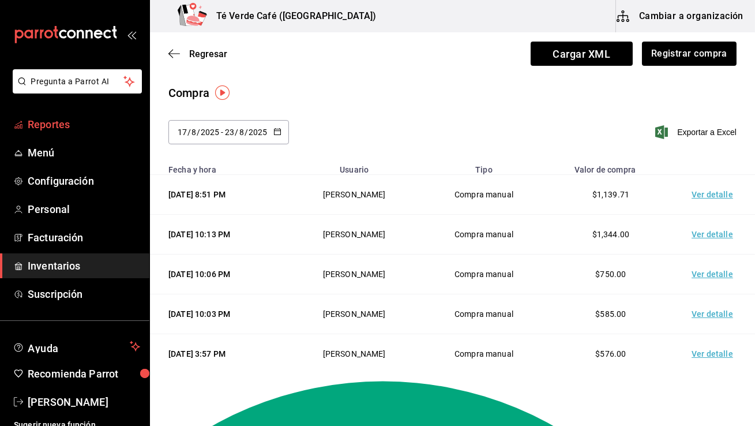
click at [65, 123] on span "Reportes" at bounding box center [84, 125] width 112 height 16
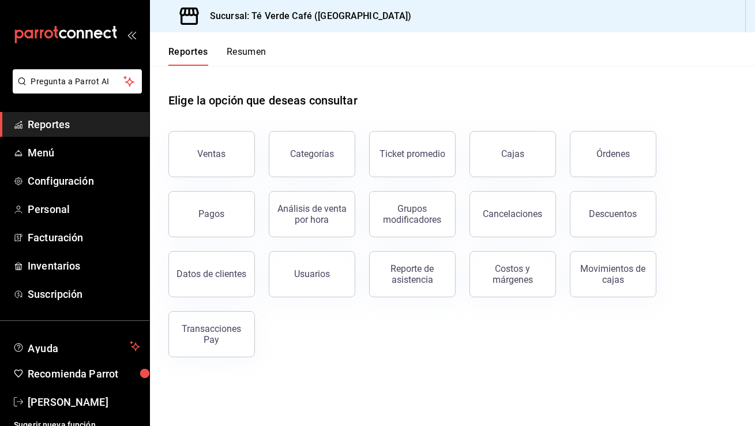
click at [63, 124] on span "Reportes" at bounding box center [84, 125] width 112 height 16
click at [616, 163] on button "Órdenes" at bounding box center [613, 154] width 87 height 46
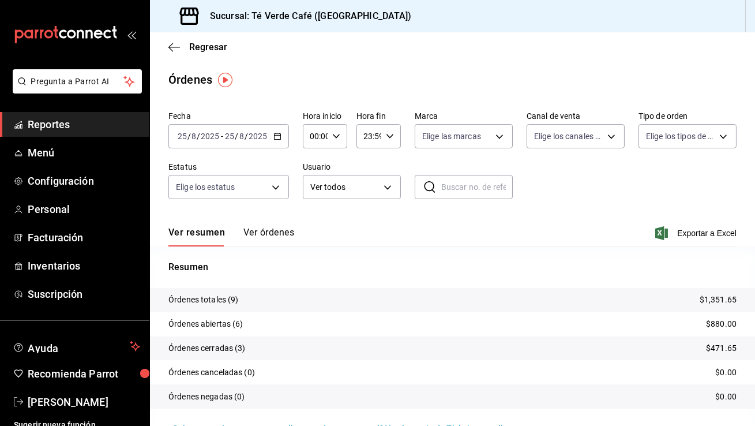
click at [48, 130] on span "Reportes" at bounding box center [84, 125] width 112 height 16
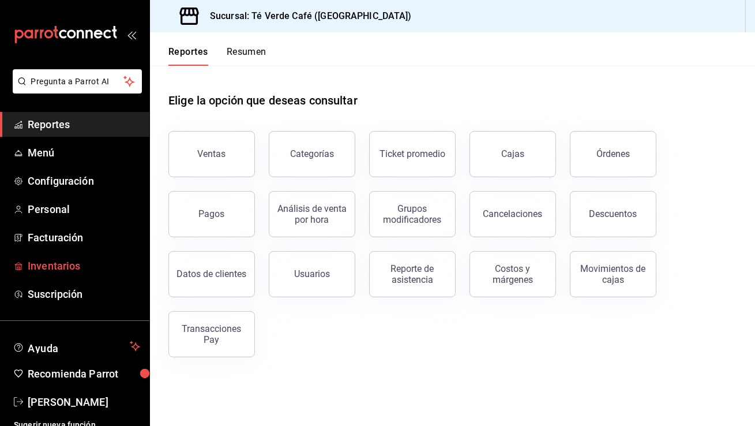
click at [51, 265] on span "Inventarios" at bounding box center [84, 266] width 112 height 16
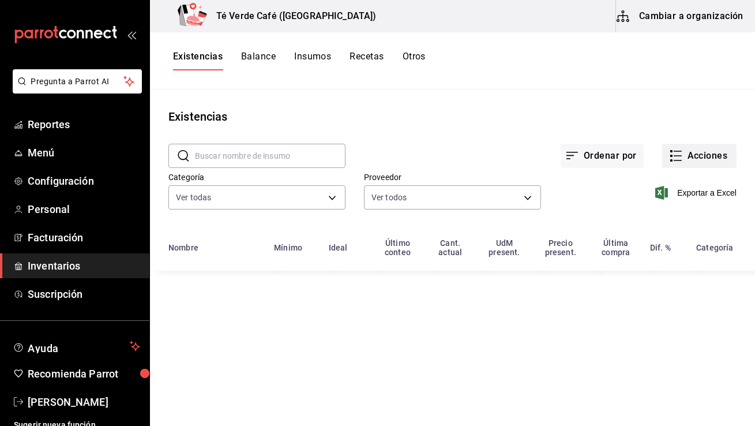
click at [686, 154] on button "Acciones" at bounding box center [699, 156] width 74 height 24
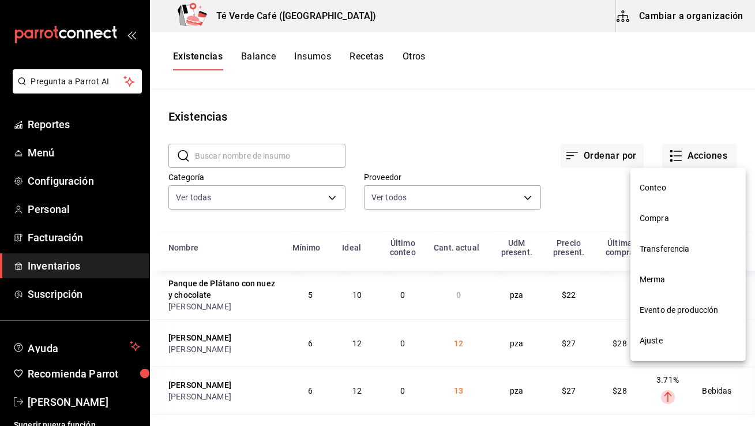
click at [661, 220] on span "Compra" at bounding box center [688, 218] width 97 height 12
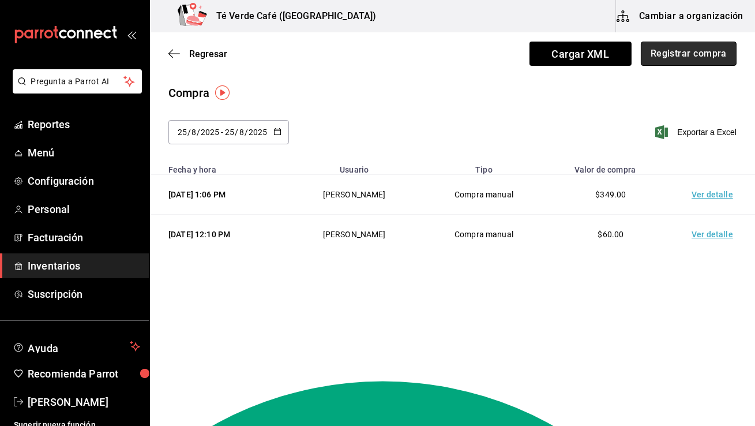
click at [681, 57] on button "Registrar compra" at bounding box center [689, 54] width 96 height 24
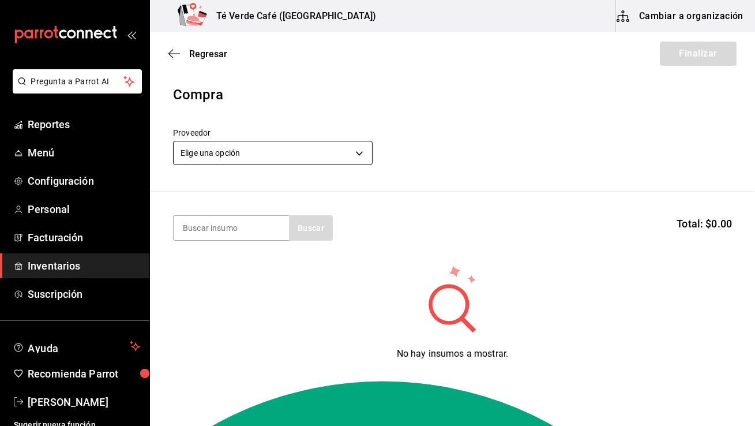
click at [302, 152] on body "Pregunta a Parrot AI Reportes Menú Configuración Personal Facturación Inventari…" at bounding box center [377, 180] width 755 height 360
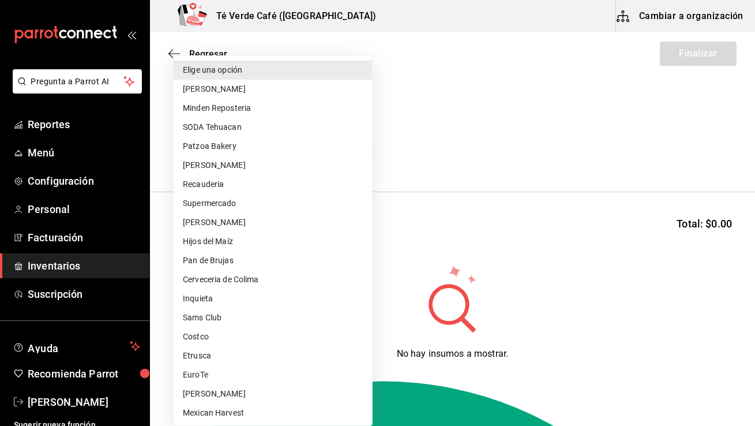
click at [211, 230] on li "[PERSON_NAME]" at bounding box center [273, 222] width 198 height 19
type input "bc013f67-aff4-48bb-8ac1-5613c48a4133"
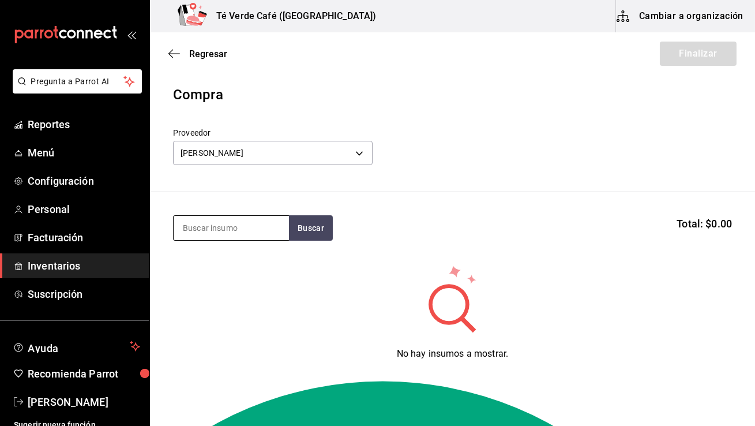
click at [231, 227] on input at bounding box center [231, 228] width 115 height 24
type input "panq"
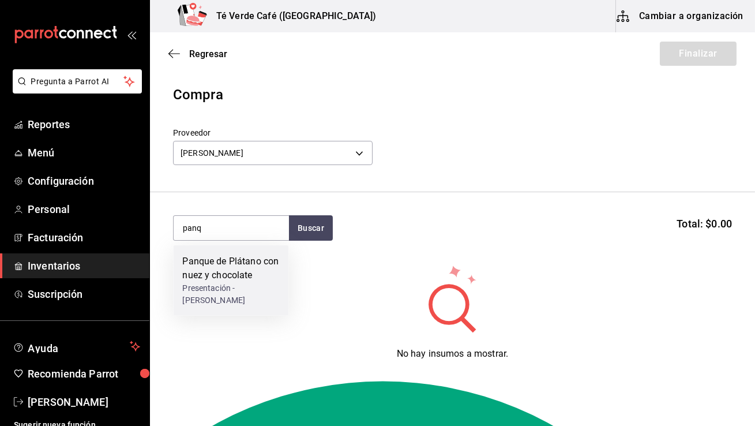
click at [235, 264] on div "Panque de Plátano con nuez y chocolate" at bounding box center [230, 268] width 97 height 28
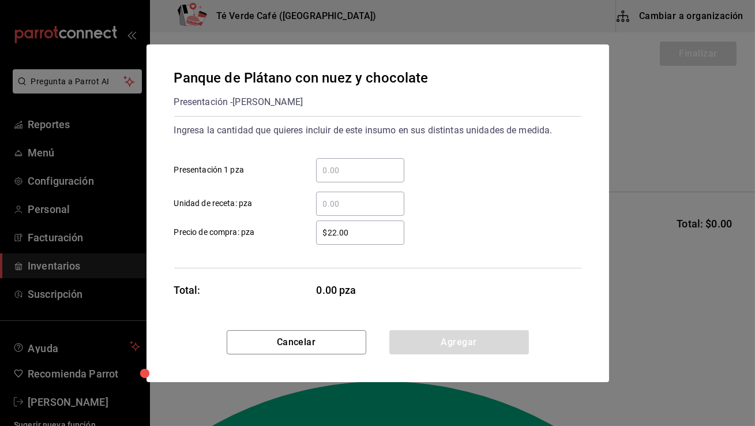
click at [352, 169] on input "​ Presentación 1 pza" at bounding box center [360, 170] width 88 height 14
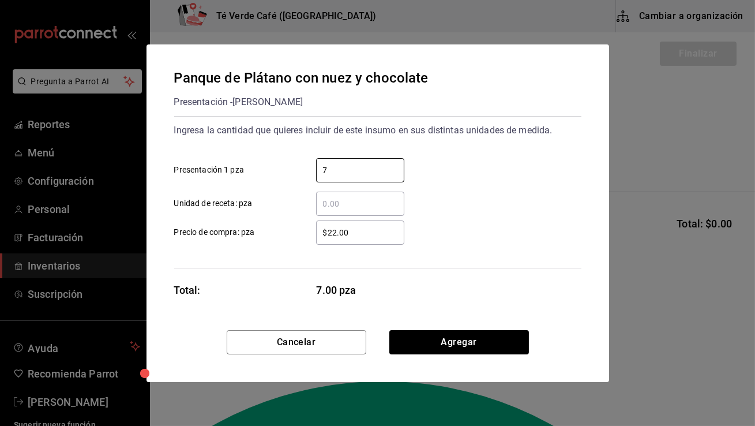
type input "7"
click at [442, 169] on div "7 ​ Presentación 1 pza" at bounding box center [373, 165] width 416 height 33
click at [444, 347] on button "Agregar" at bounding box center [459, 342] width 140 height 24
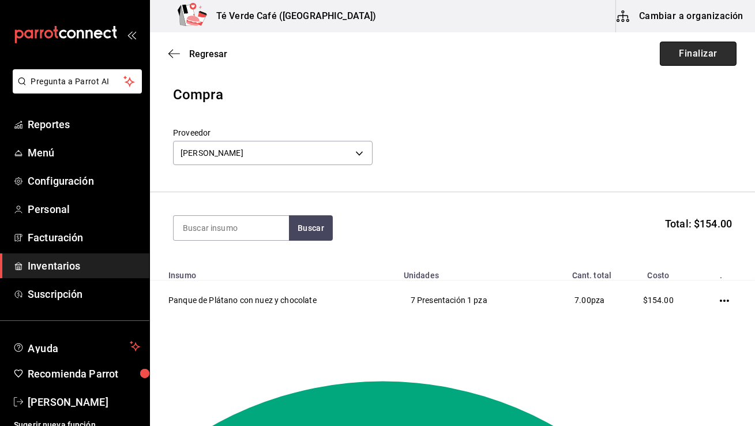
click at [706, 59] on button "Finalizar" at bounding box center [698, 54] width 77 height 24
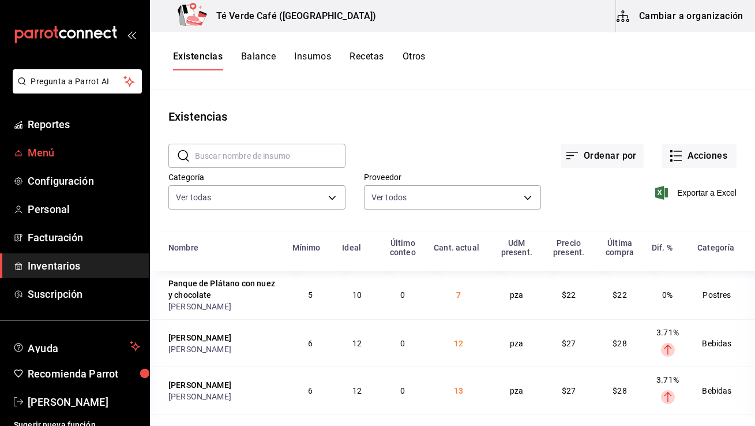
click at [47, 155] on span "Menú" at bounding box center [84, 153] width 112 height 16
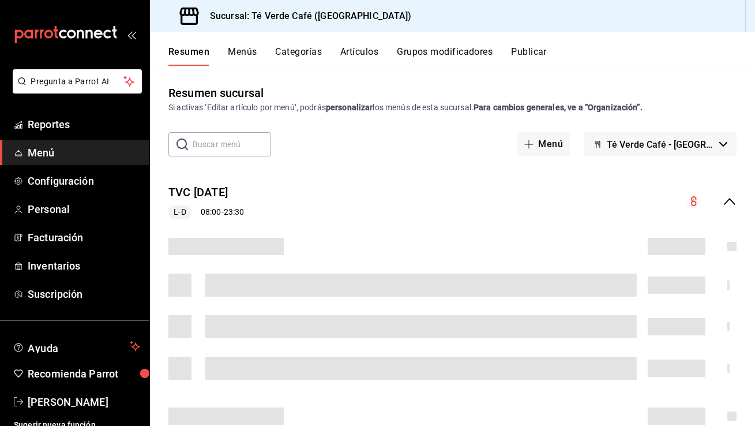
click at [358, 54] on button "Artículos" at bounding box center [359, 56] width 38 height 20
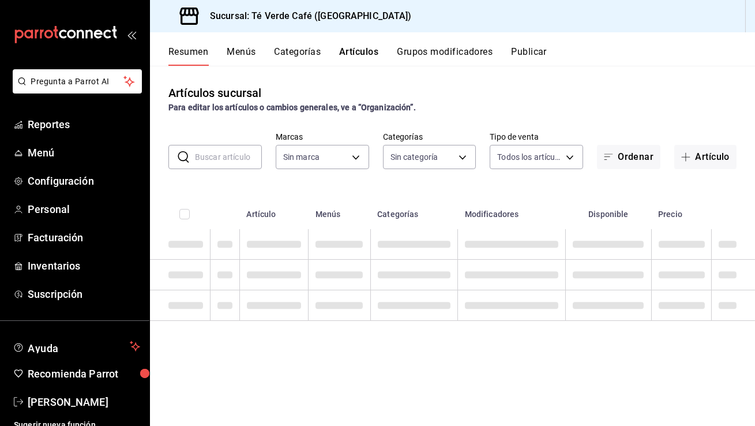
click at [231, 163] on input "text" at bounding box center [228, 156] width 67 height 23
type input "chees"
type input "758a6f1e-0dac-4099-973a-2f8b6b85c5fc"
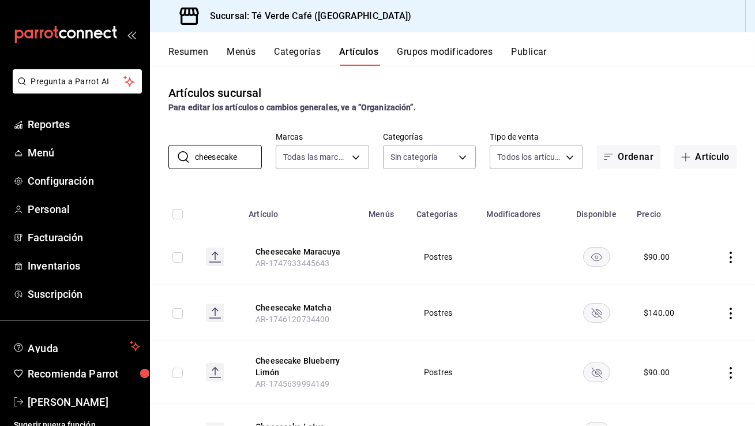
click at [597, 253] on rect "availability-product" at bounding box center [596, 256] width 27 height 19
click at [241, 161] on input "cheesecake" at bounding box center [228, 156] width 67 height 23
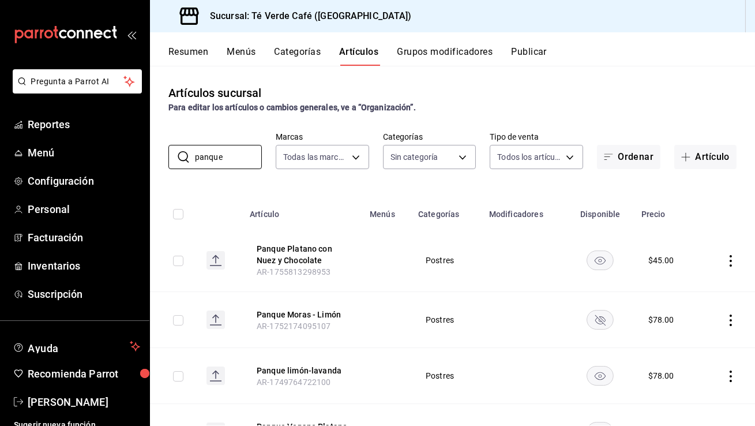
scroll to position [61, 0]
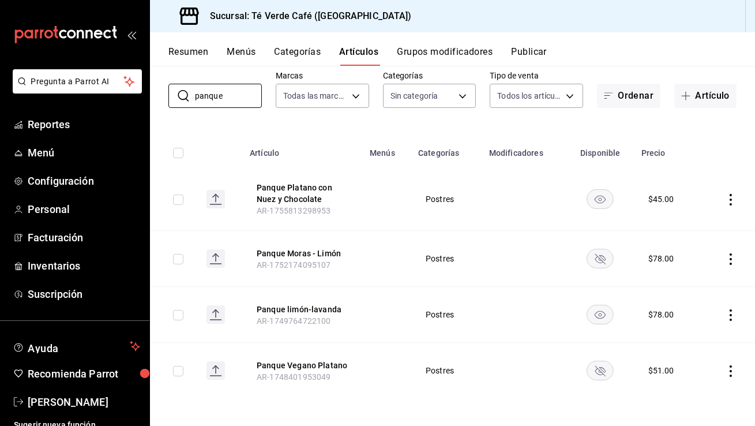
click at [596, 316] on rect "availability-product" at bounding box center [600, 314] width 27 height 19
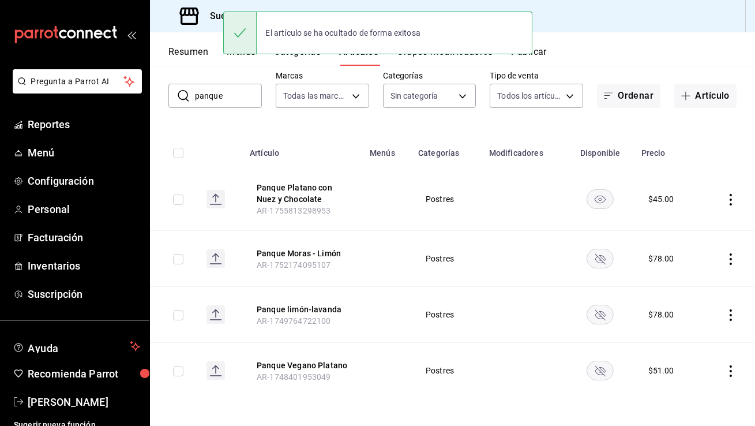
scroll to position [0, 0]
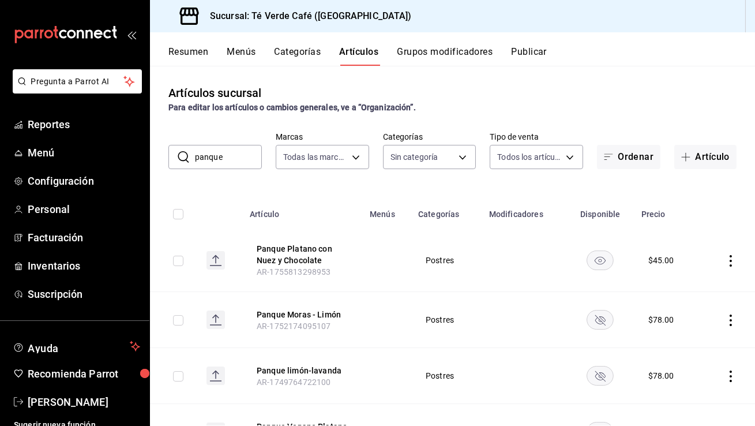
click at [238, 157] on input "panque" at bounding box center [228, 156] width 67 height 23
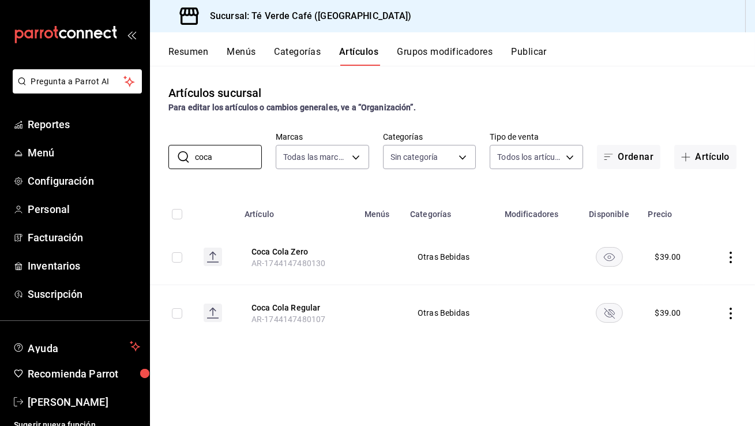
type input "coca"
click at [609, 258] on icon "availability-product" at bounding box center [608, 257] width 11 height 8
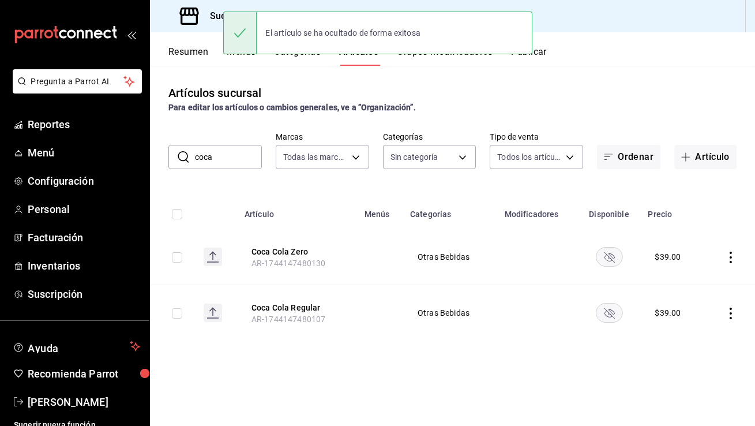
click at [217, 160] on input "coca" at bounding box center [228, 156] width 67 height 23
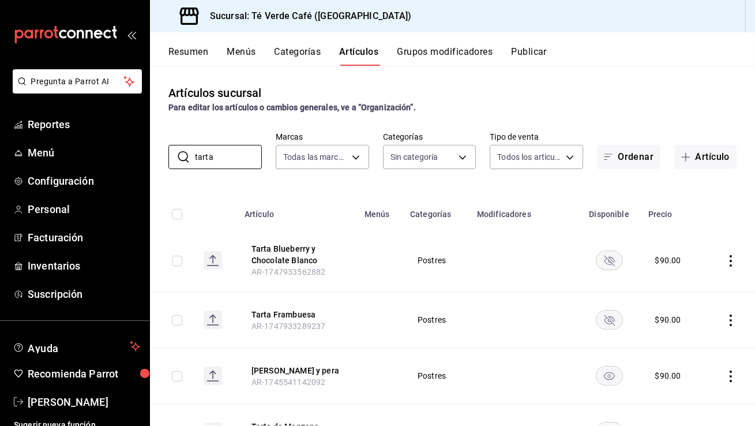
scroll to position [61, 0]
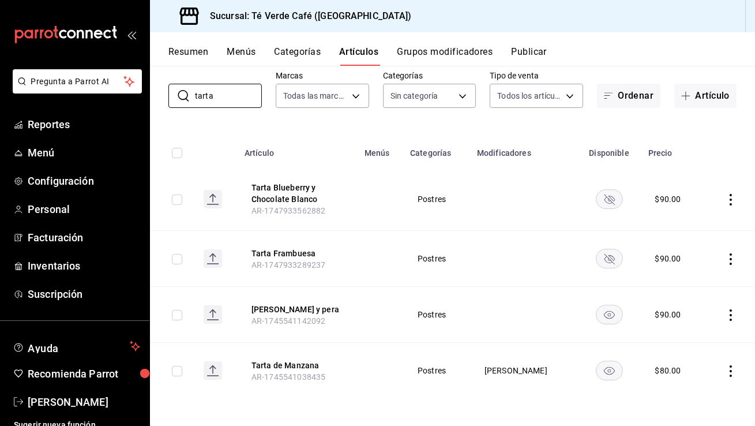
type input "tarta"
click at [614, 315] on rect "availability-product" at bounding box center [609, 314] width 27 height 19
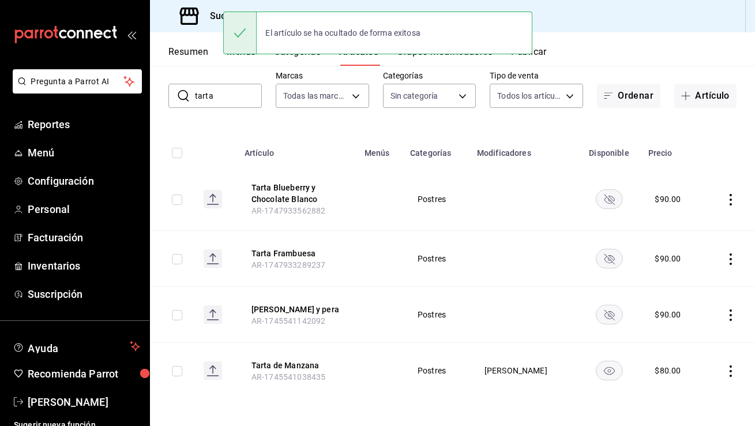
click at [611, 369] on rect "availability-product" at bounding box center [609, 370] width 27 height 19
click at [190, 54] on button "Resumen" at bounding box center [188, 56] width 40 height 20
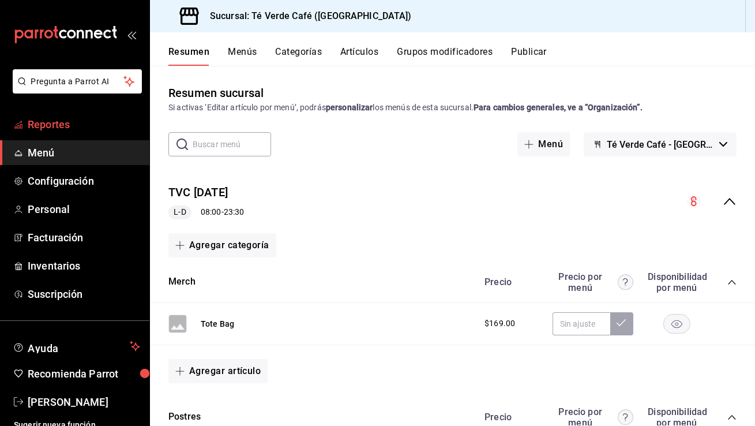
click at [75, 130] on span "Reportes" at bounding box center [84, 125] width 112 height 16
